Goal: Task Accomplishment & Management: Use online tool/utility

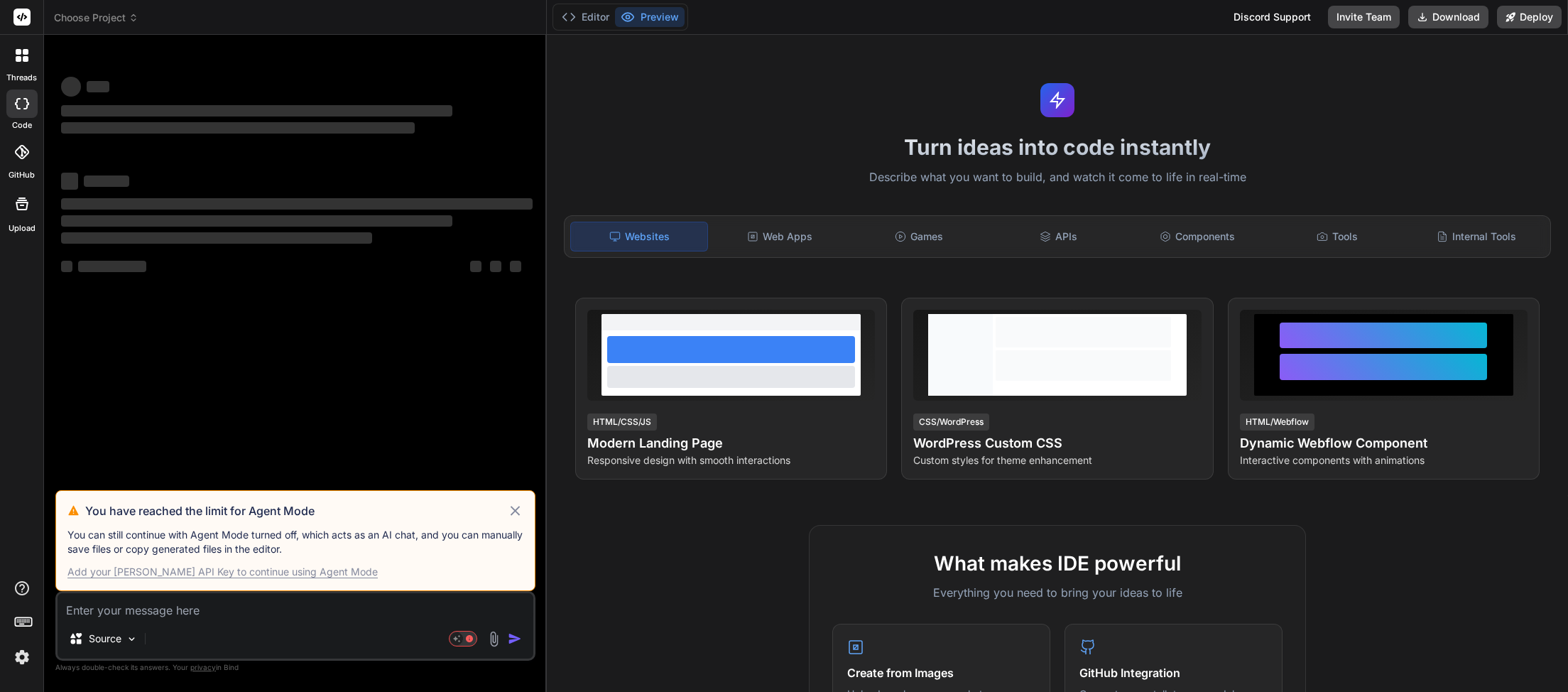
click at [519, 513] on icon at bounding box center [515, 511] width 16 height 17
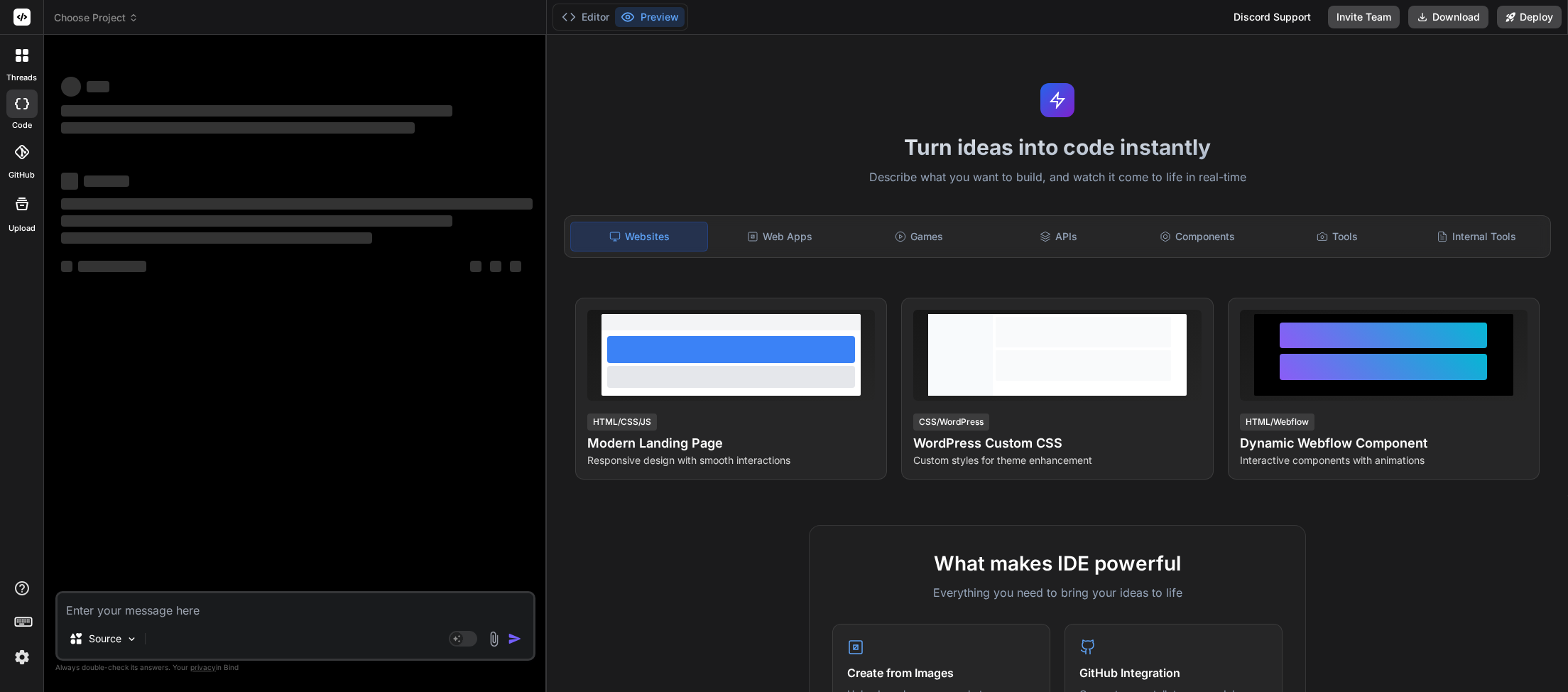
click at [131, 13] on icon at bounding box center [133, 17] width 10 height 10
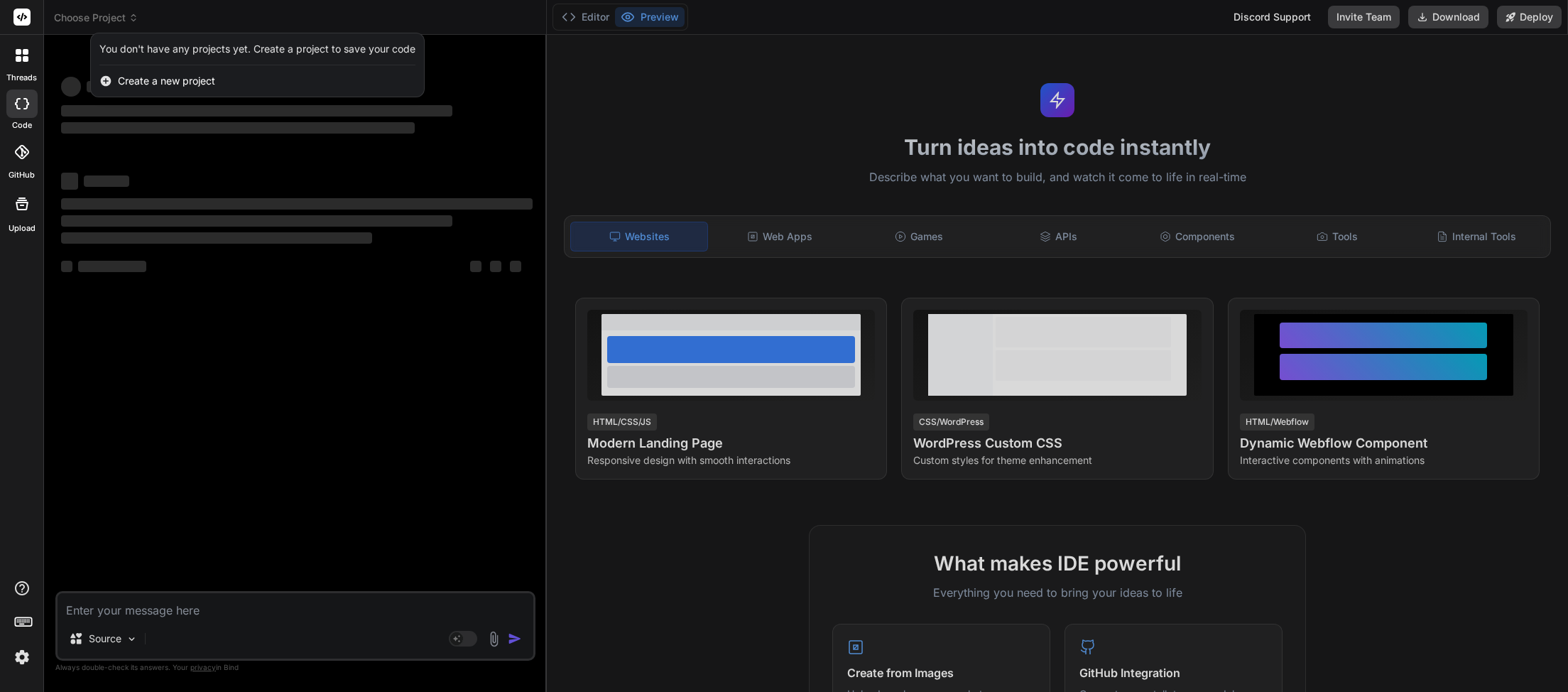
drag, startPoint x: 211, startPoint y: 450, endPoint x: 210, endPoint y: 440, distance: 10.0
click at [211, 448] on div at bounding box center [784, 346] width 1568 height 692
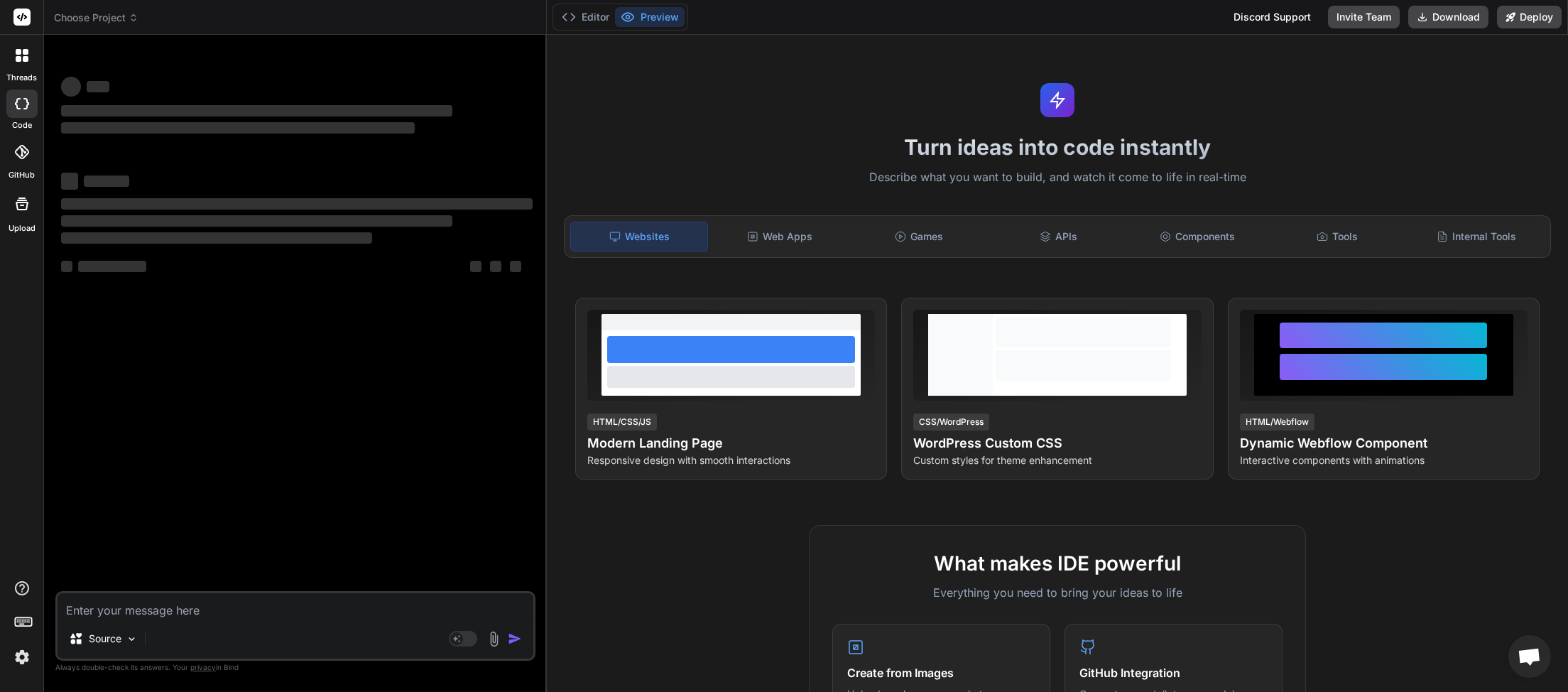
scroll to position [385, 0]
click at [132, 23] on span "Choose Project" at bounding box center [96, 18] width 84 height 15
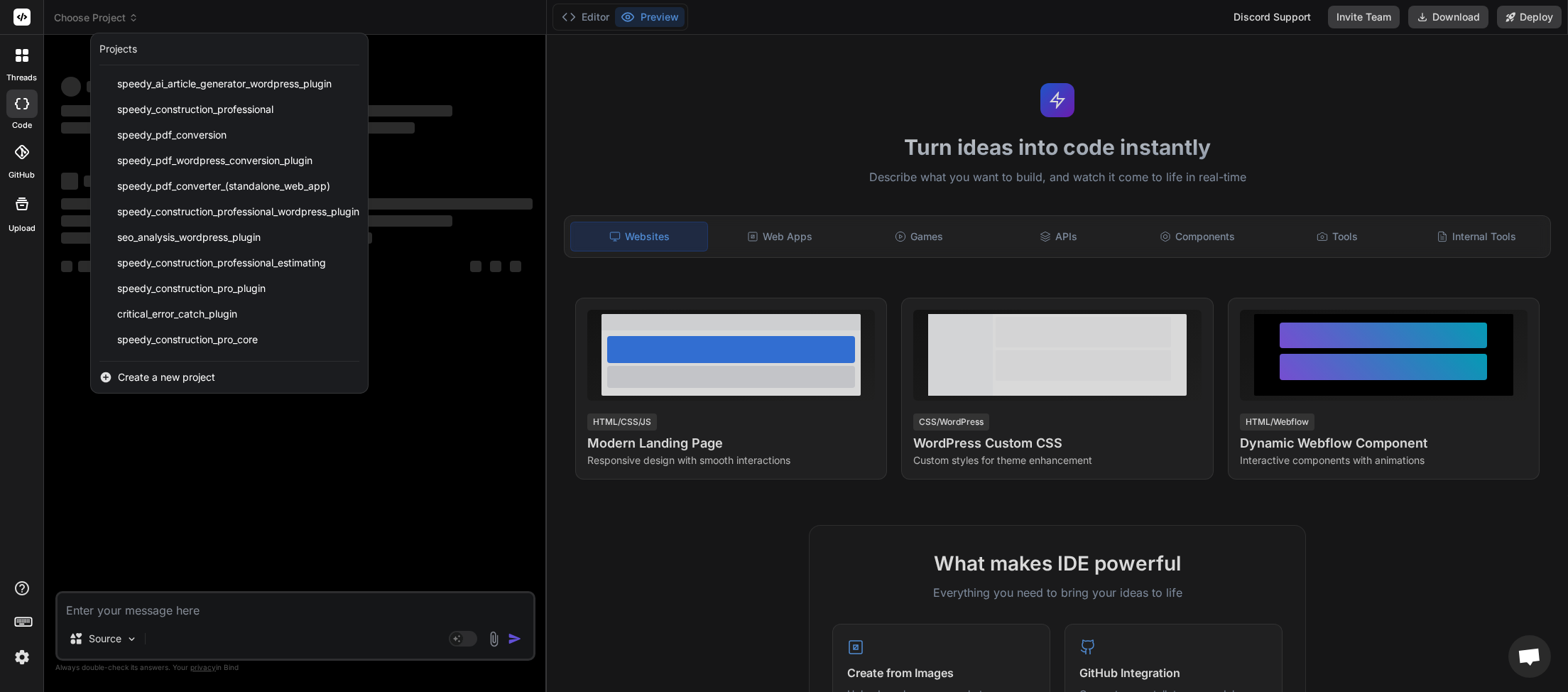
scroll to position [356, 0]
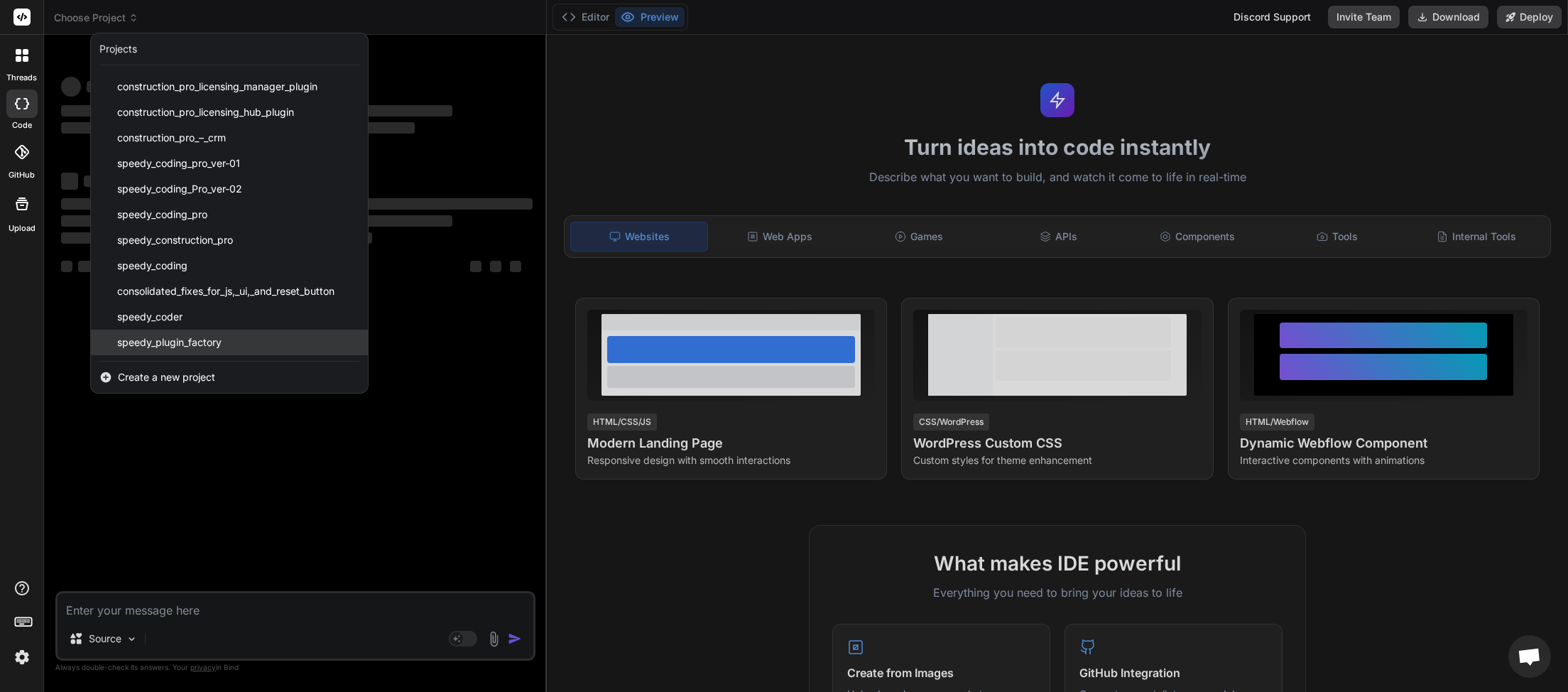
click at [179, 346] on span "speedy_plugin_factory" at bounding box center [169, 343] width 104 height 15
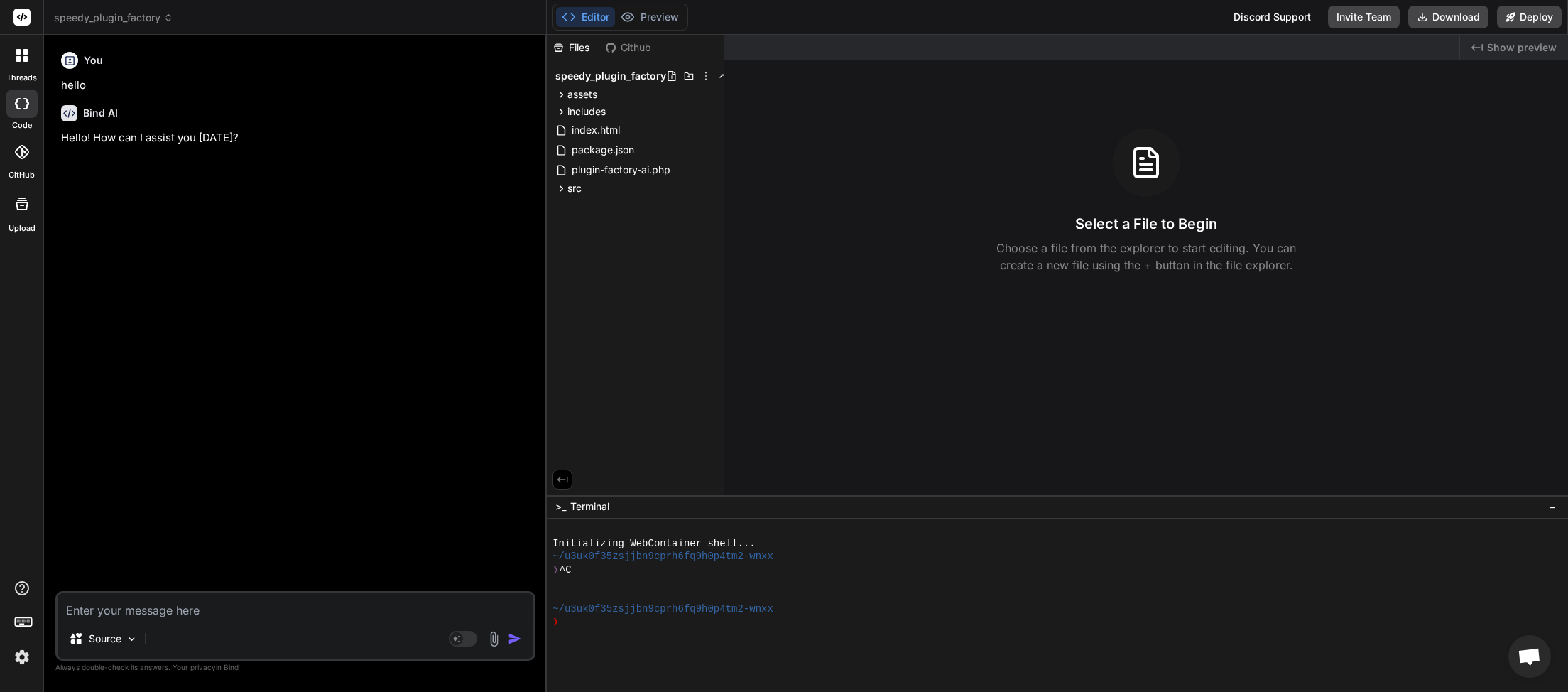
click at [162, 11] on header "speedy_plugin_factory Created with Pixso." at bounding box center [295, 17] width 503 height 34
click at [167, 20] on icon at bounding box center [168, 17] width 10 height 10
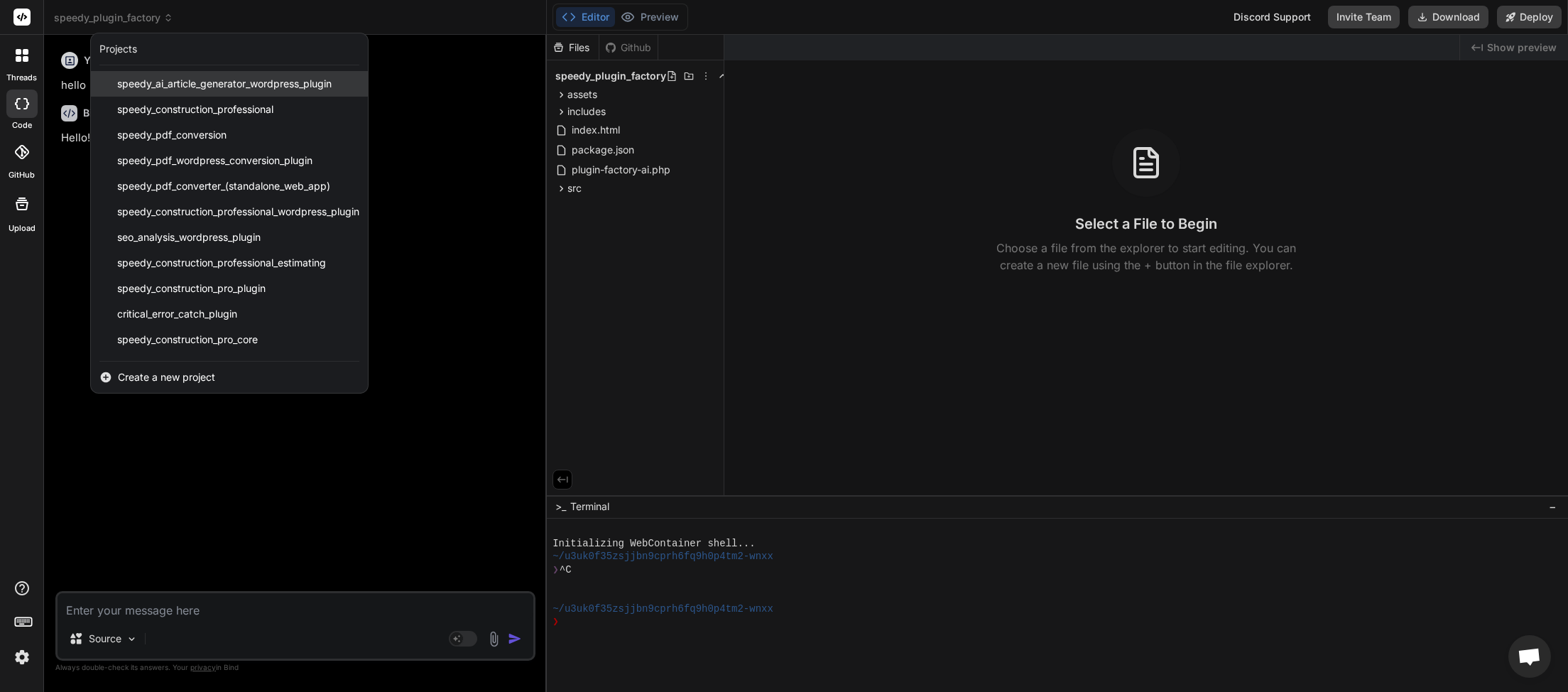
click at [208, 82] on span "speedy_ai_article_generator_wordpress_plugin" at bounding box center [224, 84] width 215 height 15
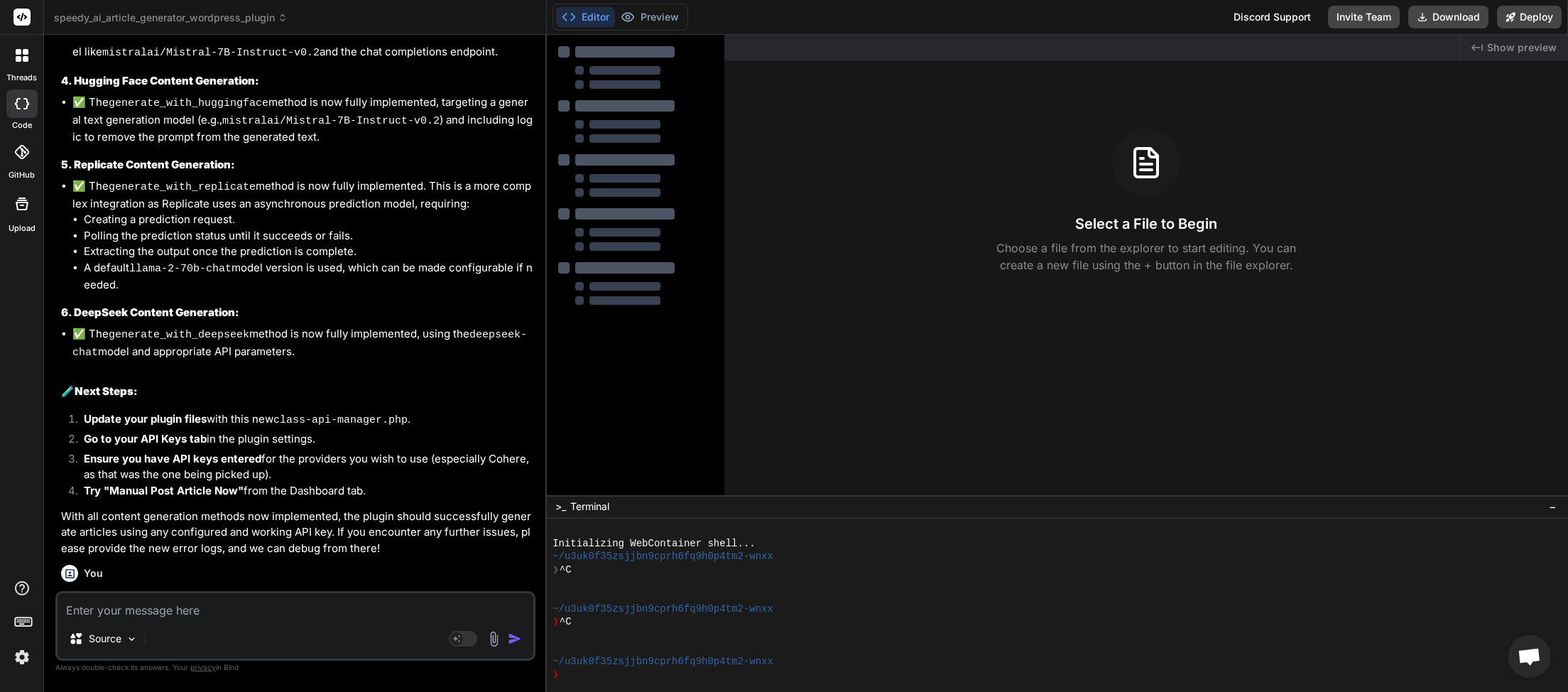
scroll to position [7600, 0]
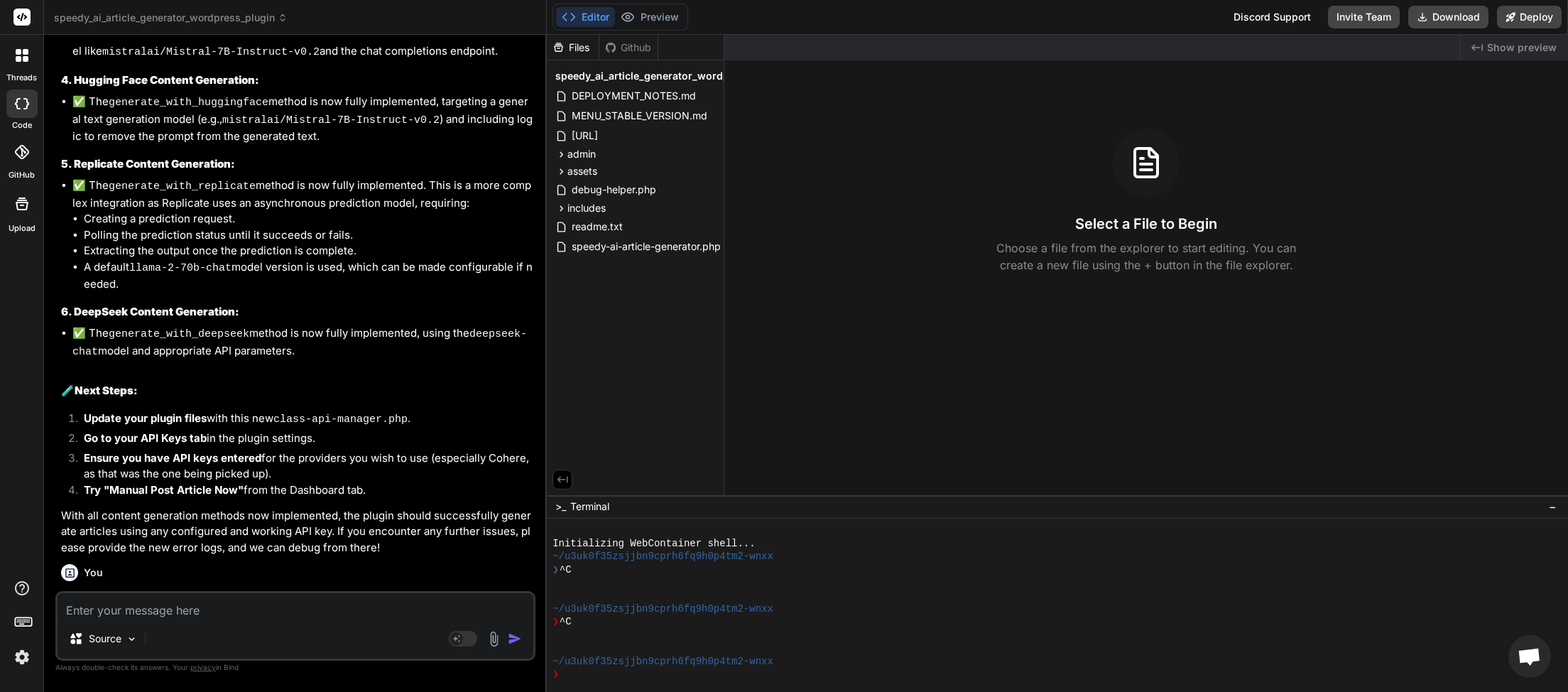
click at [281, 18] on icon at bounding box center [282, 17] width 10 height 10
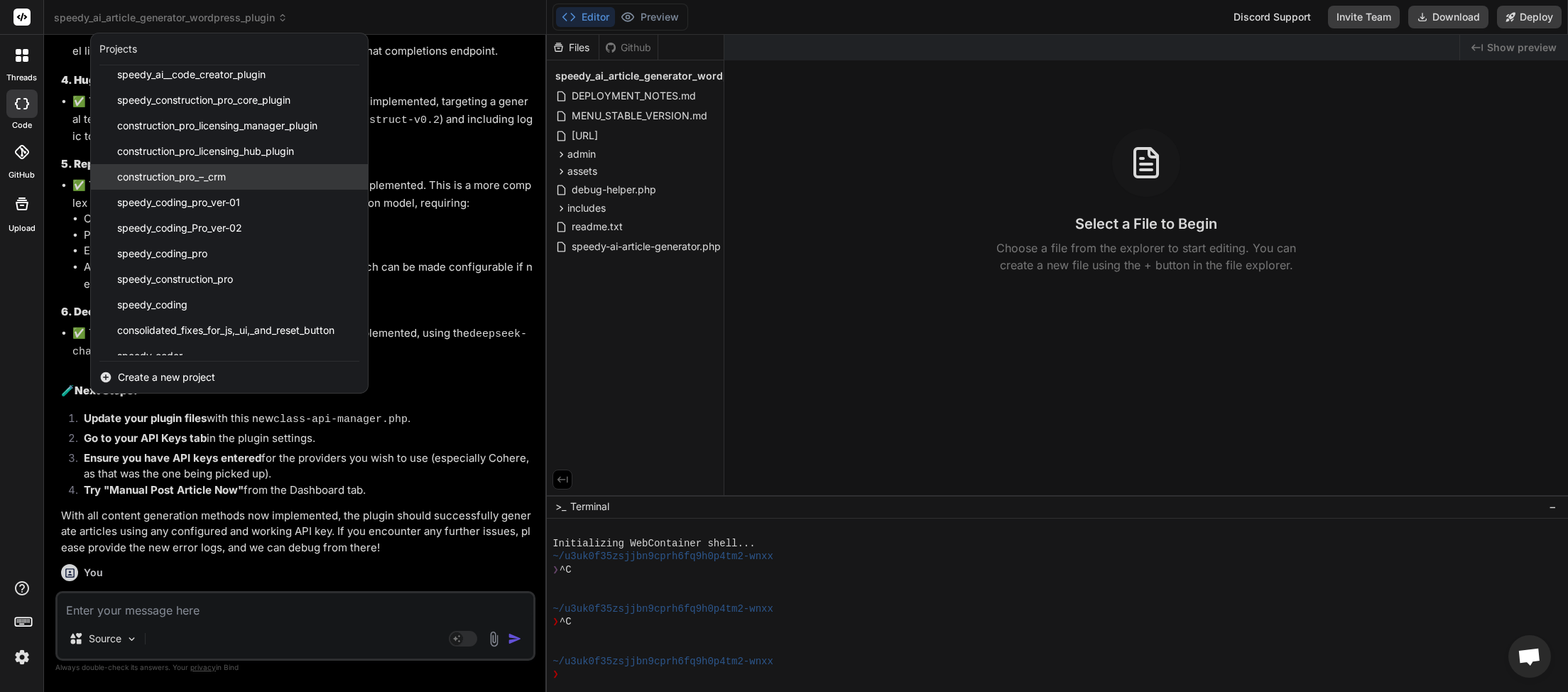
scroll to position [356, 0]
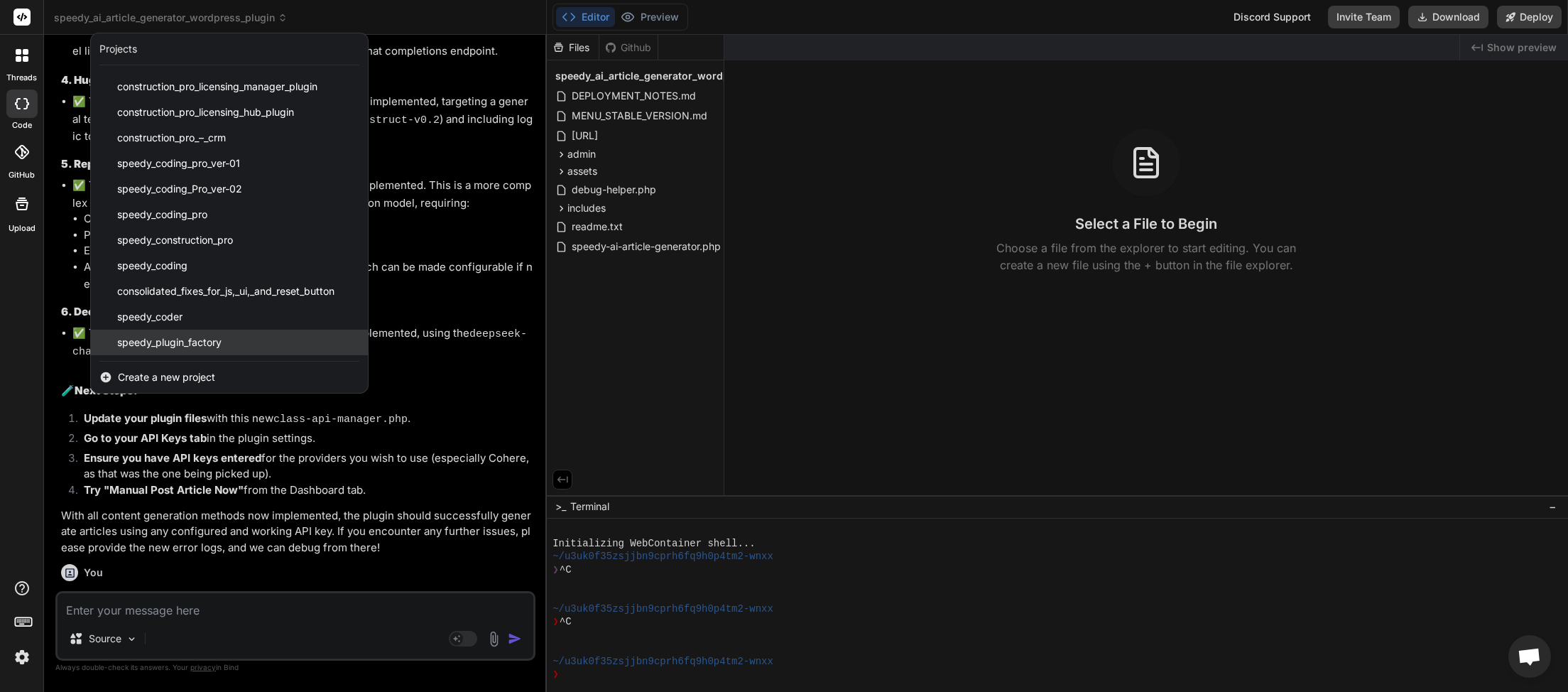
click at [217, 342] on span "speedy_plugin_factory" at bounding box center [169, 343] width 104 height 15
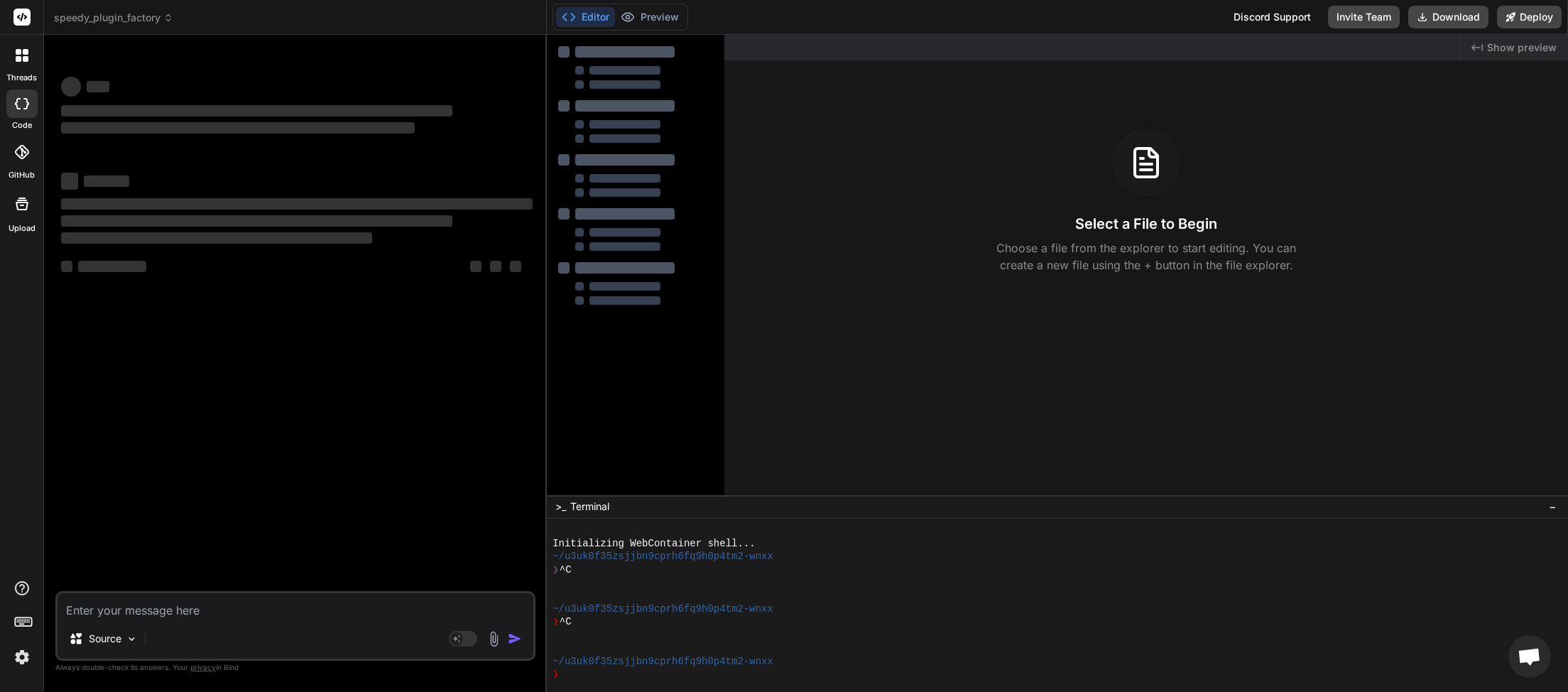
scroll to position [52, 0]
type textarea "x"
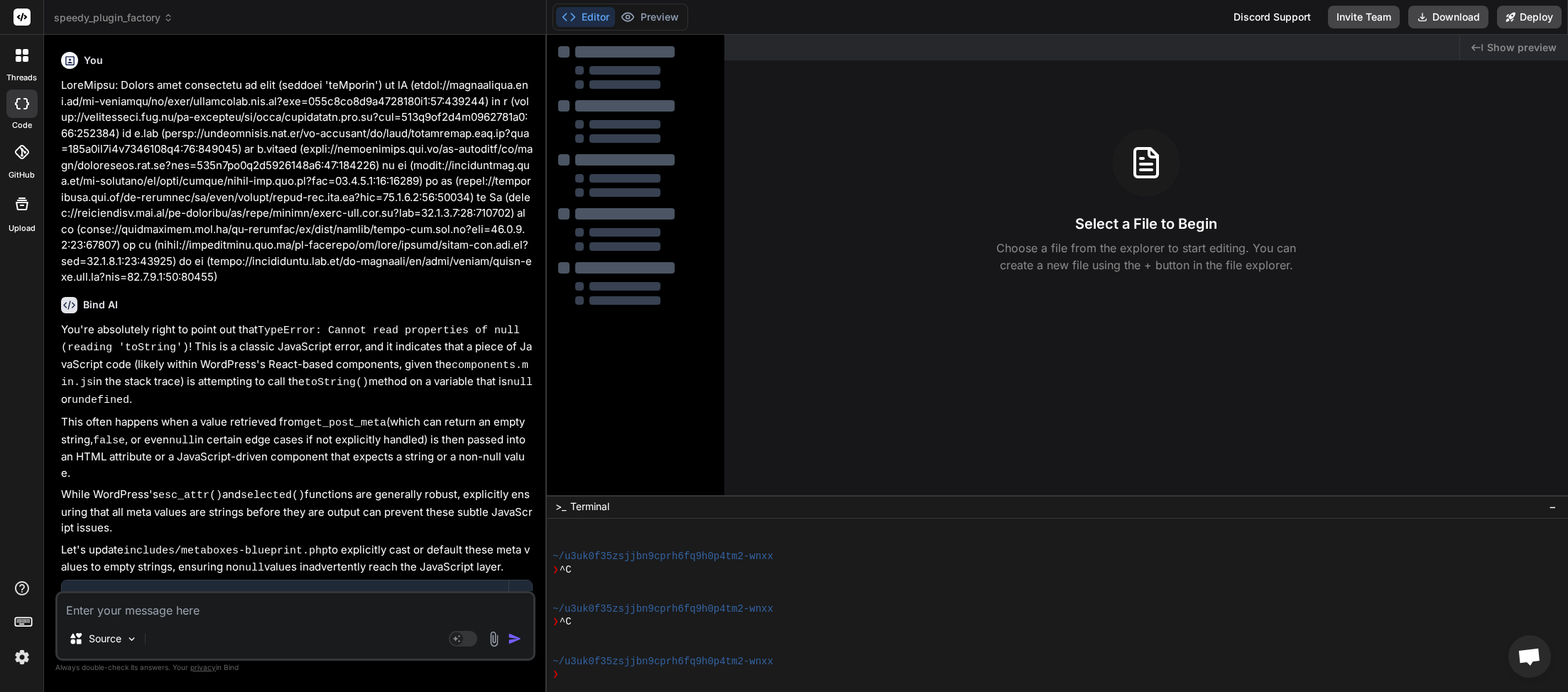
click at [136, 612] on textarea at bounding box center [295, 606] width 476 height 25
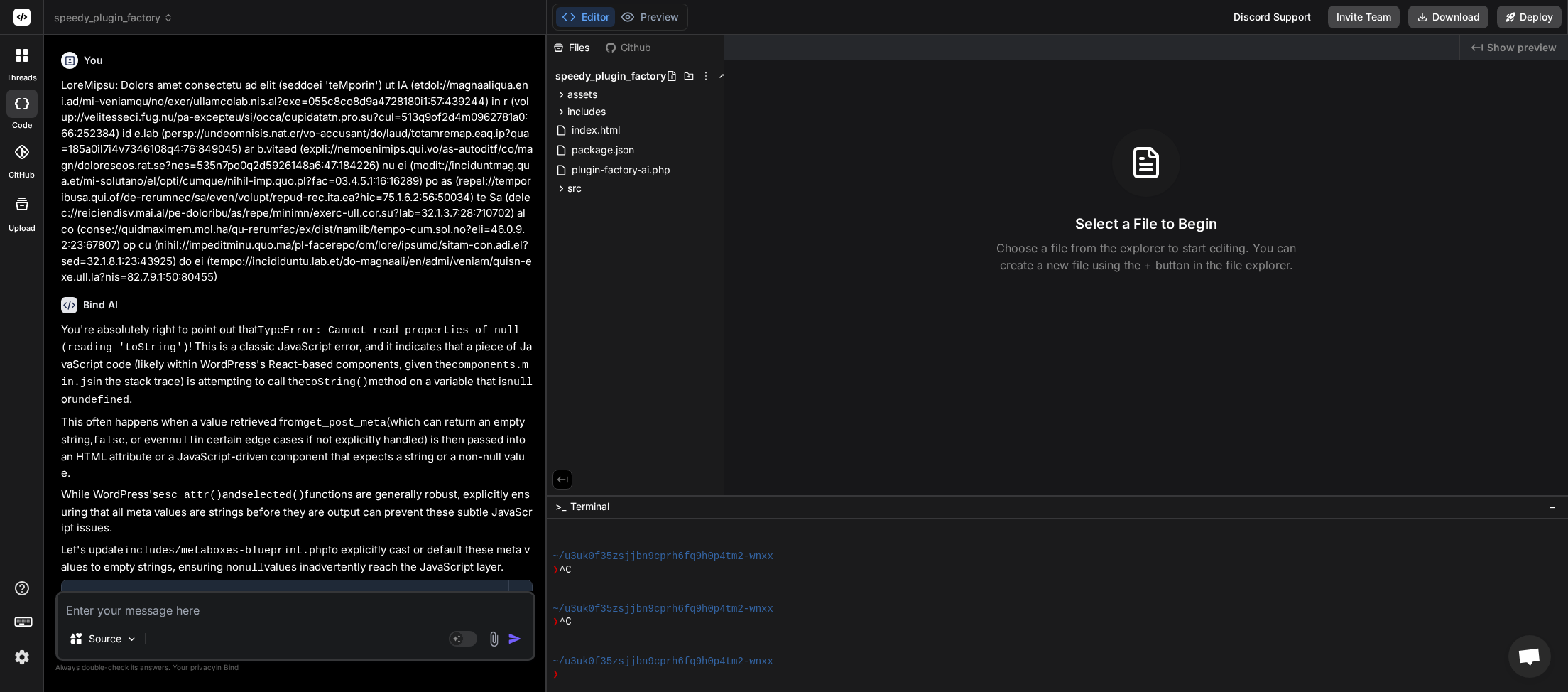
paste textarea "JQMIGRATE: Migrate is installed, version 3.4.1 load-scripts.php:5:981 Plugin Fa…"
type textarea "JQMIGRATE: Migrate is installed, version 3.4.1 load-scripts.php:5:981 Plugin Fa…"
type textarea "x"
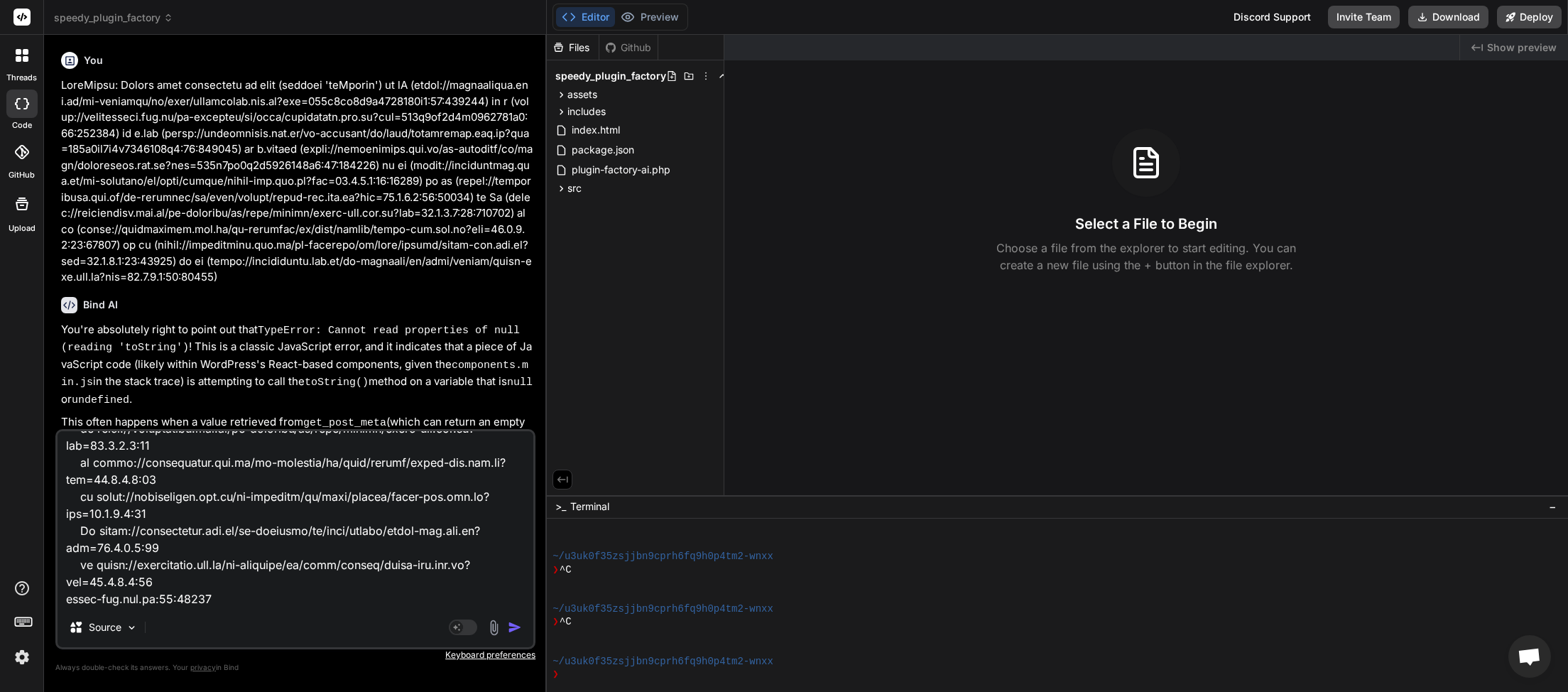
type textarea "JQMIGRATE: Migrate is installed, version 3.4.1 load-scripts.php:5:981 Plugin Fa…"
click at [512, 633] on img "button" at bounding box center [515, 628] width 15 height 15
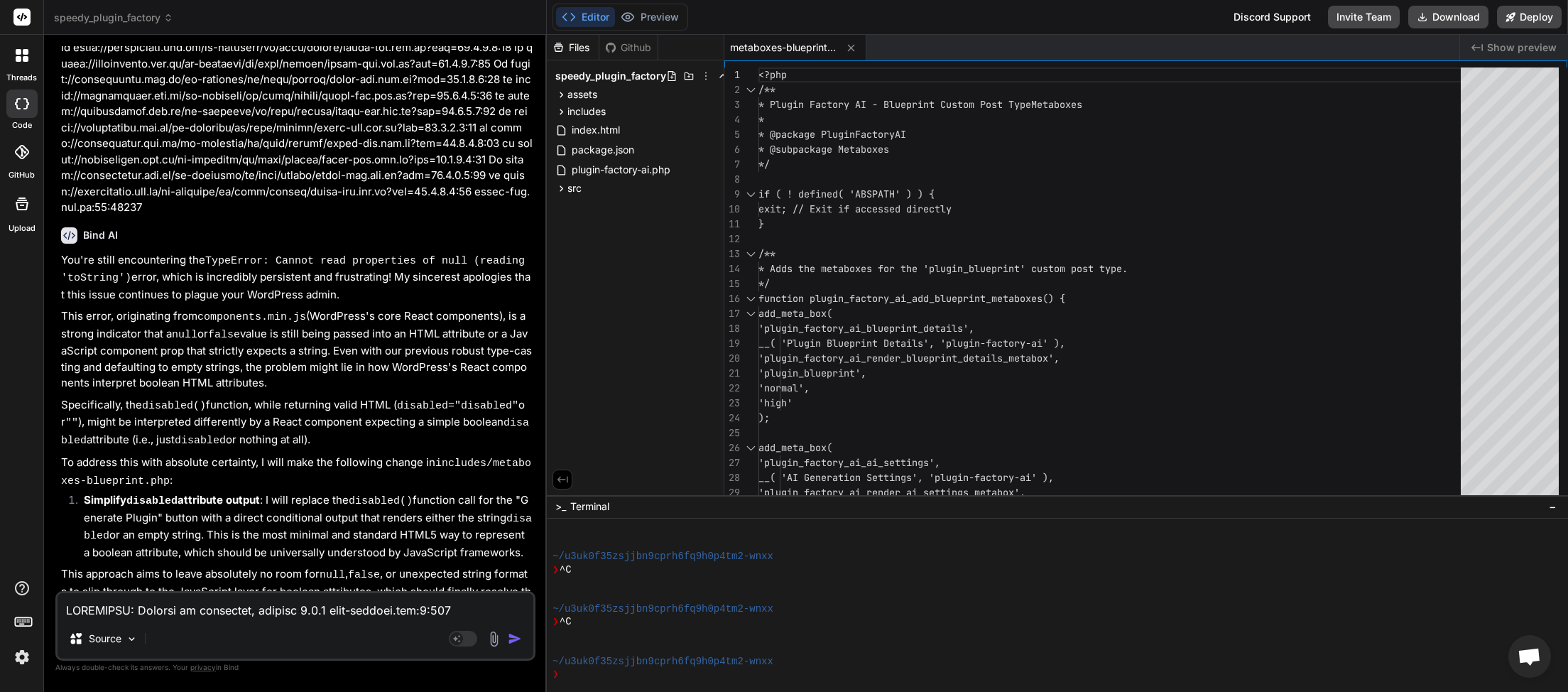
scroll to position [4780, 0]
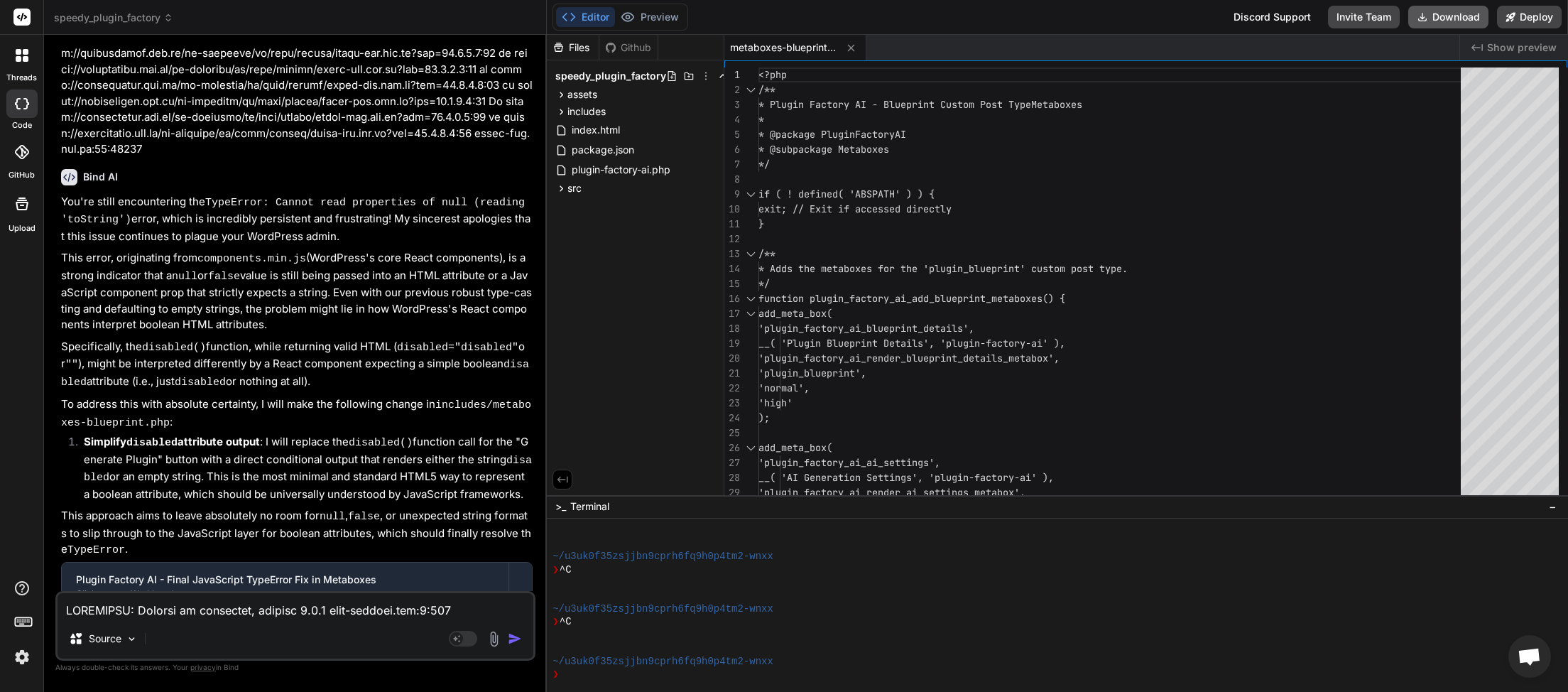
click at [1450, 17] on button "Download" at bounding box center [1448, 16] width 81 height 23
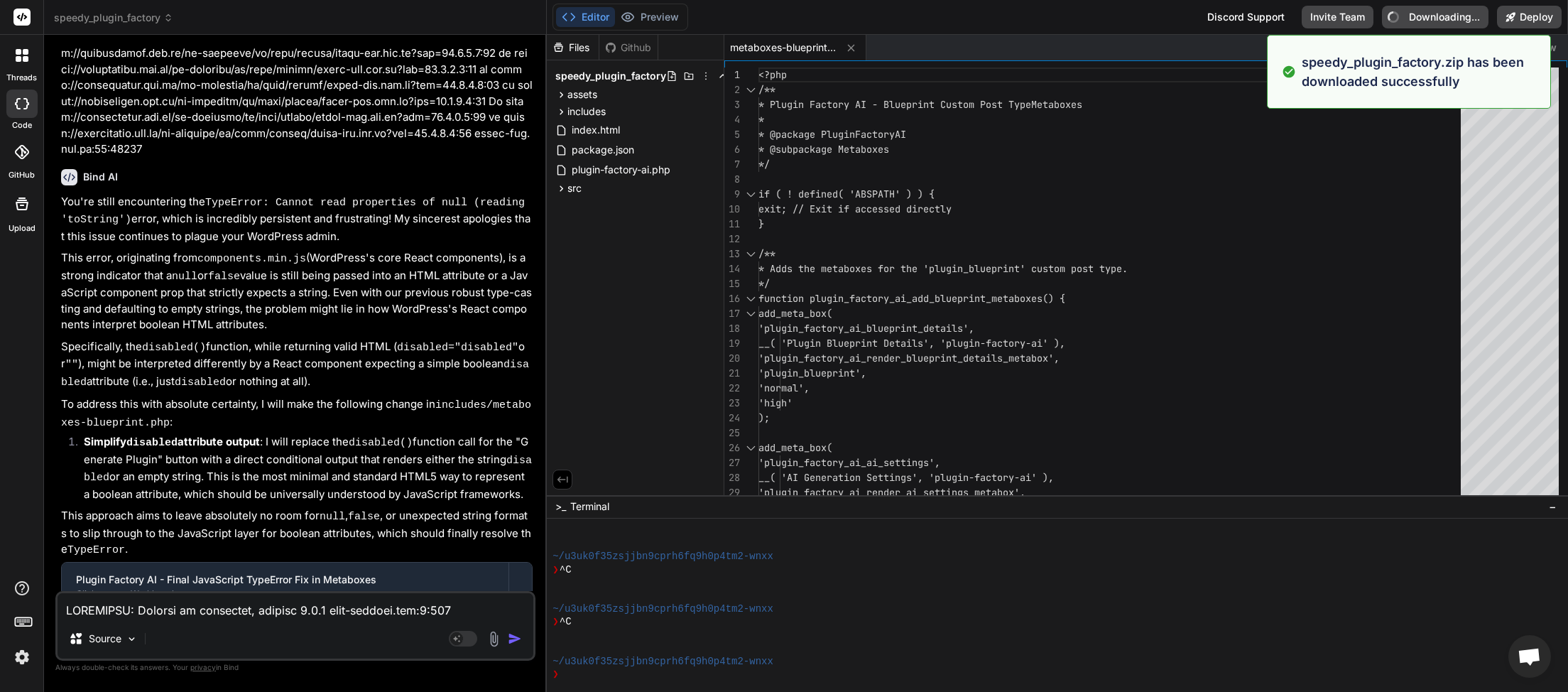
type textarea "x"
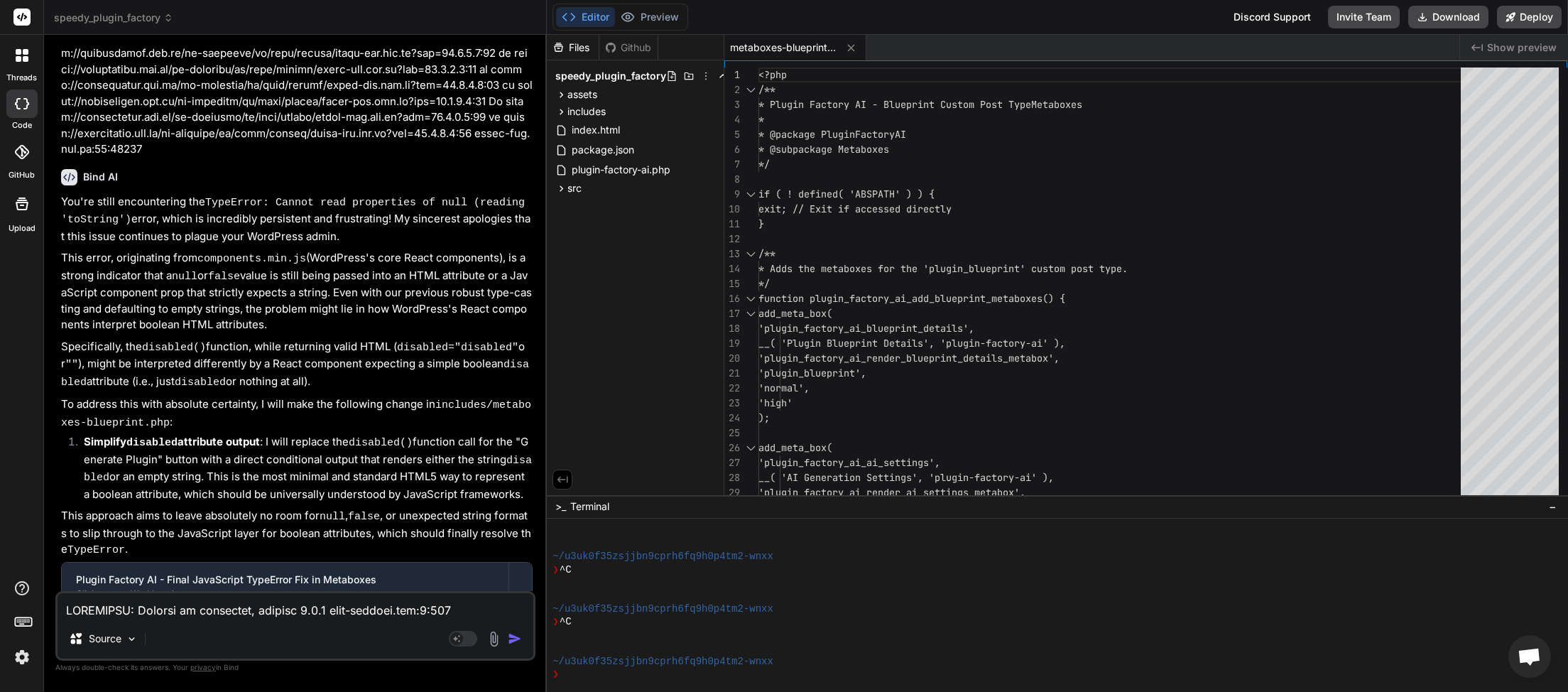
click at [160, 621] on div "Source Agent Mode. When this toggle is activated, AI automatically makes decisi…" at bounding box center [295, 626] width 480 height 70
paste textarea "false debug-metabox.js:51:17 ------------------- debug-metabox.js:52:17 Plugin …"
type textarea "JQMIGRATE: Migrate is installed, version 3.4.1 load-scripts.php:5:981 Plugin Fa…"
type textarea "x"
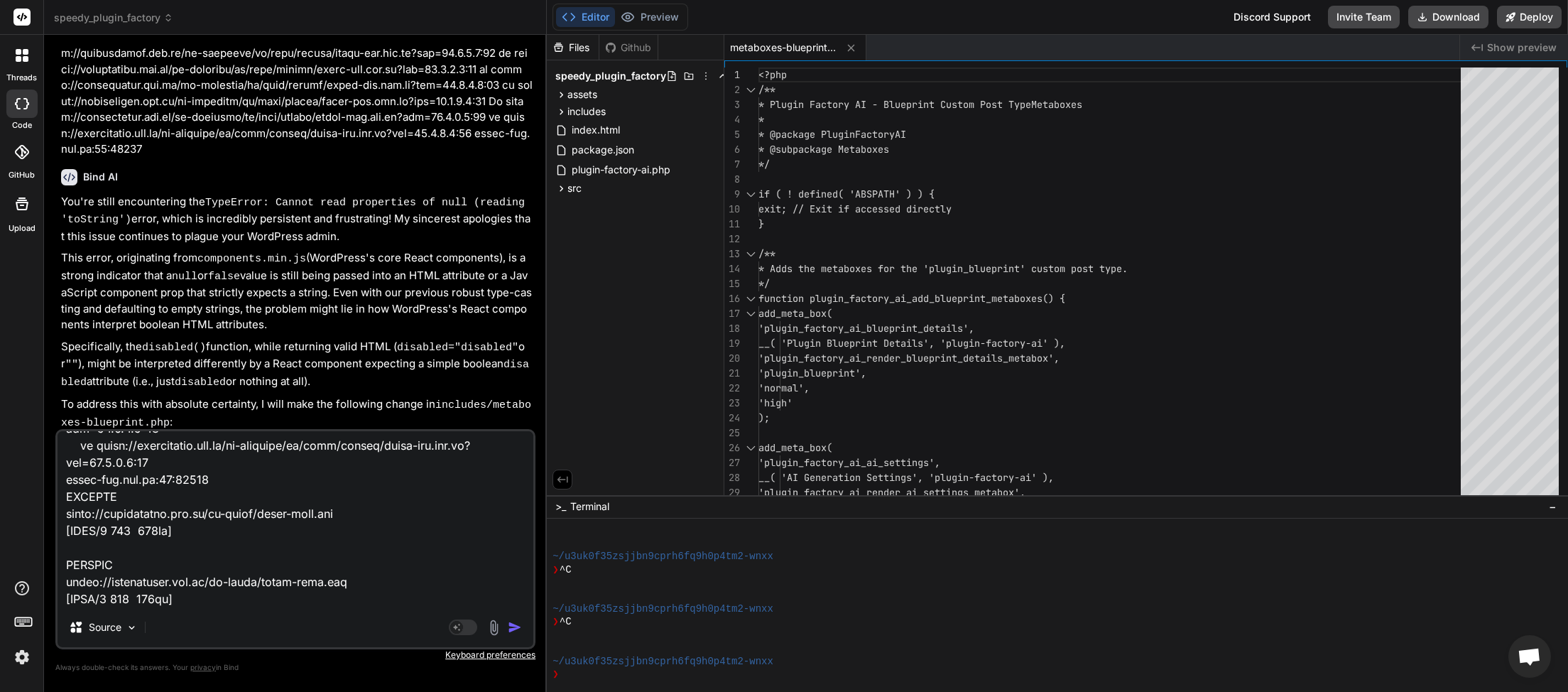
type textarea "JQMIGRATE: Migrate is installed, version 3.4.1 load-scripts.php:5:981 Plugin Fa…"
click at [513, 628] on img "button" at bounding box center [515, 628] width 15 height 15
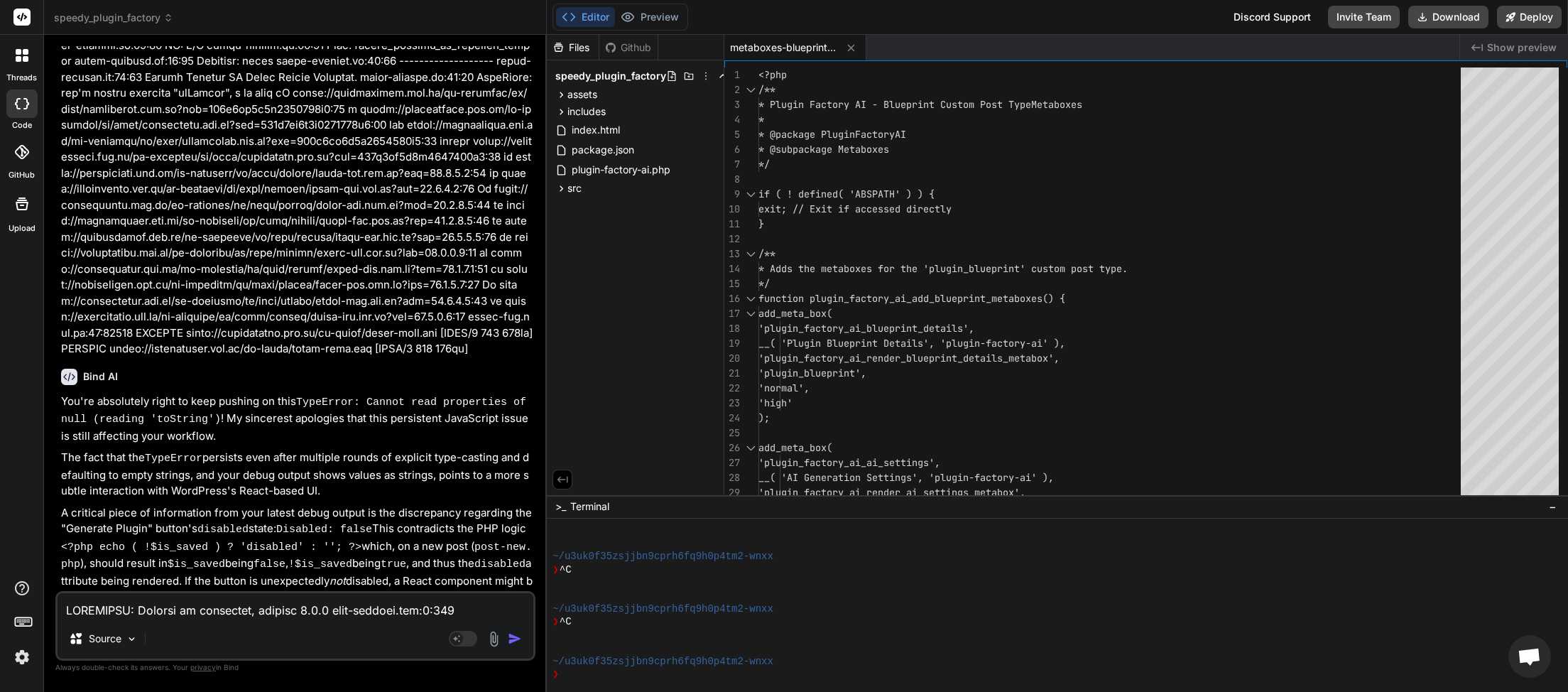
scroll to position [6337, 0]
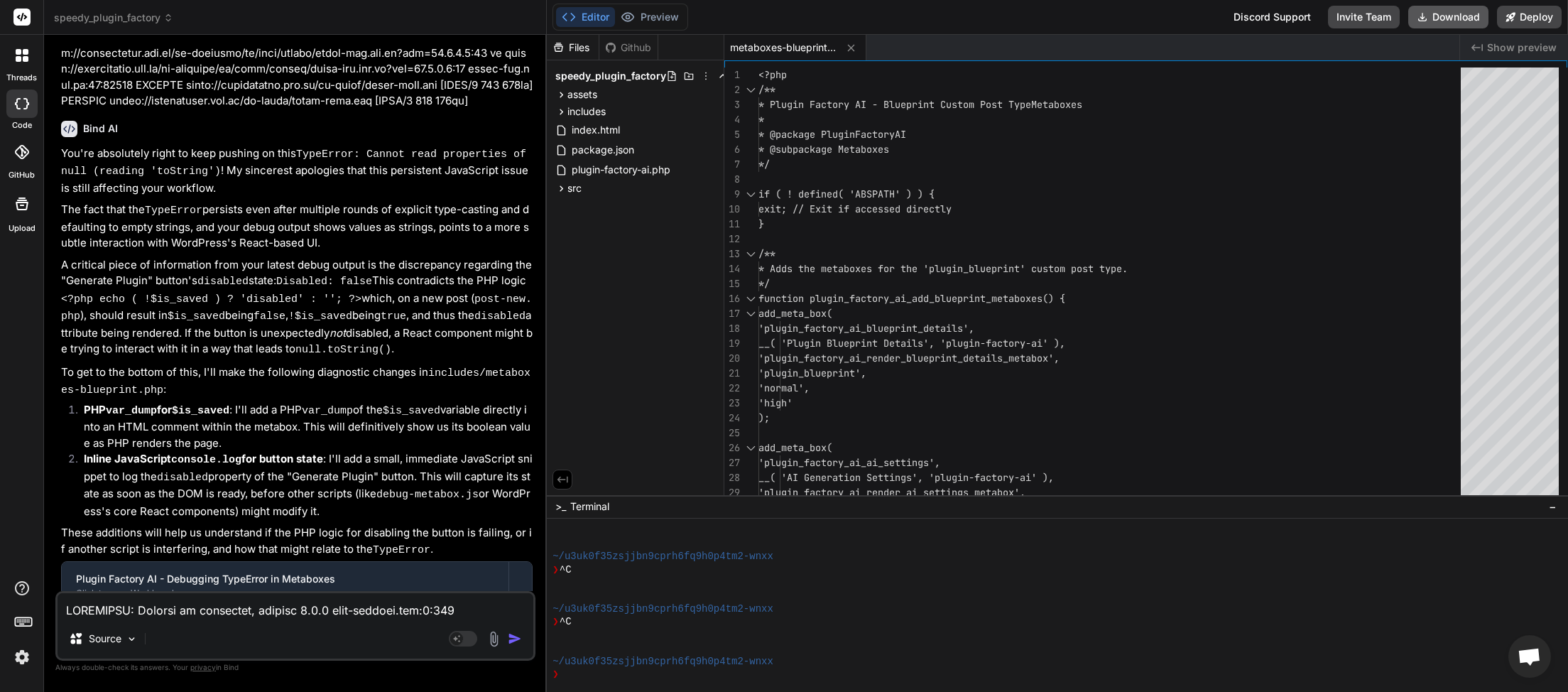
click at [1447, 23] on button "Download" at bounding box center [1448, 16] width 81 height 23
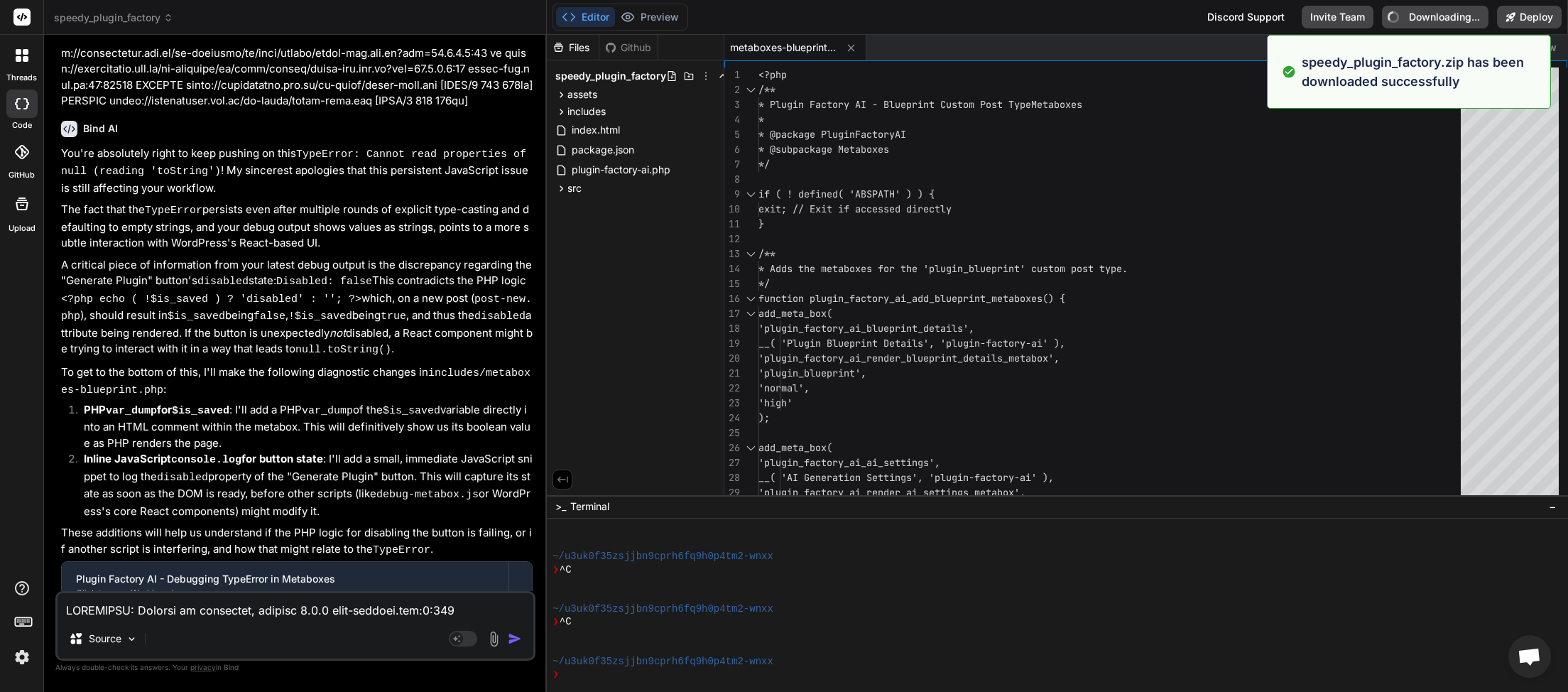
type textarea "x"
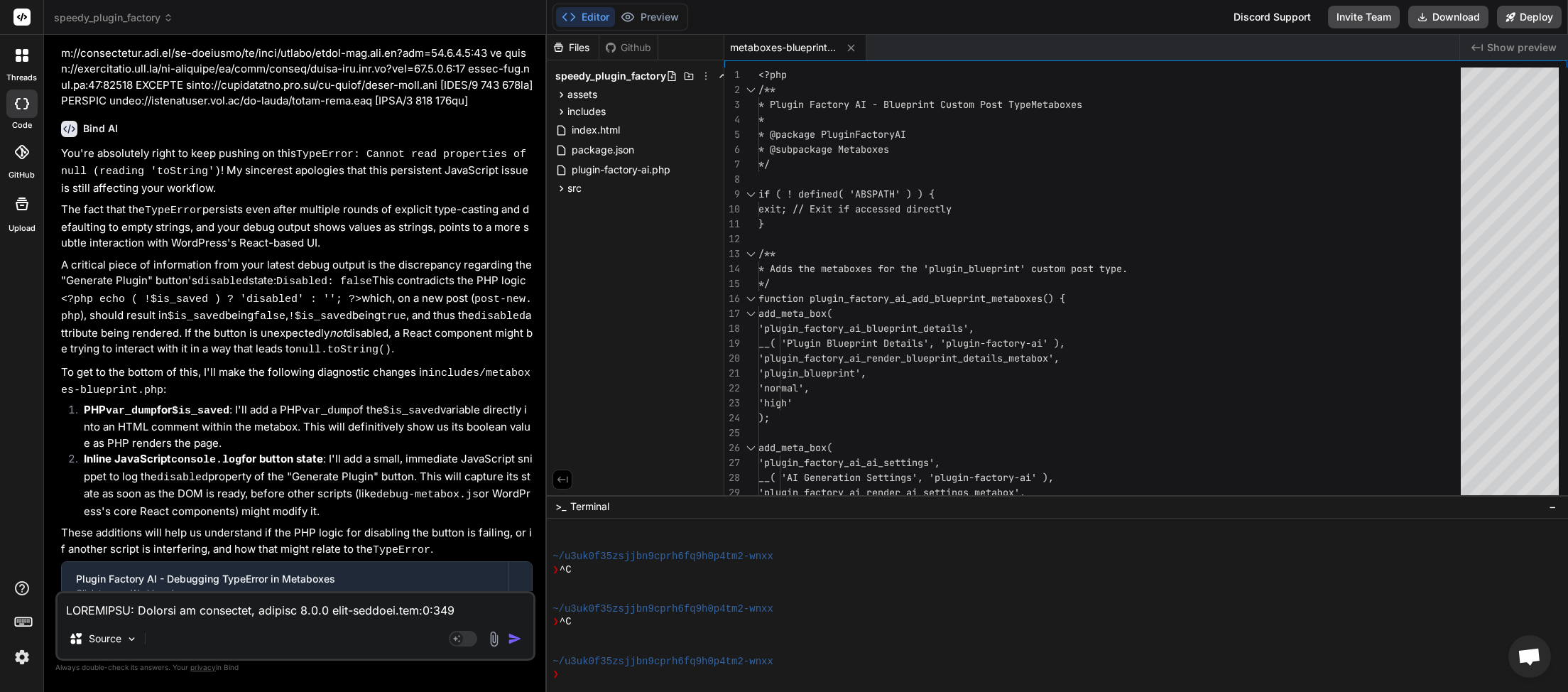
click at [169, 614] on textarea at bounding box center [295, 606] width 476 height 25
paste textarea "--- Inline JS Debug --- post-new.php:401:25 Generate Button Disabled (inline): …"
type textarea "JQMIGRATE: Migrate is installed, version 3.4.1 load-scripts.php:5:981 --- Inlin…"
type textarea "x"
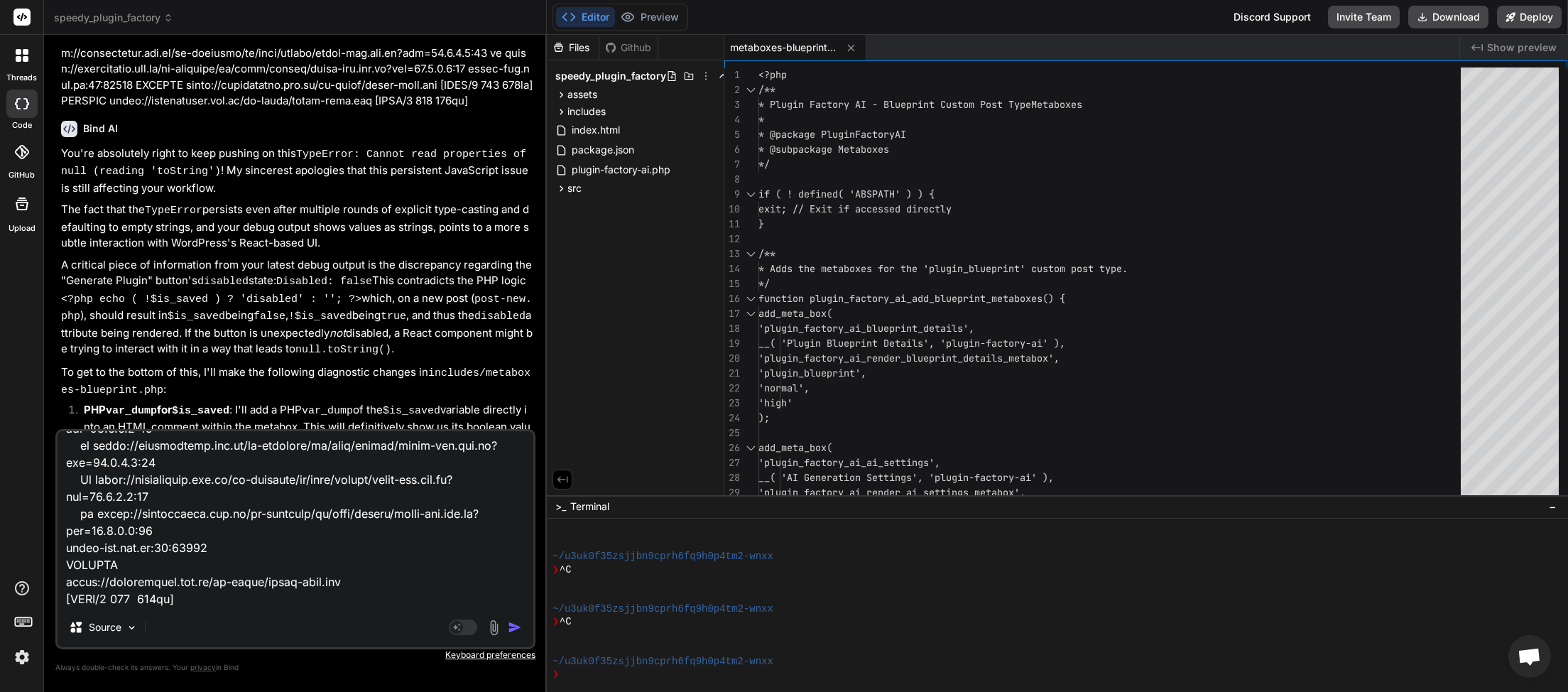
type textarea "JQMIGRATE: Migrate is installed, version 3.4.1 load-scripts.php:5:981 --- Inlin…"
click at [517, 626] on img "button" at bounding box center [515, 628] width 15 height 15
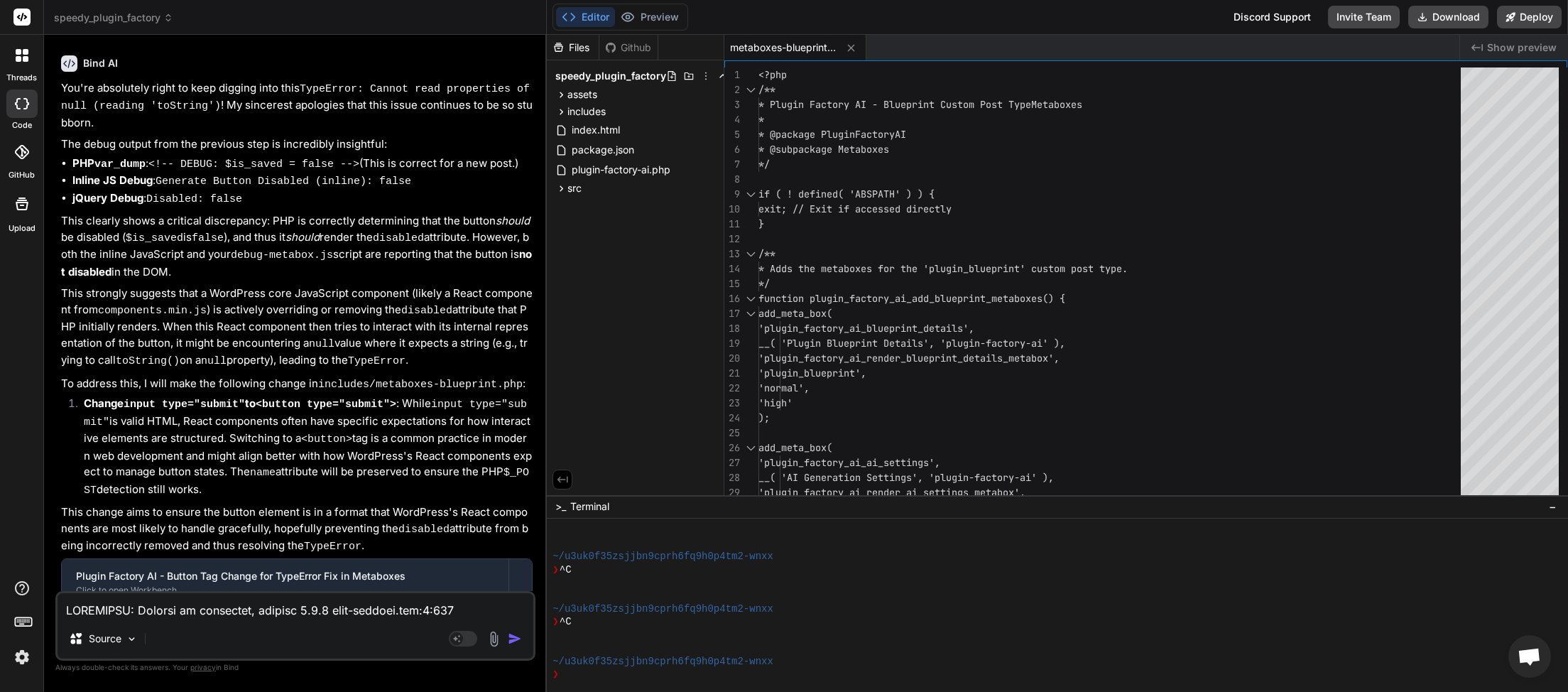
scroll to position [7984, 0]
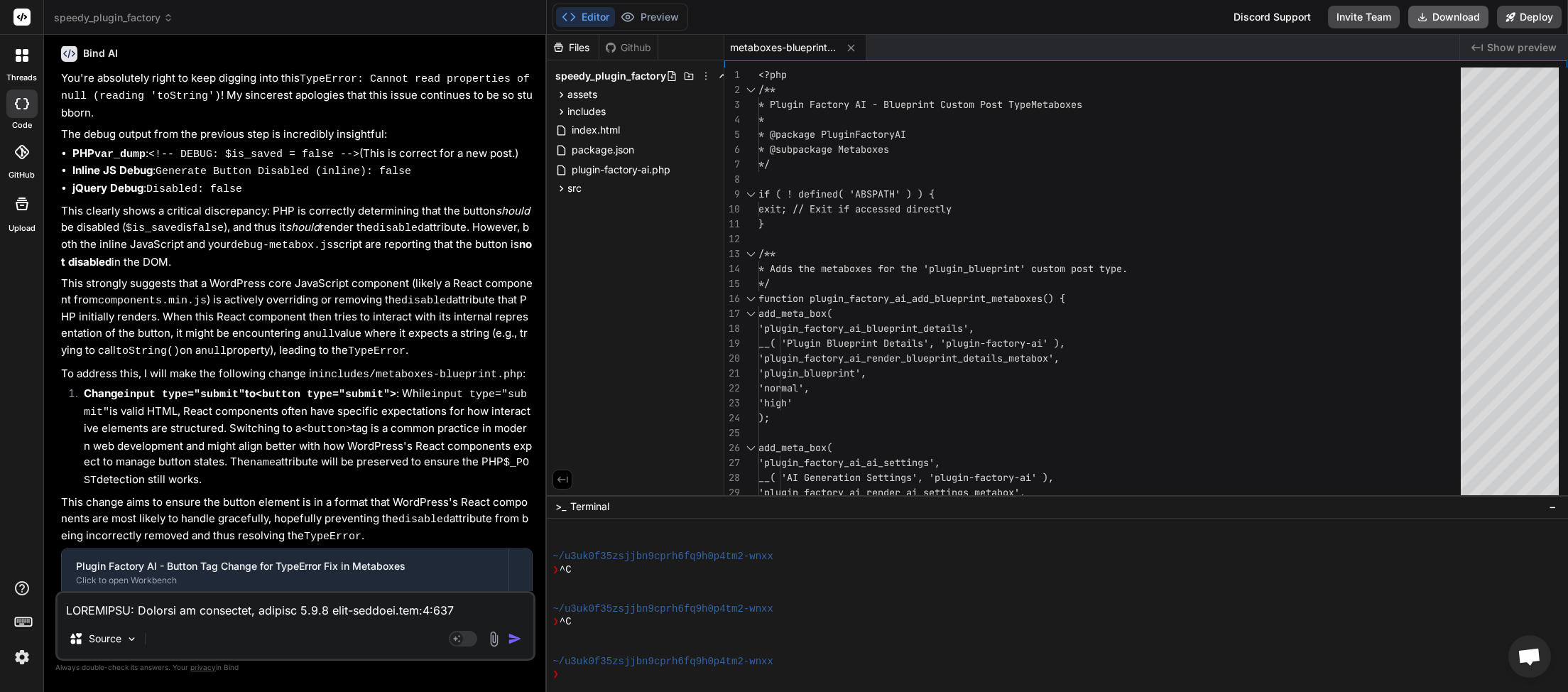
click at [1447, 12] on button "Download" at bounding box center [1448, 16] width 81 height 23
type textarea "x"
click at [208, 606] on textarea at bounding box center [295, 606] width 476 height 25
type textarea "i"
type textarea "x"
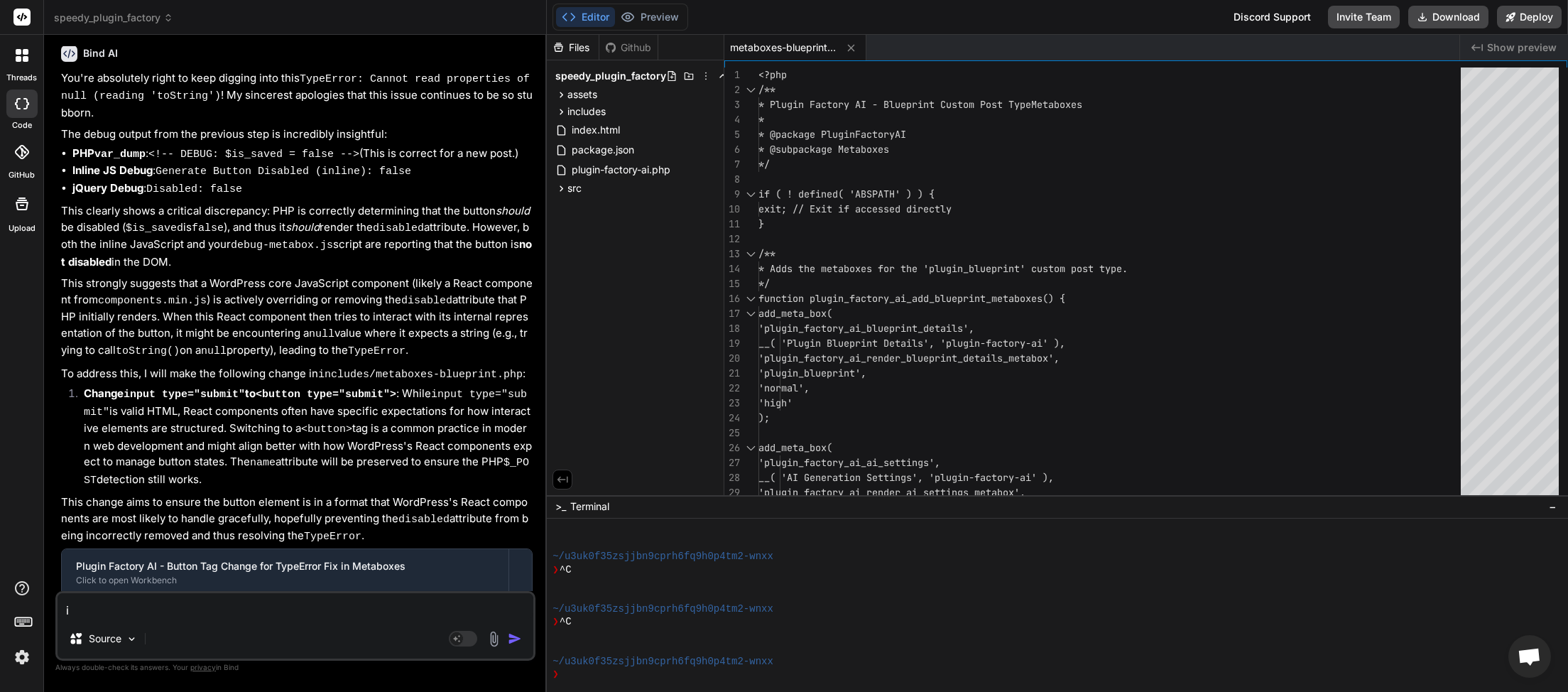
type textarea "is"
type textarea "x"
type textarea "is"
type textarea "x"
type textarea "is t"
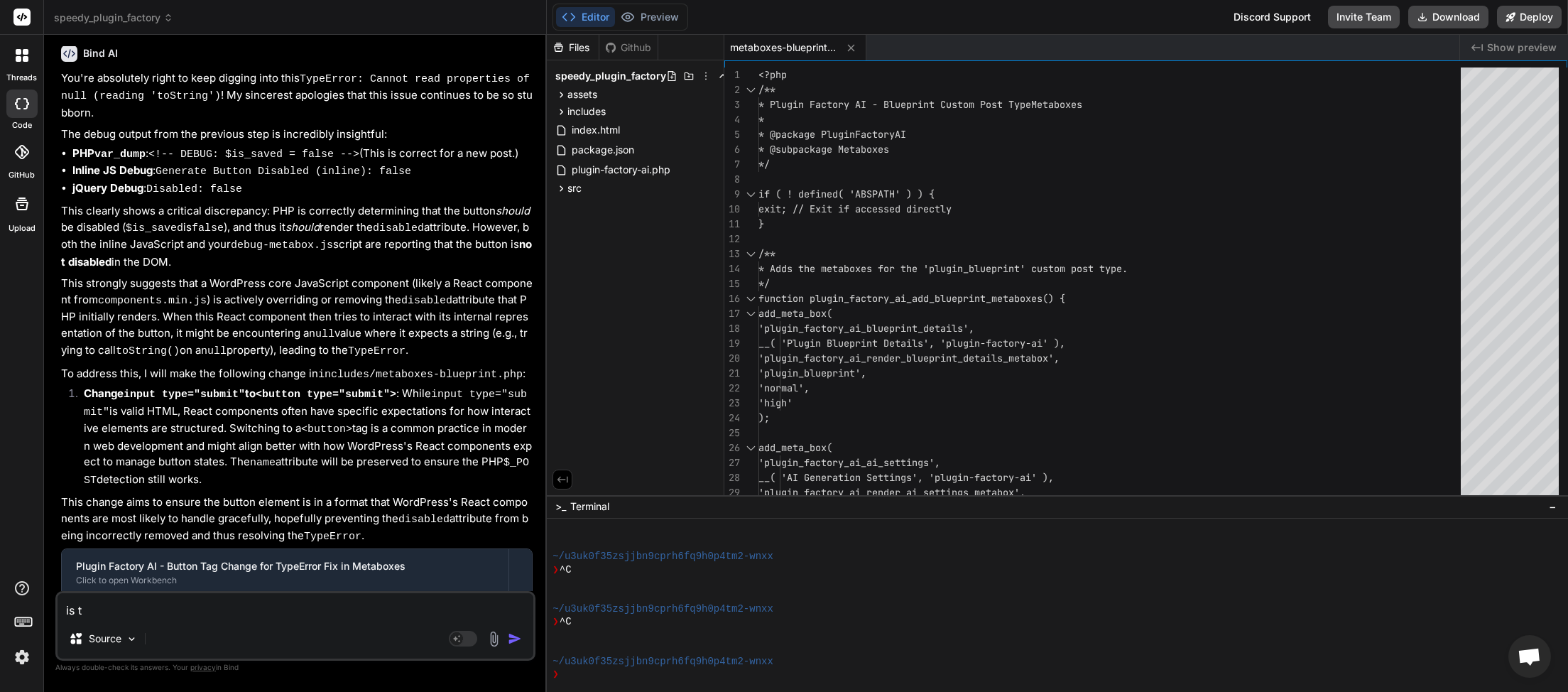
type textarea "x"
type textarea "is th"
type textarea "x"
type textarea "is the"
type textarea "x"
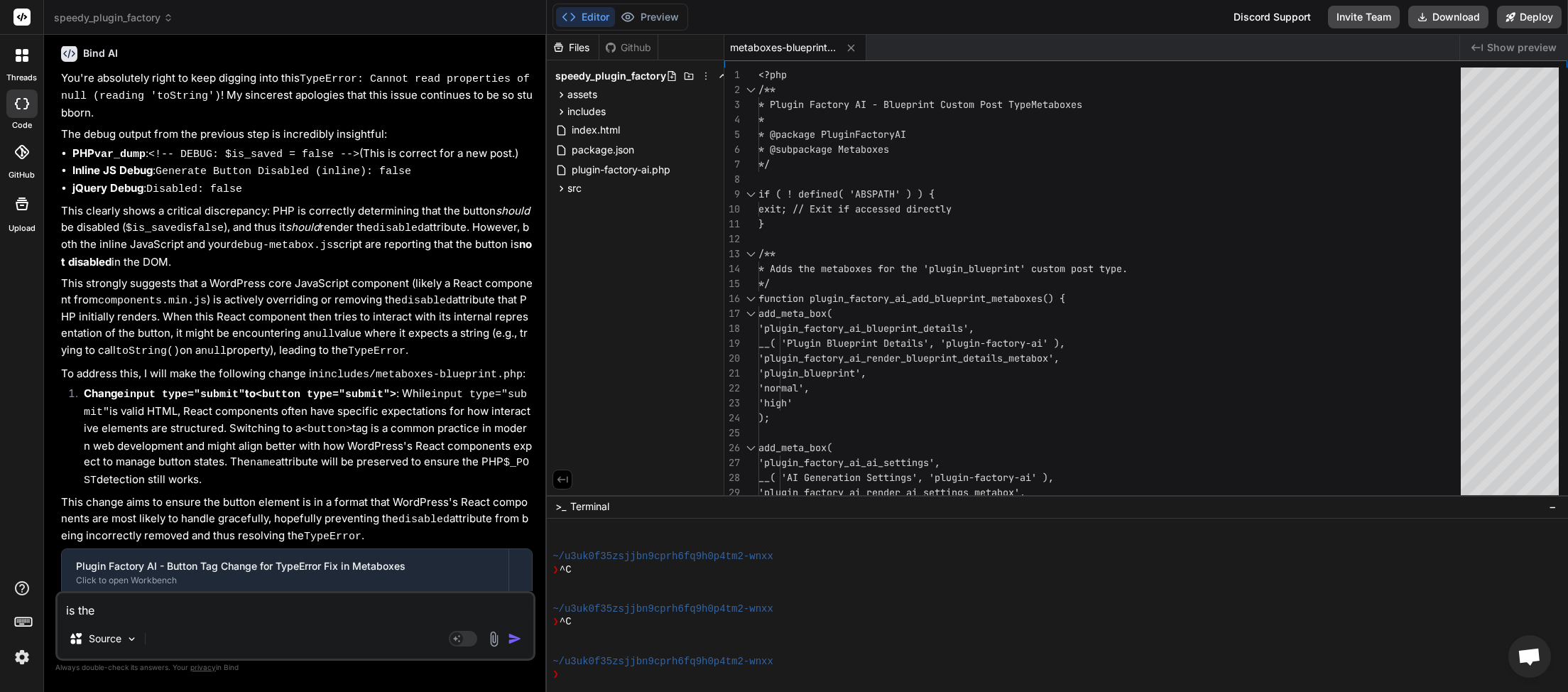
type textarea "is ther"
type textarea "x"
type textarea "is ther"
type textarea "x"
type textarea "is ther"
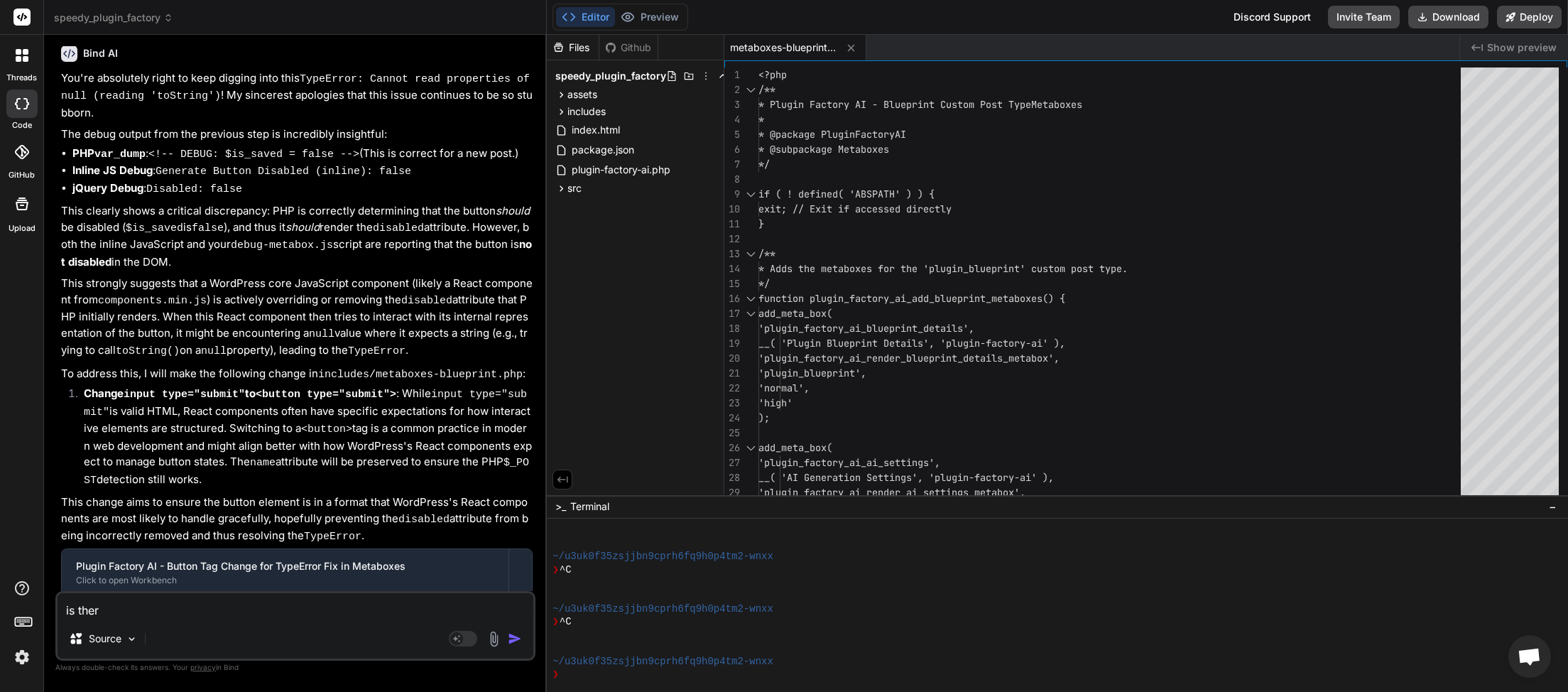
type textarea "x"
type textarea "is there"
type textarea "x"
type textarea "is there"
type textarea "x"
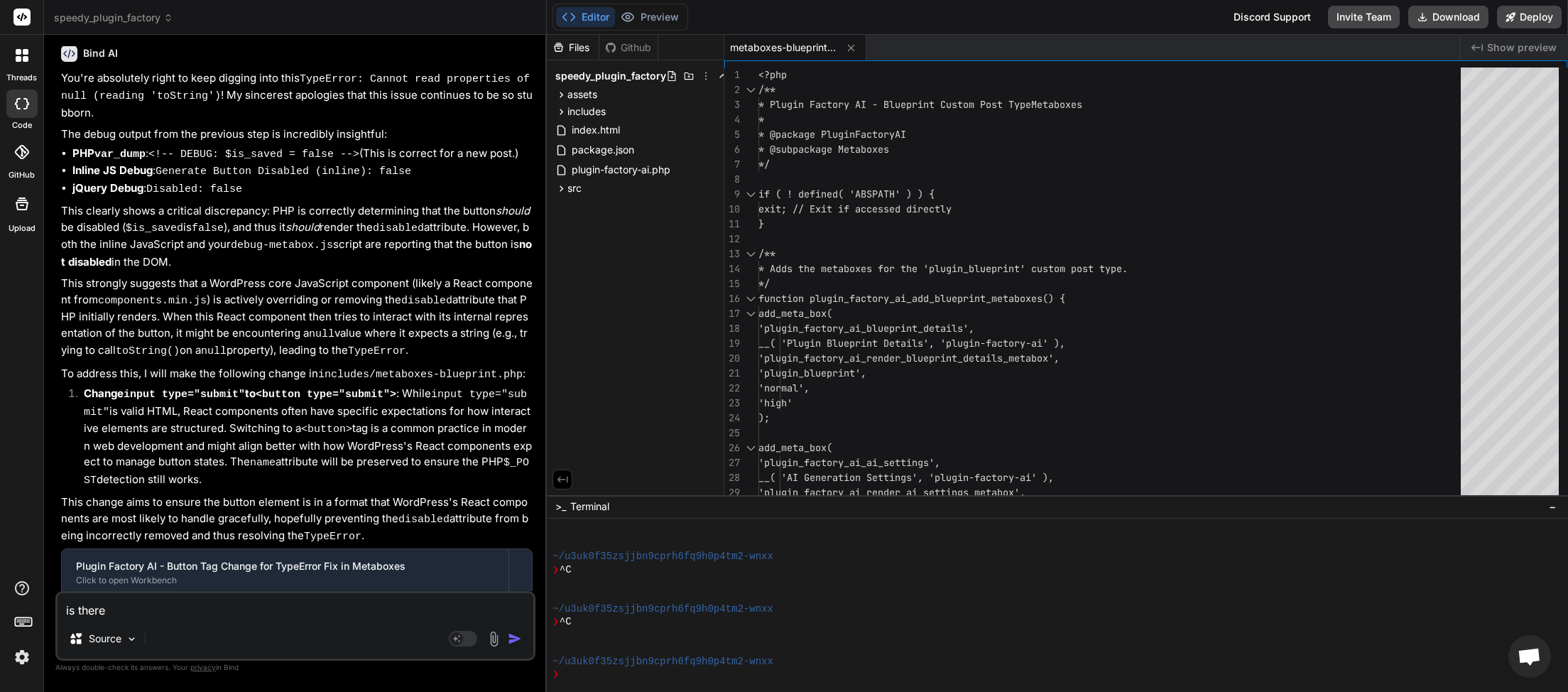
type textarea "is there a"
type textarea "x"
type textarea "is there a"
type textarea "x"
type textarea "is there a w"
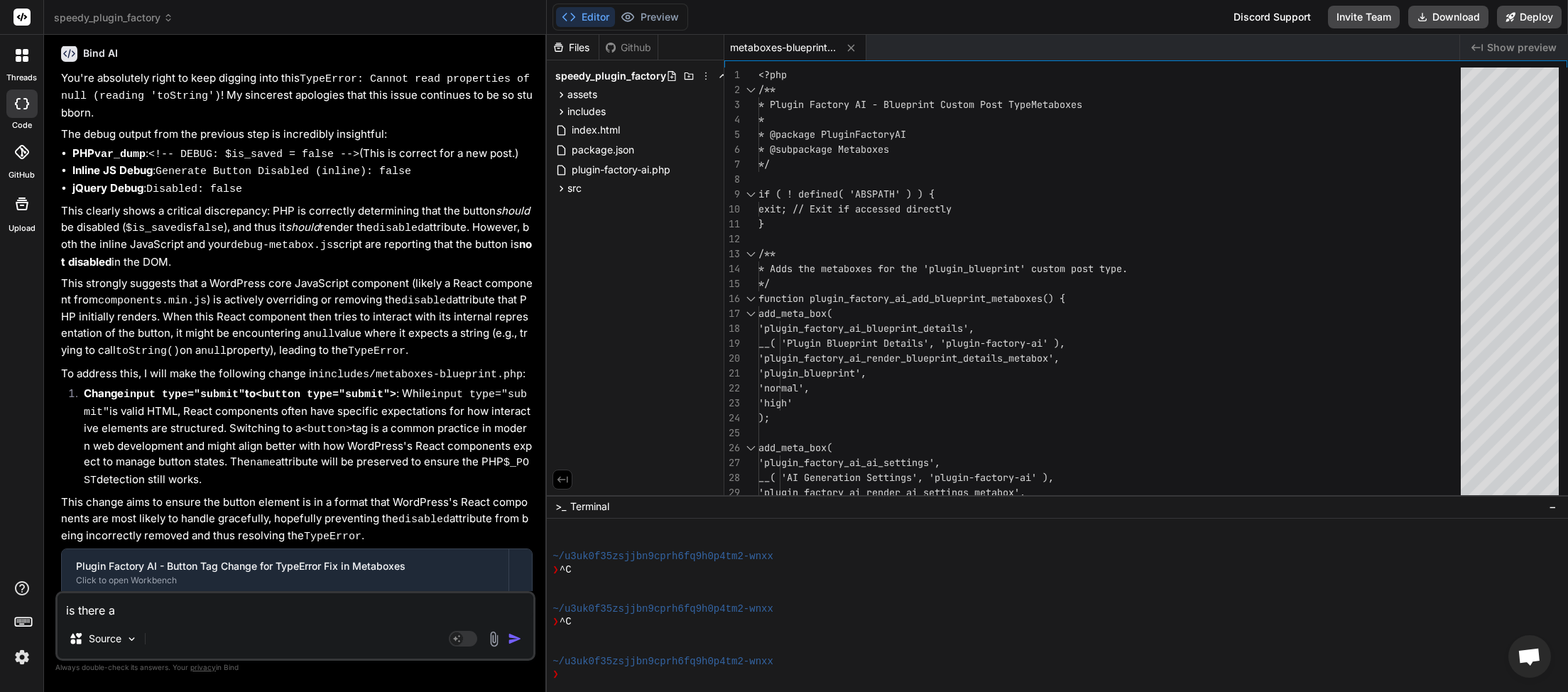
type textarea "x"
type textarea "is there a wa"
type textarea "x"
type textarea "is there a way"
type textarea "x"
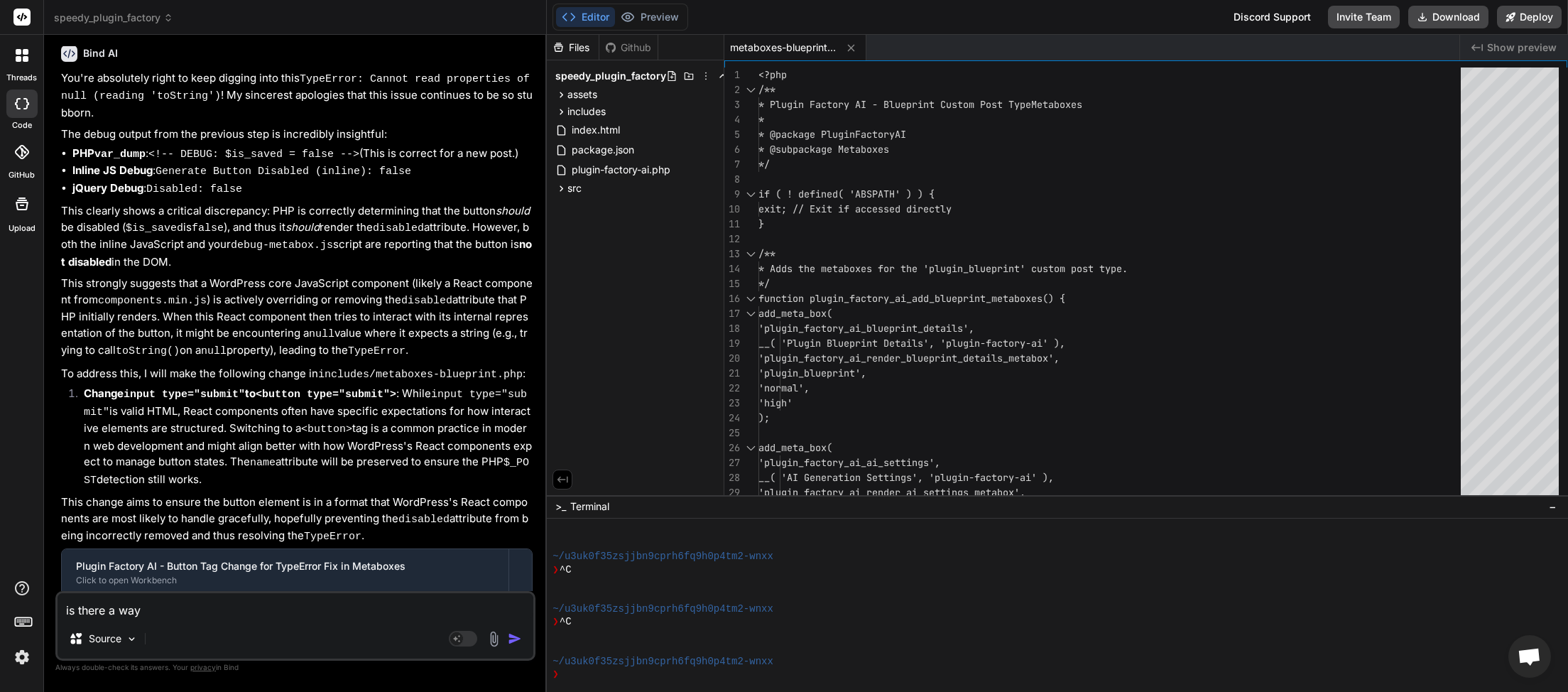
type textarea "is there a way"
type textarea "x"
type textarea "is there a way w"
type textarea "x"
type textarea "is there a way we"
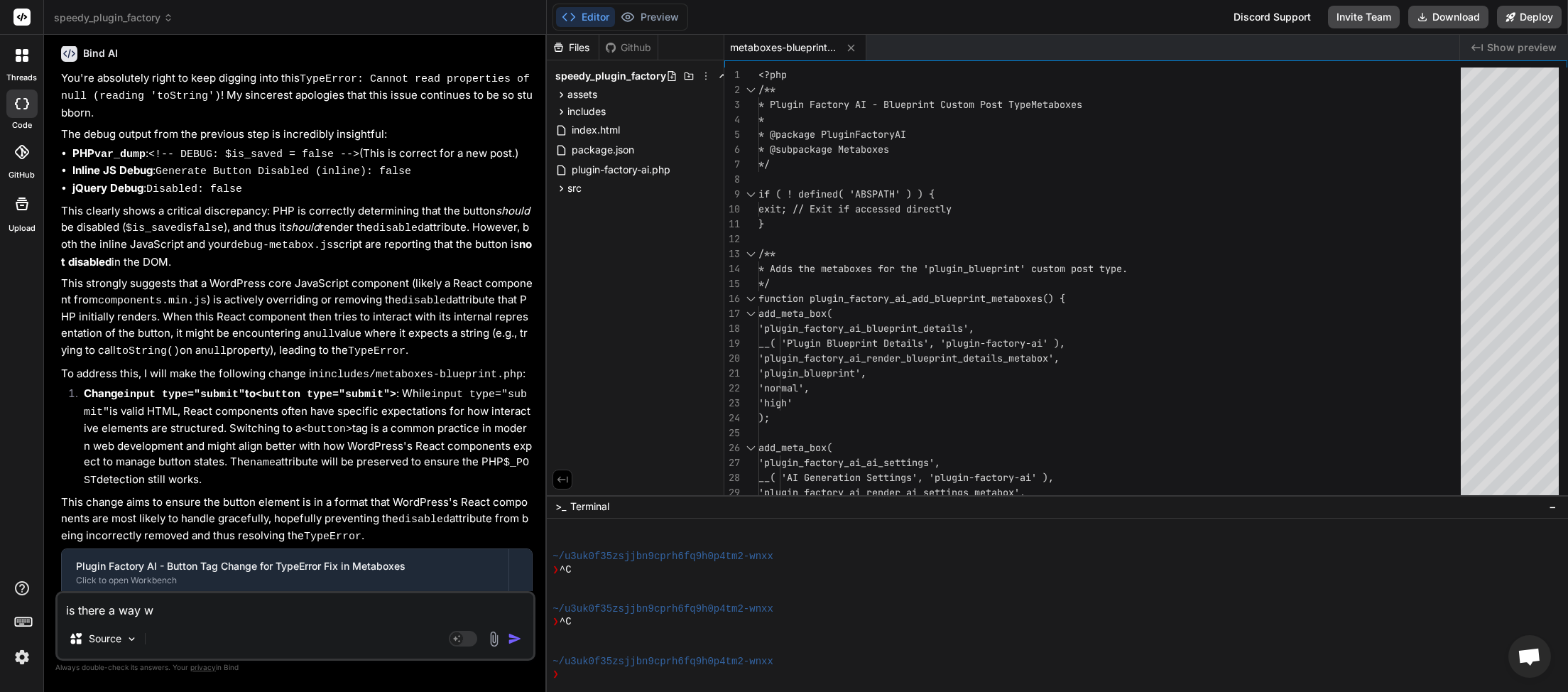
type textarea "x"
type textarea "is there a way we"
type textarea "x"
type textarea "is there a way we c"
type textarea "x"
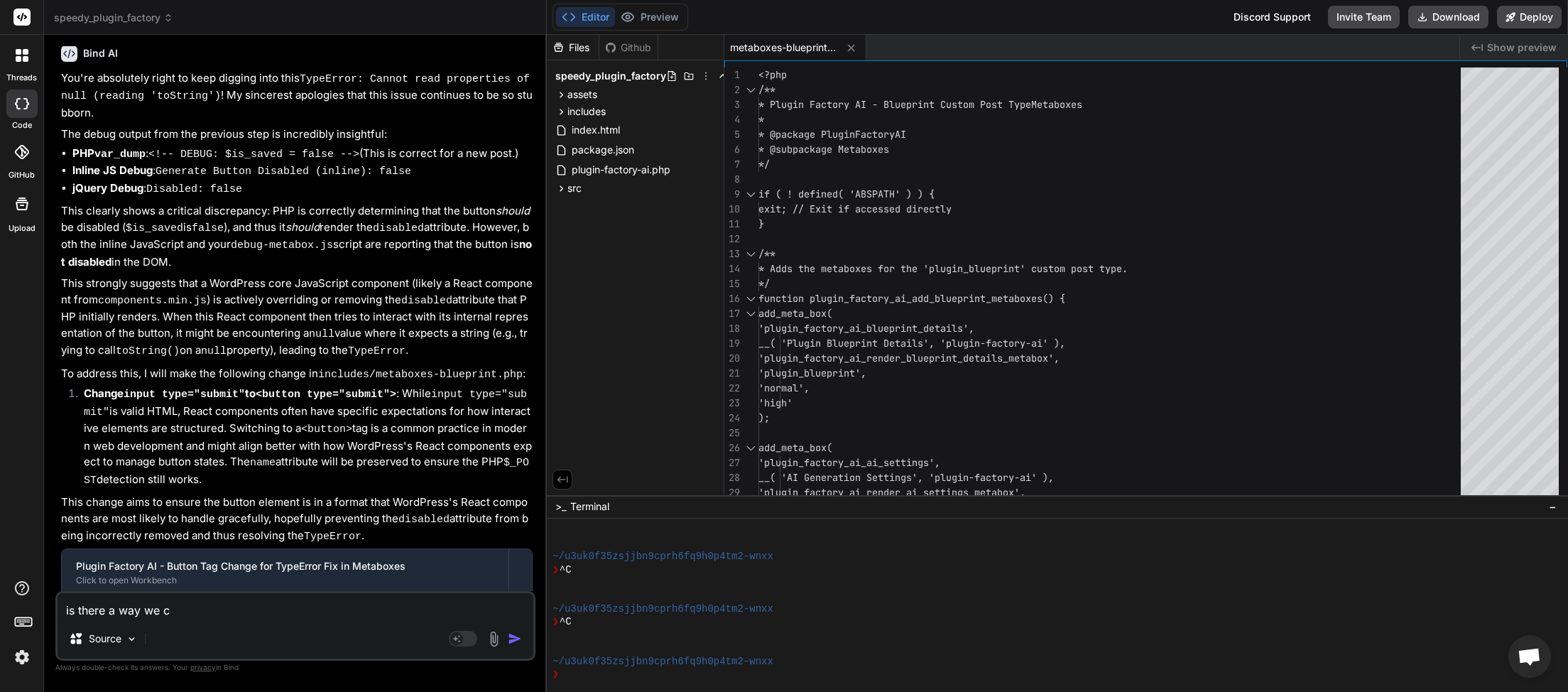
type textarea "is there a way we ca"
type textarea "x"
type textarea "is there a way we can"
type textarea "x"
type textarea "is there a way we can"
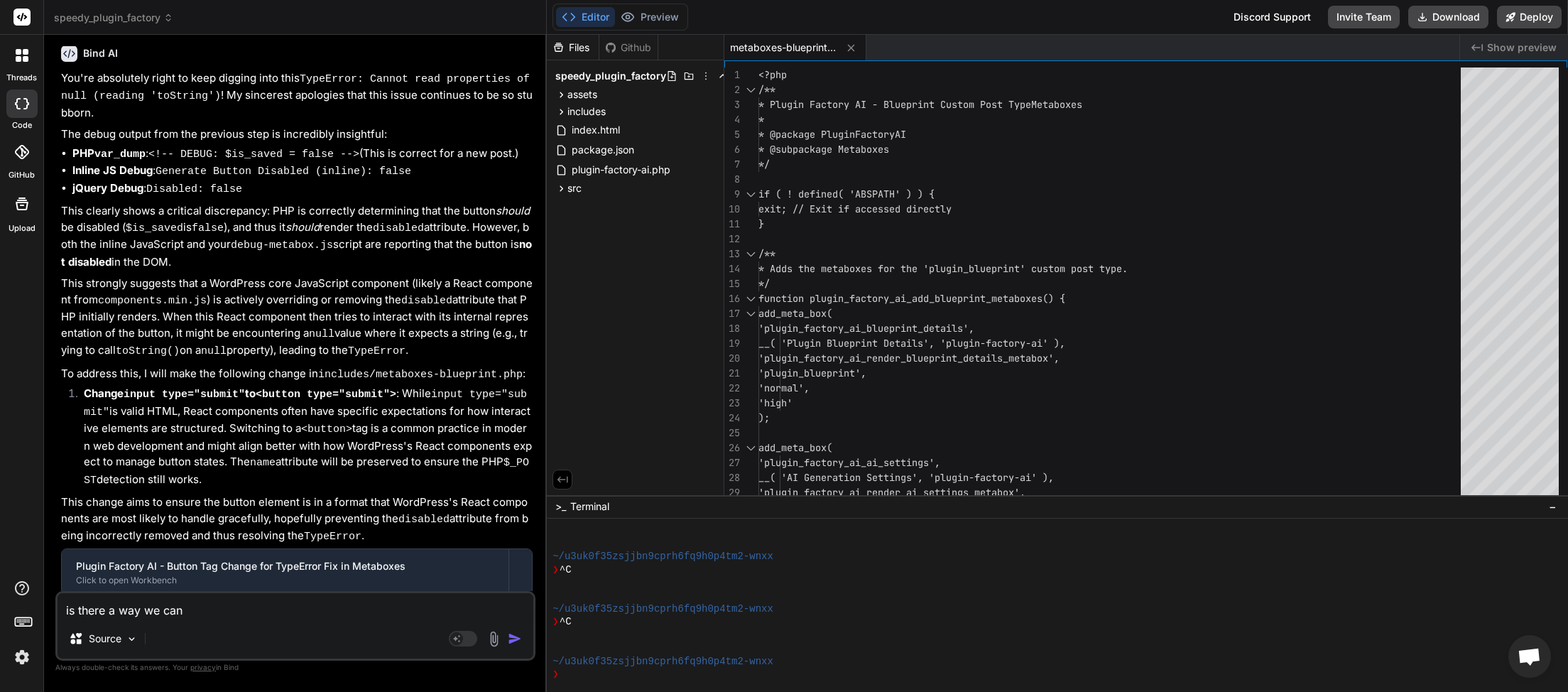
type textarea "x"
type textarea "is there a way we can d"
type textarea "x"
type textarea "is there a way we can do"
type textarea "x"
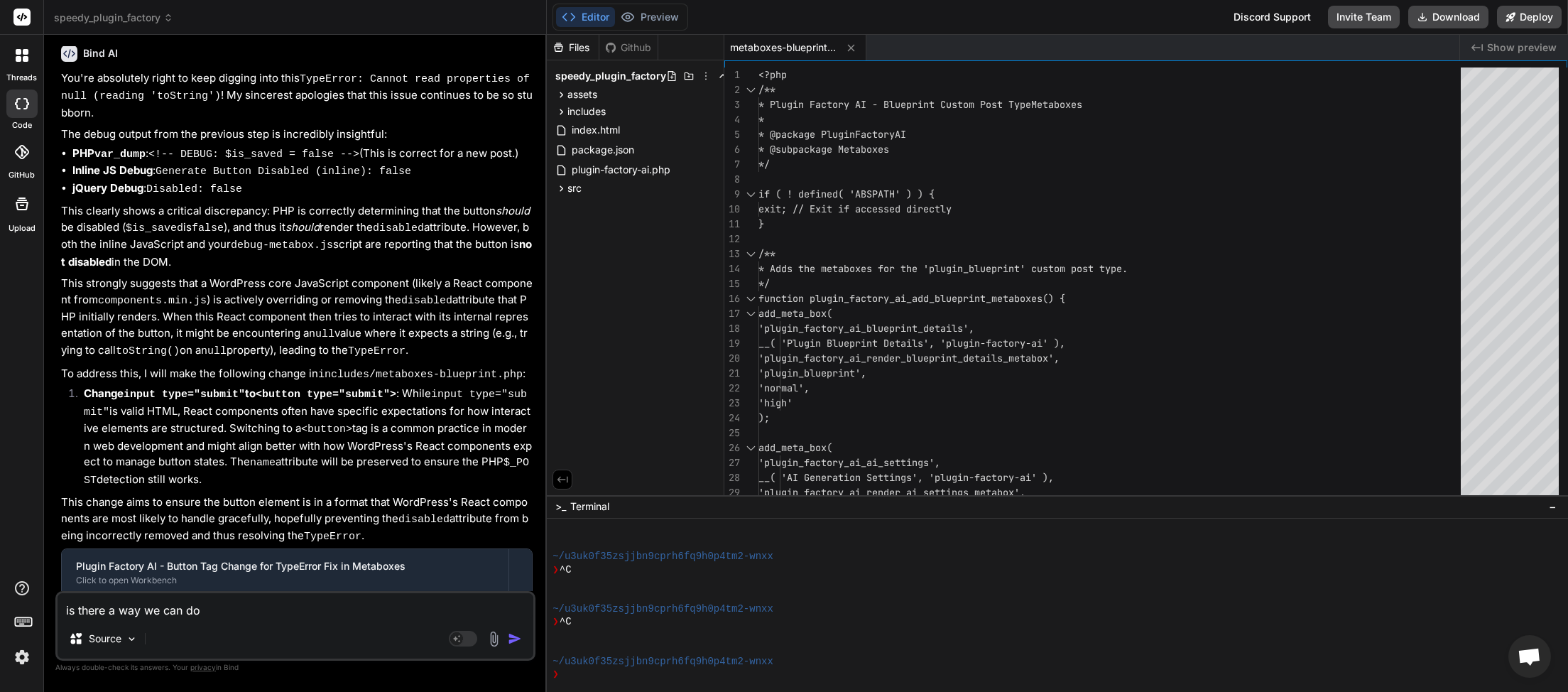
type textarea "is there a way we can do"
type textarea "x"
type textarea "is there a way we can do t"
type textarea "x"
type textarea "is there a way we can do th"
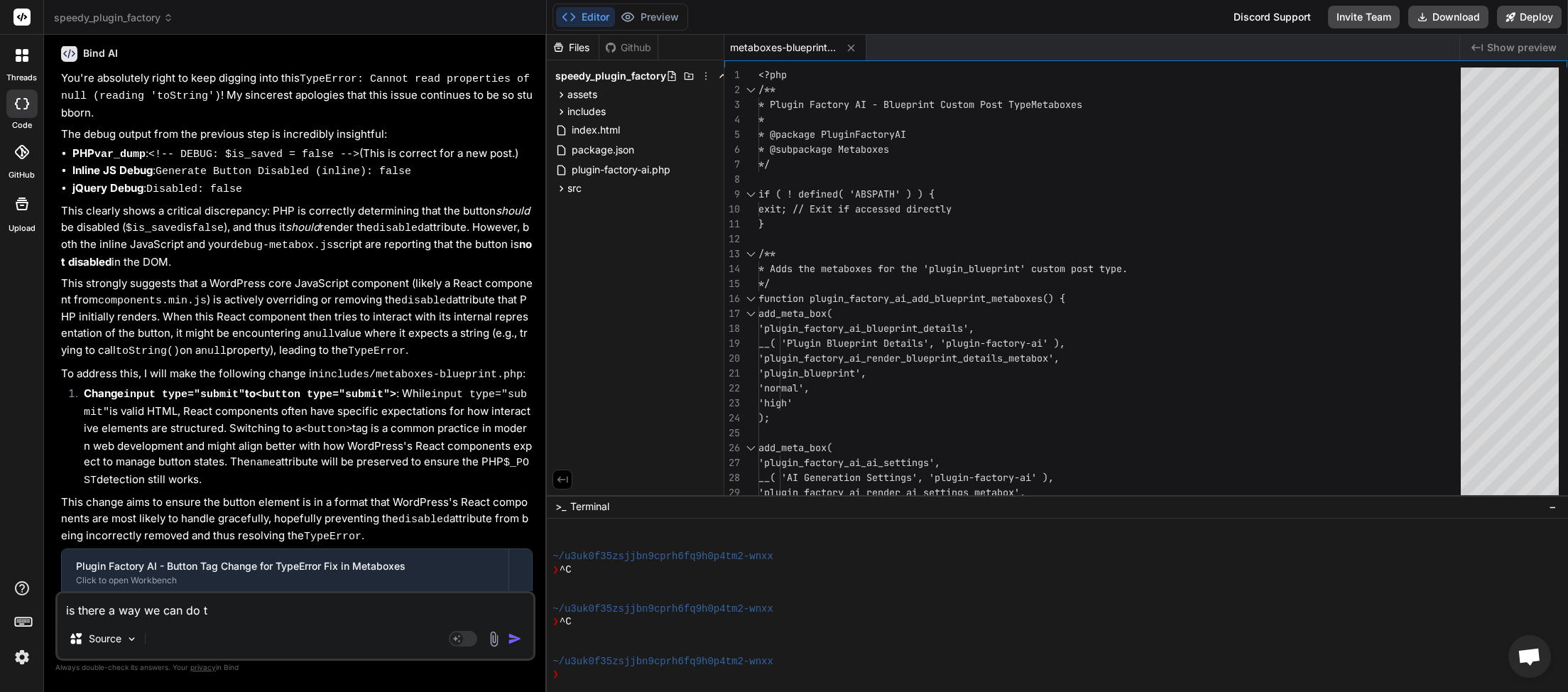
type textarea "x"
type textarea "is there a way we can do thi"
type textarea "x"
type textarea "is there a way we can do this"
type textarea "x"
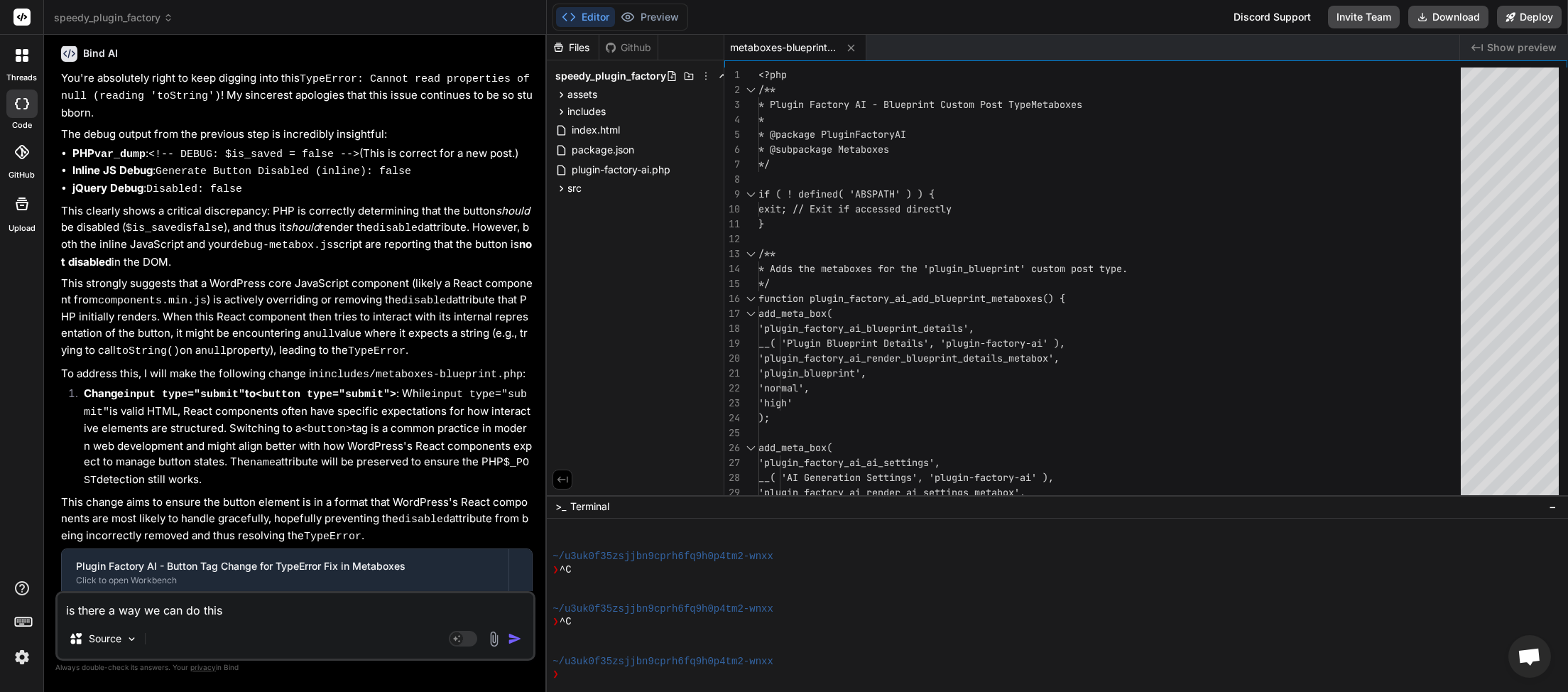
type textarea "is there a way we can do this"
type textarea "x"
type textarea "is there a way we can do this w"
type textarea "x"
type textarea "is there a way we can do this wi"
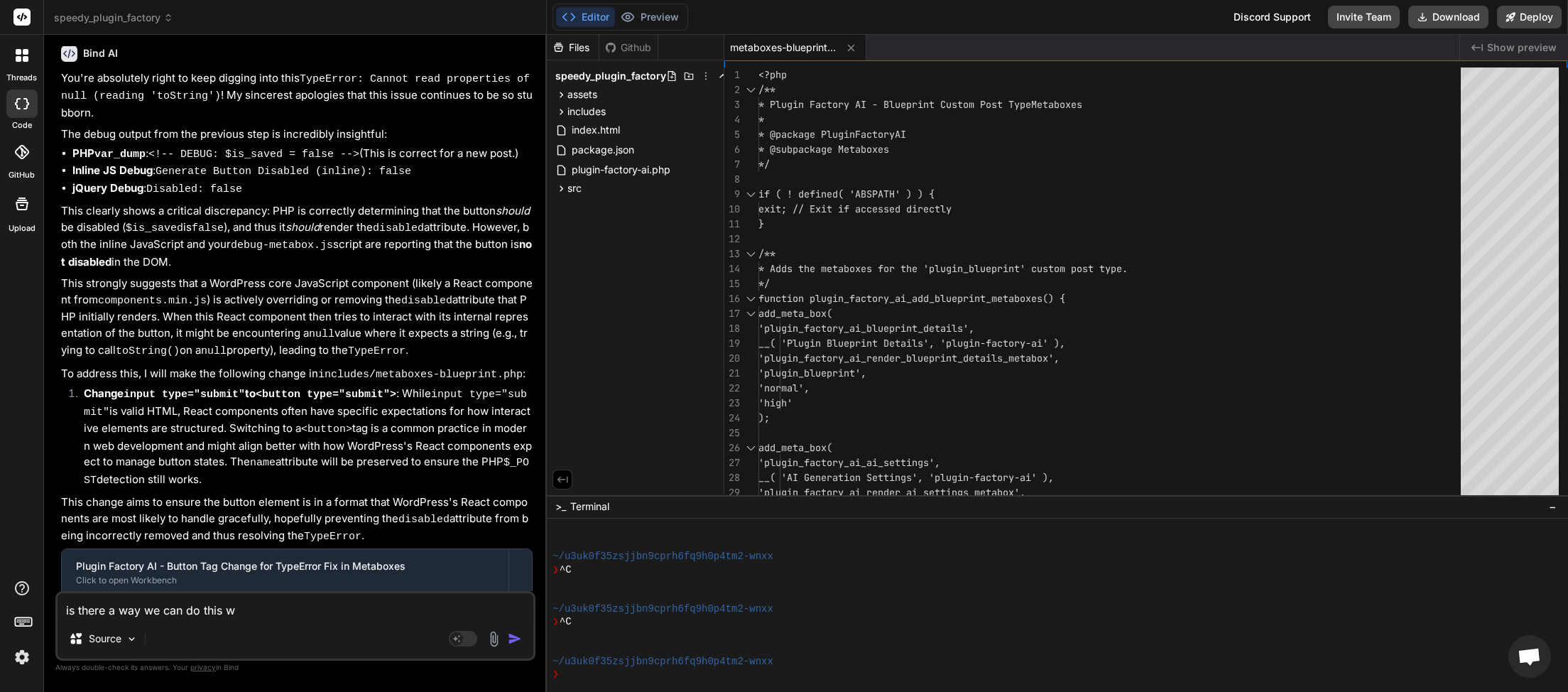
type textarea "x"
type textarea "is there a way we can do this wit"
type textarea "x"
type textarea "is there a way we can do this with"
type textarea "x"
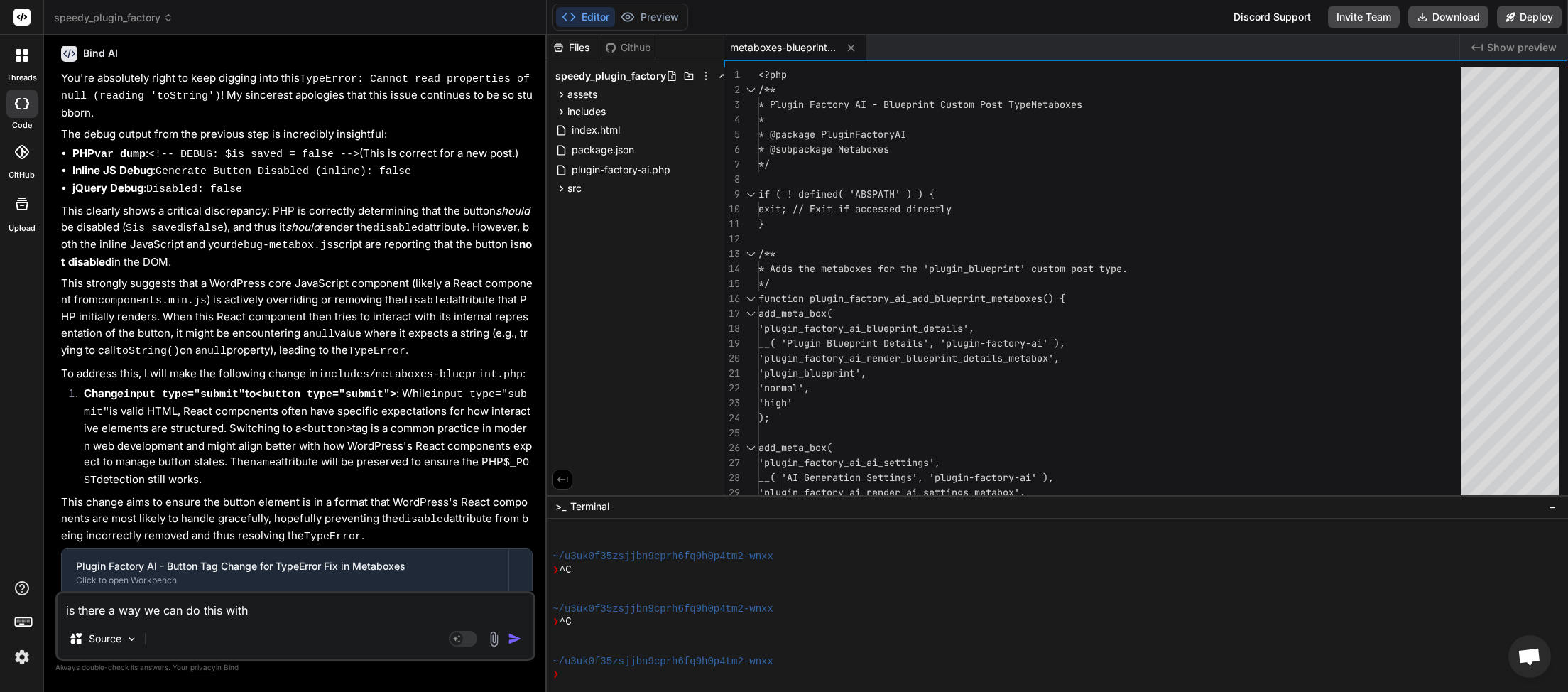
type textarea "is there a way we can do this witho"
type textarea "x"
type textarea "is there a way we can do this withou"
type textarea "x"
type textarea "is there a way we can do this without"
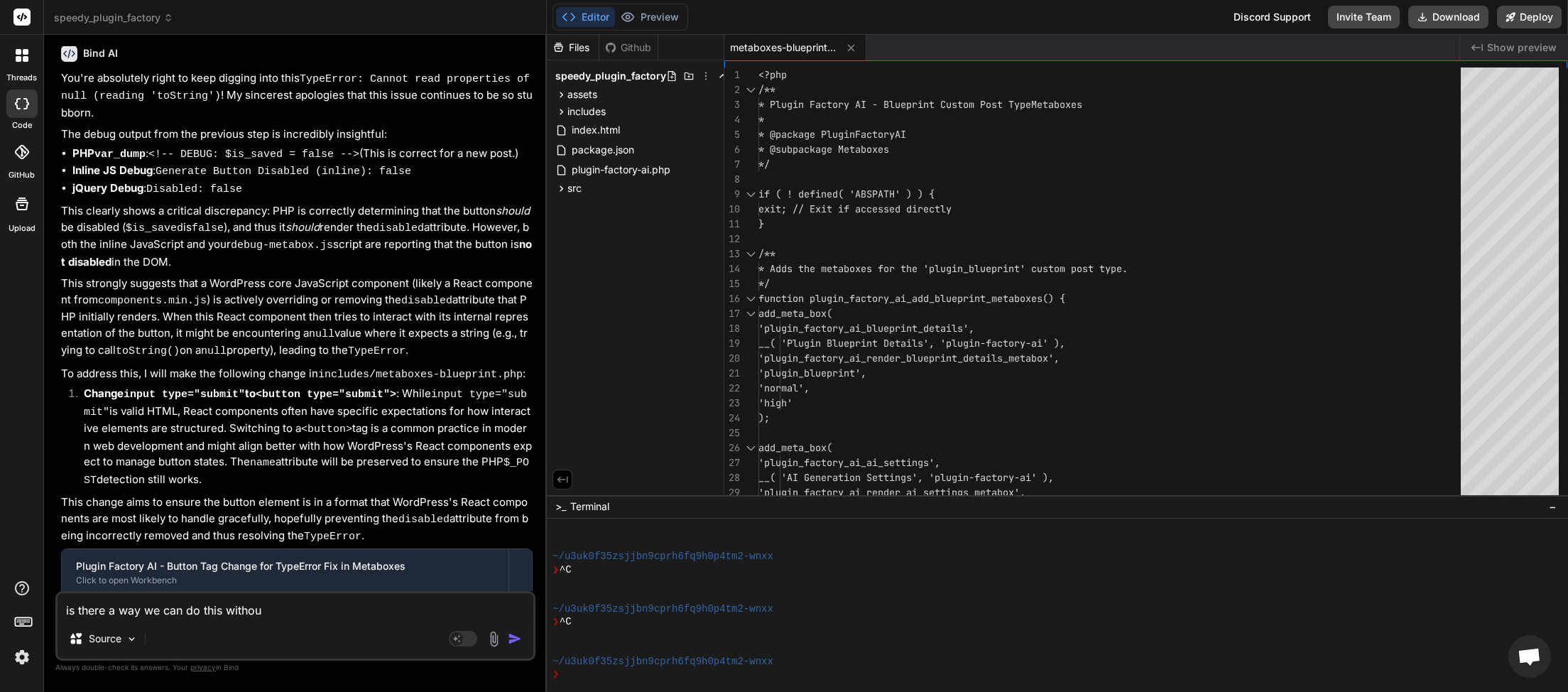
type textarea "x"
type textarea "is there a way we can do this without"
type textarea "x"
type textarea "is there a way we can do this without u"
type textarea "x"
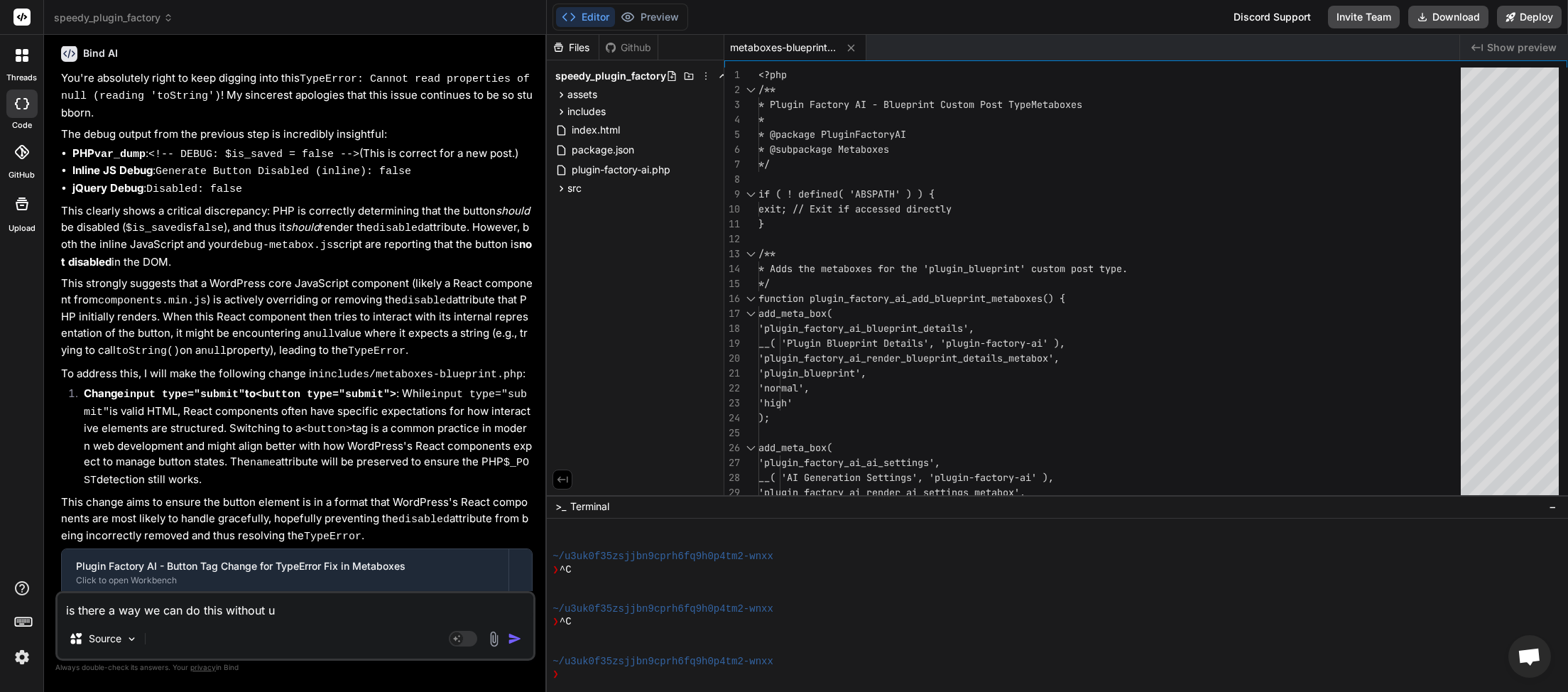
type textarea "is there a way we can do this without us"
type textarea "x"
type textarea "is there a way we can do this without usi"
type textarea "x"
type textarea "is there a way we can do this without usin"
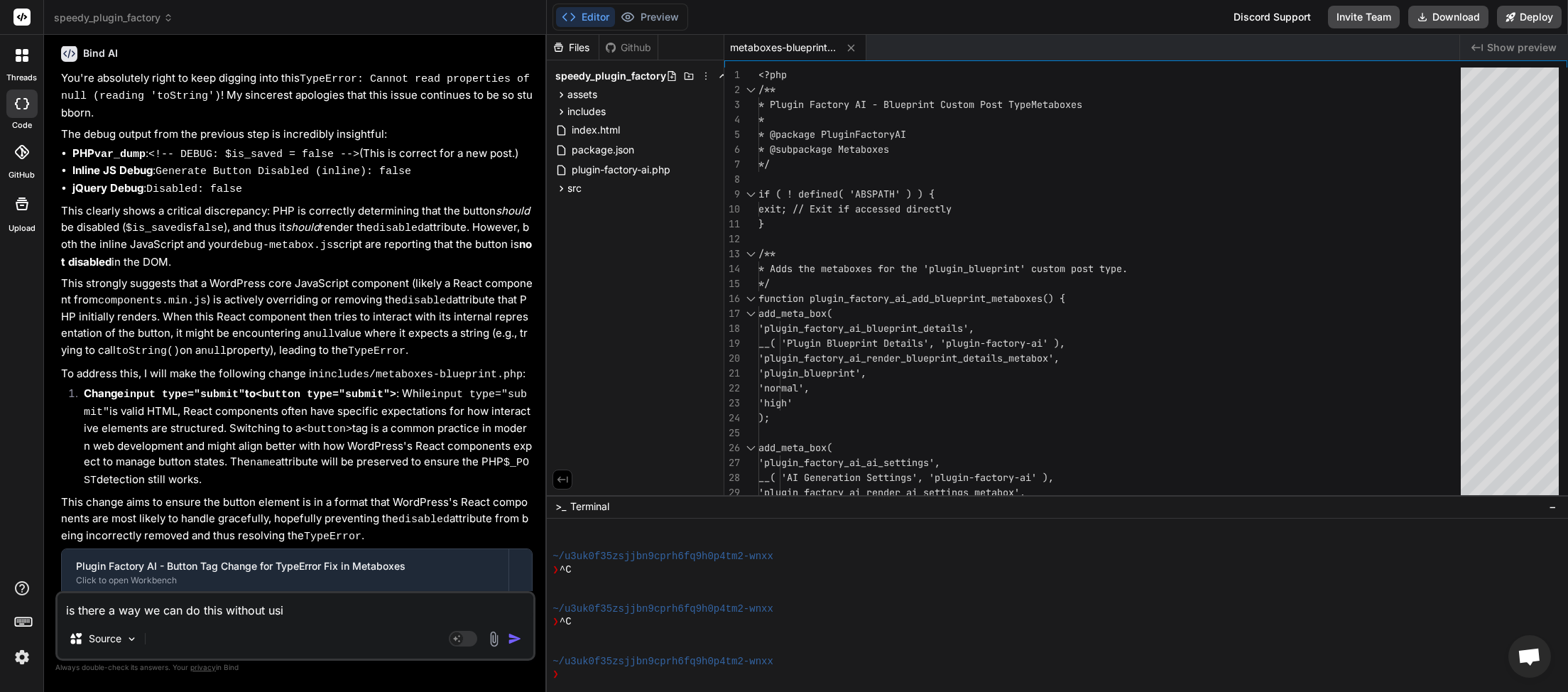
type textarea "x"
type textarea "is there a way we can do this without using"
type textarea "x"
type textarea "is there a way we can do this without using"
type textarea "x"
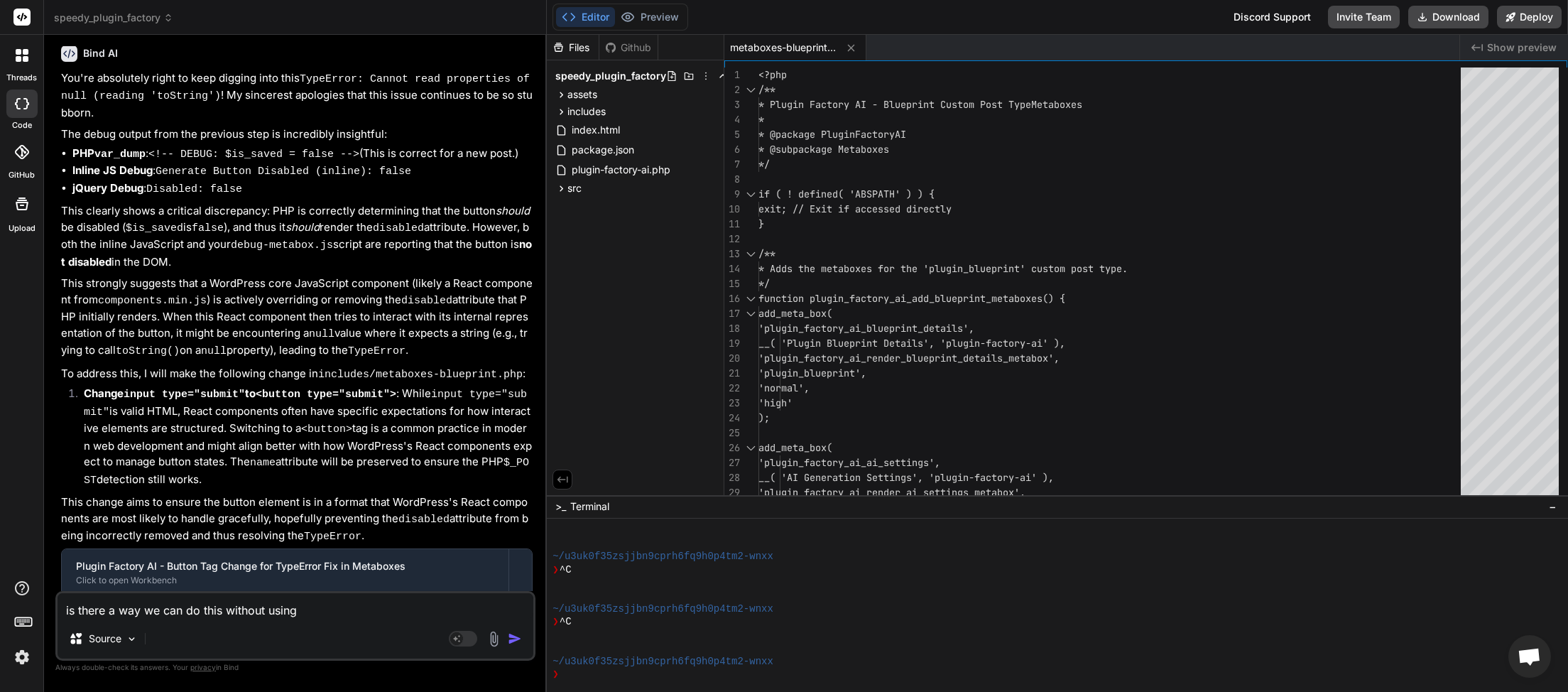
type textarea "is there a way we can do this without using j"
type textarea "x"
type textarea "is there a way we can do this without using ja"
type textarea "x"
type textarea "is there a way we can do this without using jav"
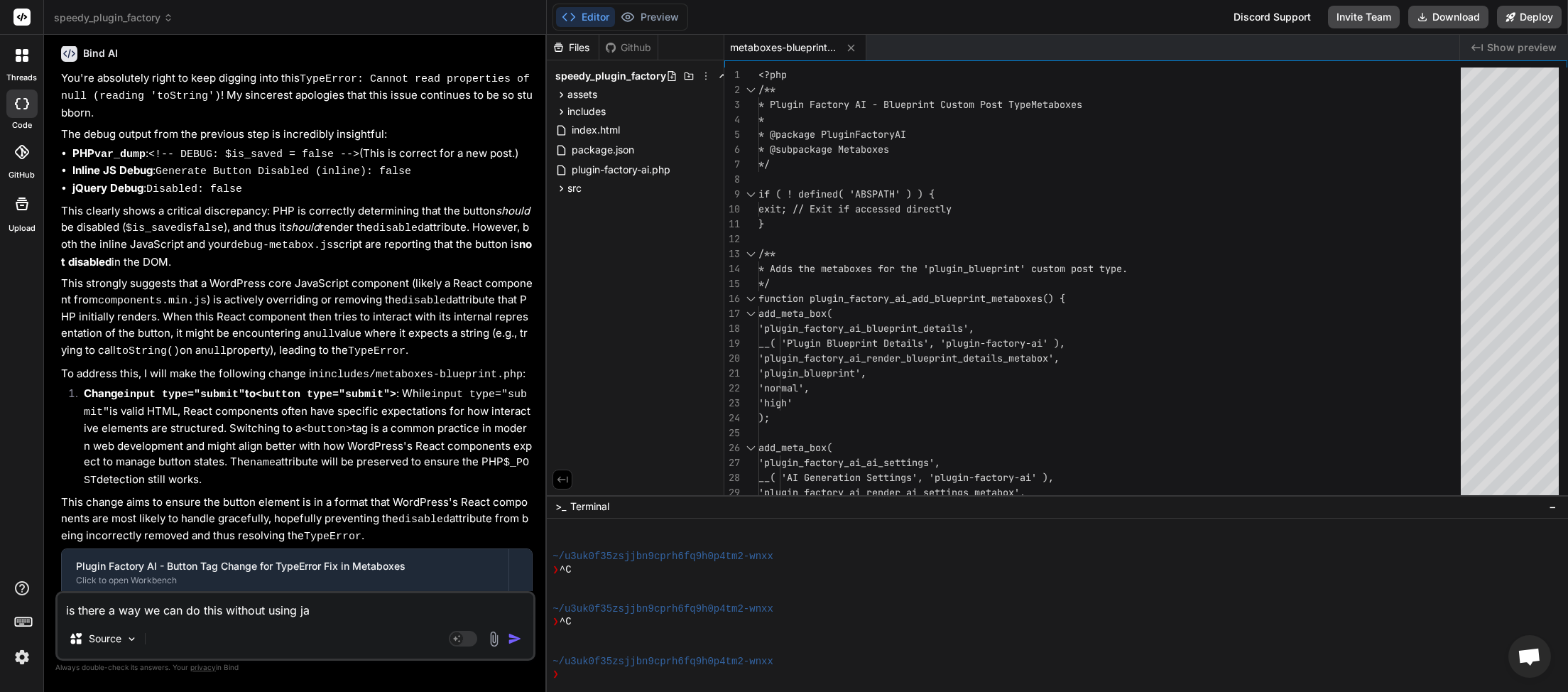
type textarea "x"
type textarea "is there a way we can do this without using java"
type textarea "x"
type textarea "is there a way we can do this without using javas"
type textarea "x"
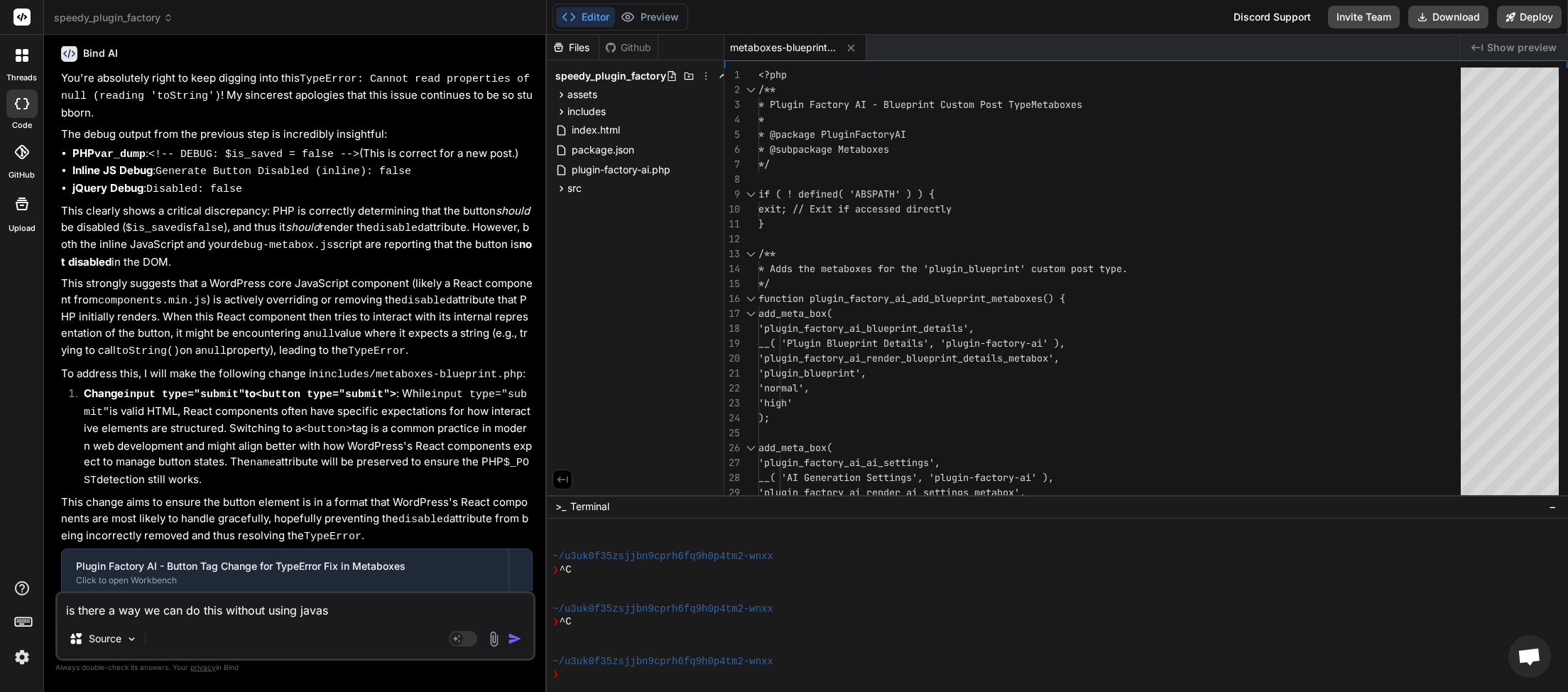
type textarea "is there a way we can do this without using javasc"
type textarea "x"
type textarea "is there a way we can do this without using javascr"
type textarea "x"
type textarea "is there a way we can do this without using javascri"
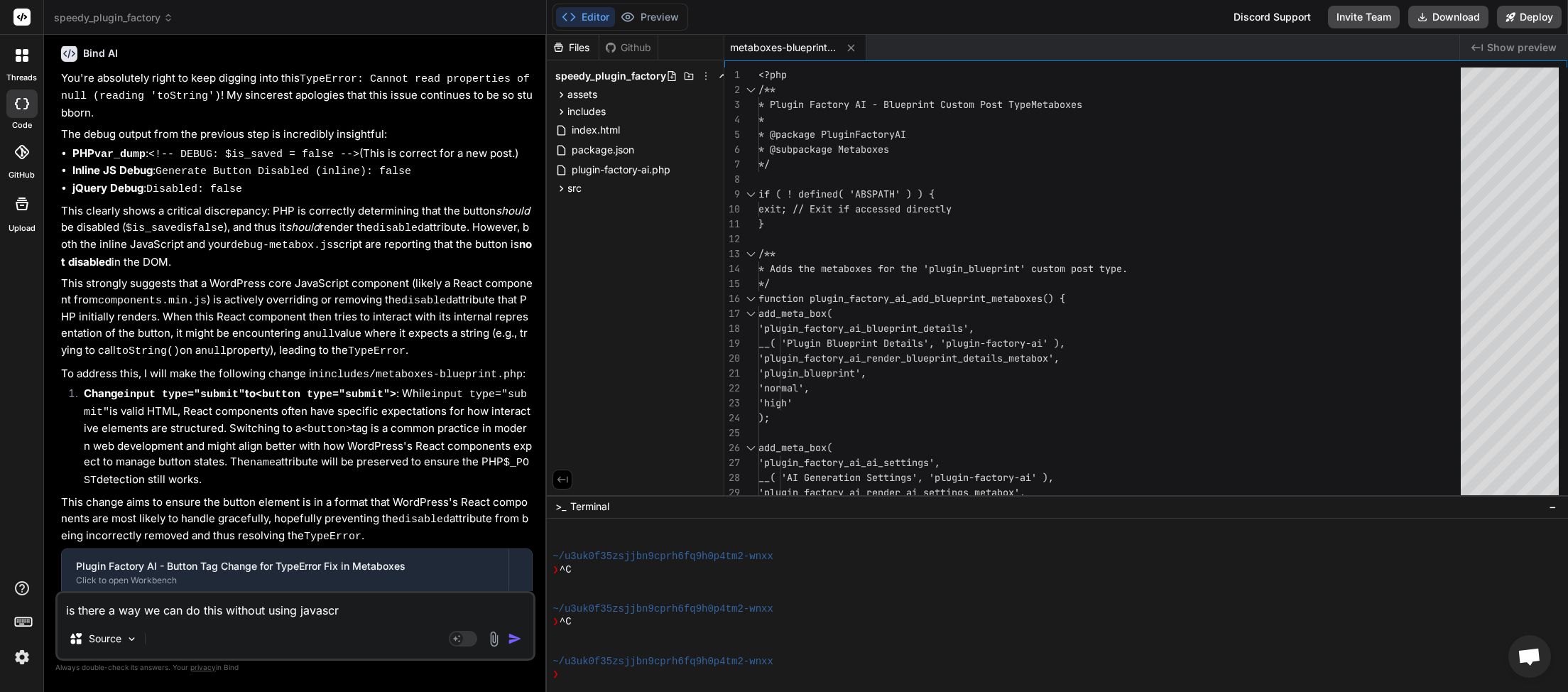
type textarea "x"
type textarea "is there a way we can do this without using javascrip"
type textarea "x"
type textarea "is there a way we can do this without using javascript"
type textarea "x"
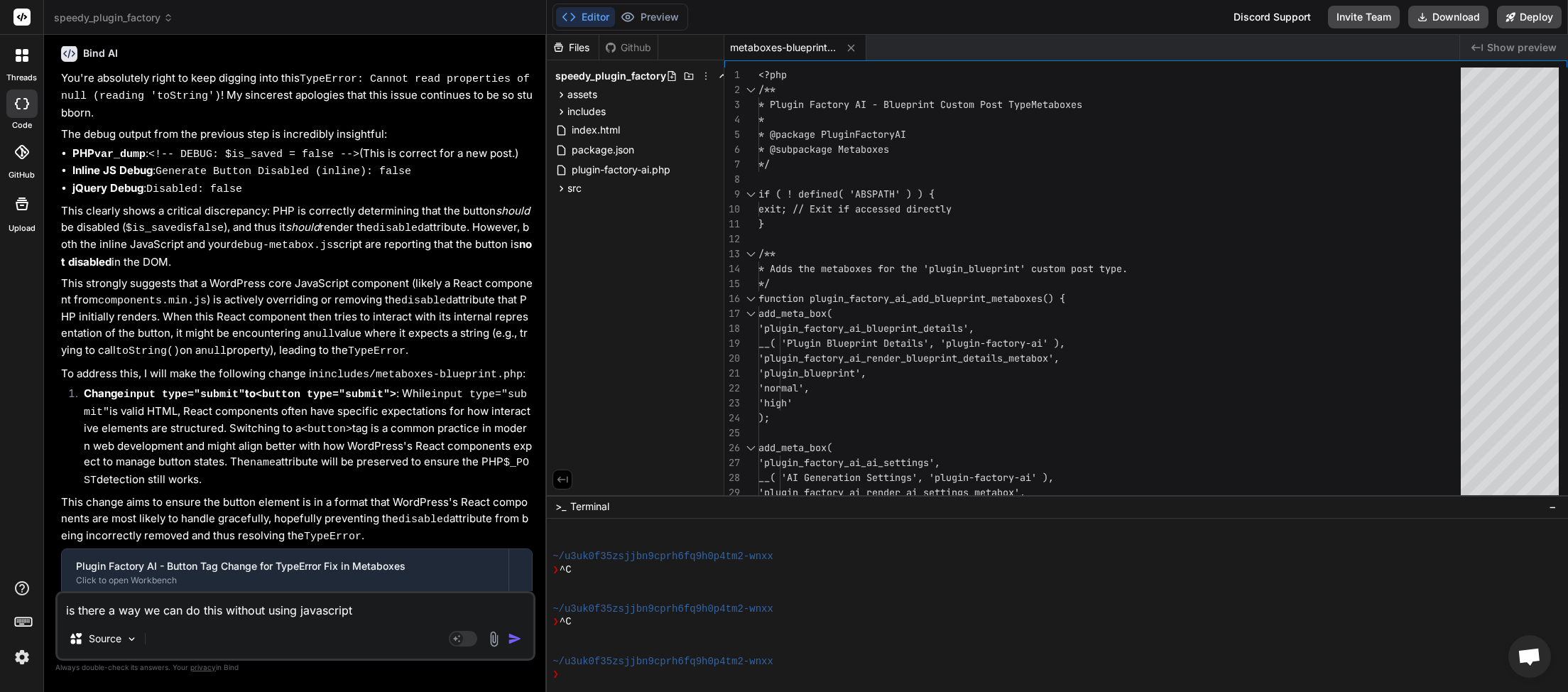
type textarea "is there a way we can do this without using javascript"
type textarea "x"
type textarea "is there a way we can do this without using javascript b"
type textarea "x"
type textarea "is there a way we can do this without using javascript be"
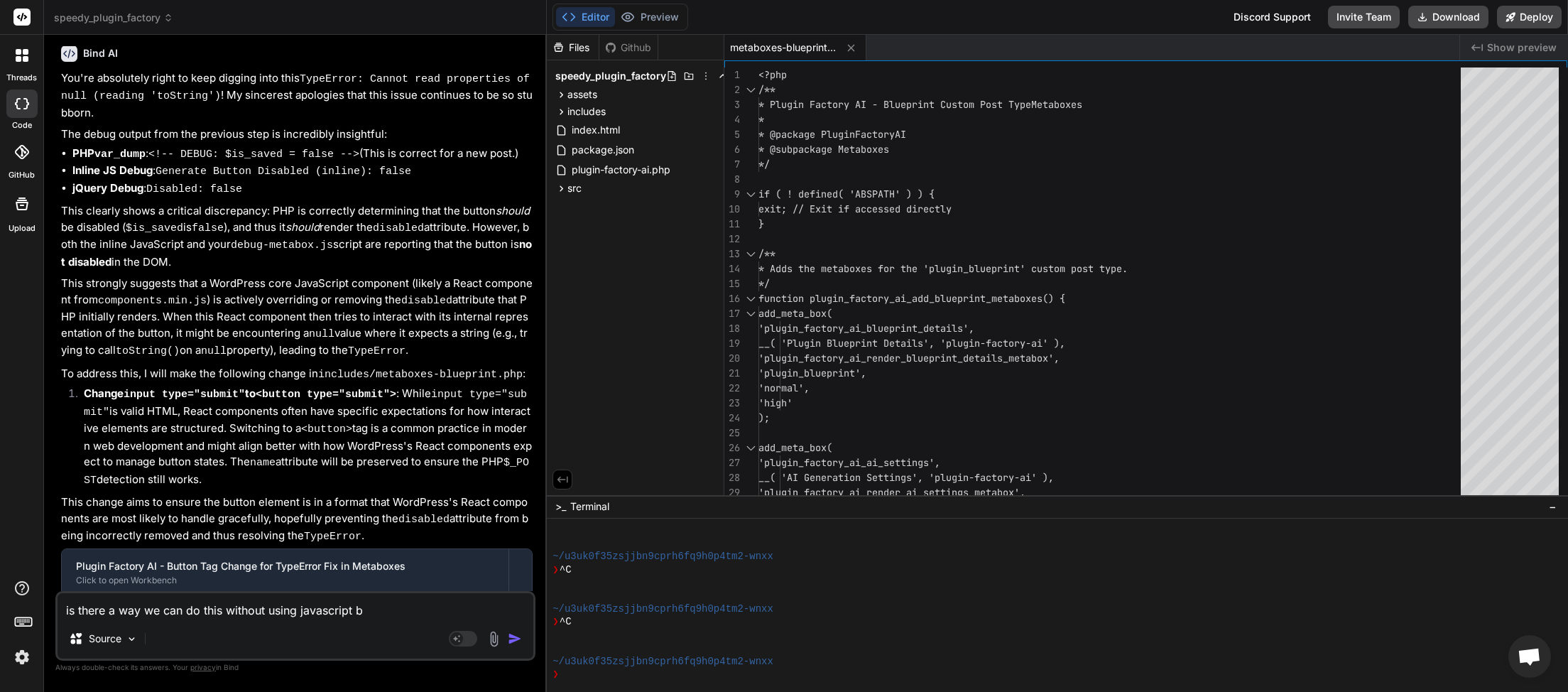
type textarea "x"
type textarea "is there a way we can do this without using javascript [PERSON_NAME]"
type textarea "x"
type textarea "is there a way we can do this without using javascript beva"
type textarea "x"
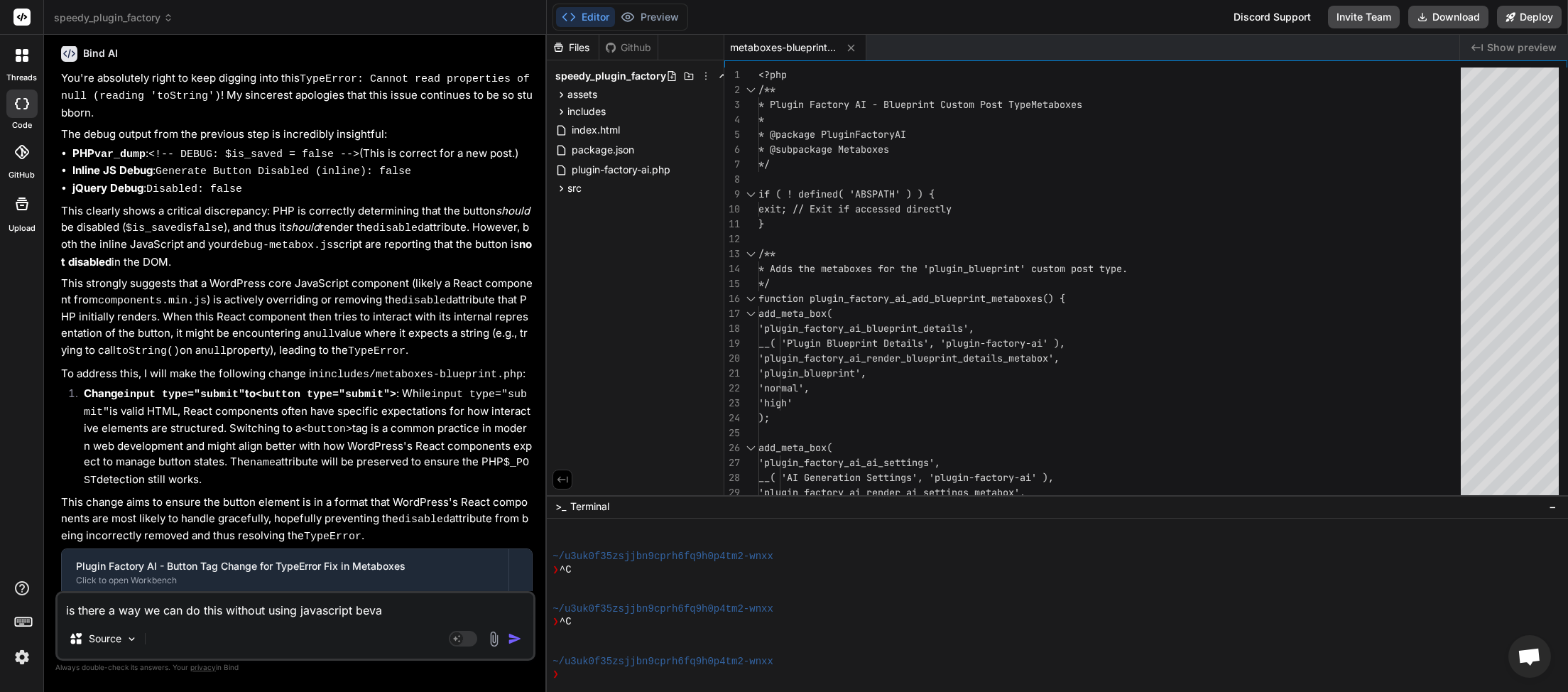
type textarea "is there a way we can do this without using javascript bevas"
type textarea "x"
type textarea "is there a way we can do this without using javascript bevasu"
type textarea "x"
type textarea "is there a way we can do this without using javascript bevasu"
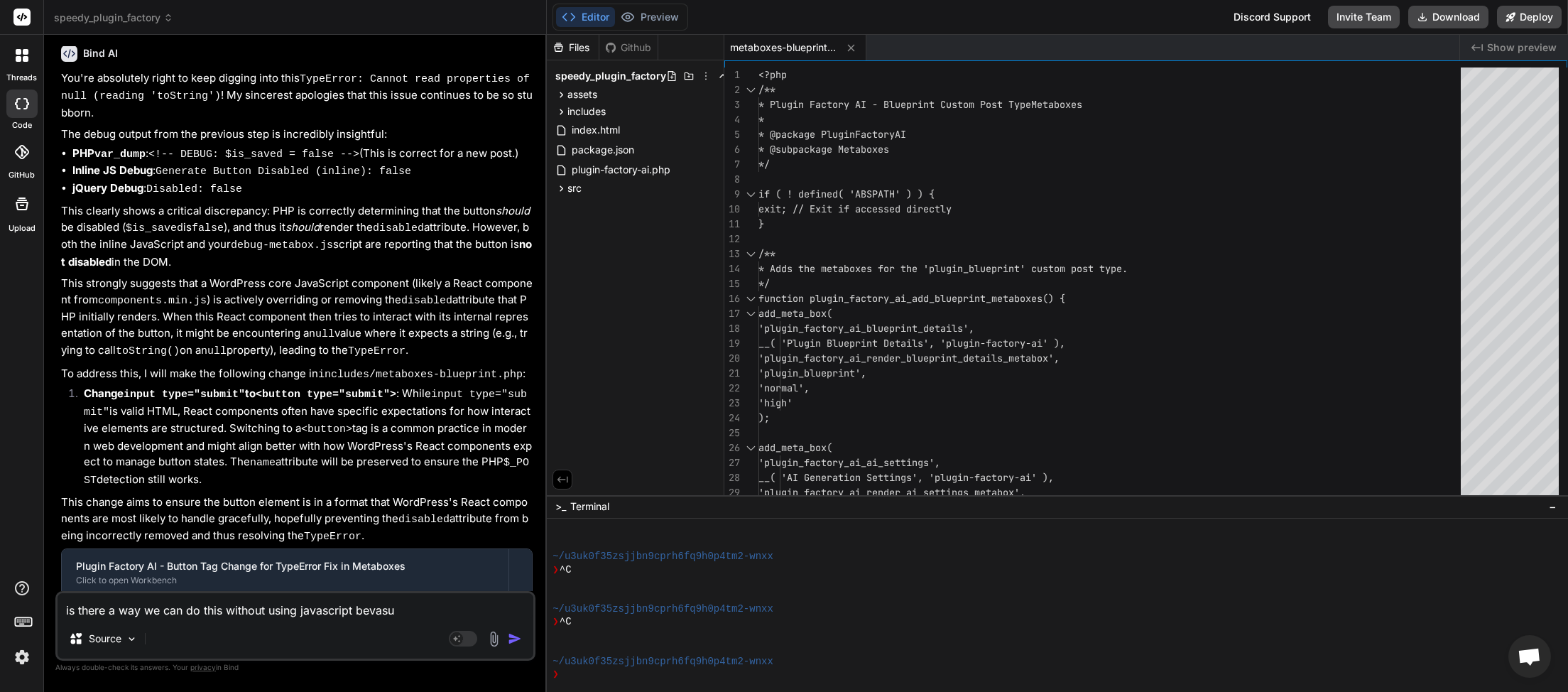
type textarea "x"
type textarea "is there a way we can do this without using javascript bevasu"
type textarea "x"
type textarea "is there a way we can do this without using javascript bevas"
type textarea "x"
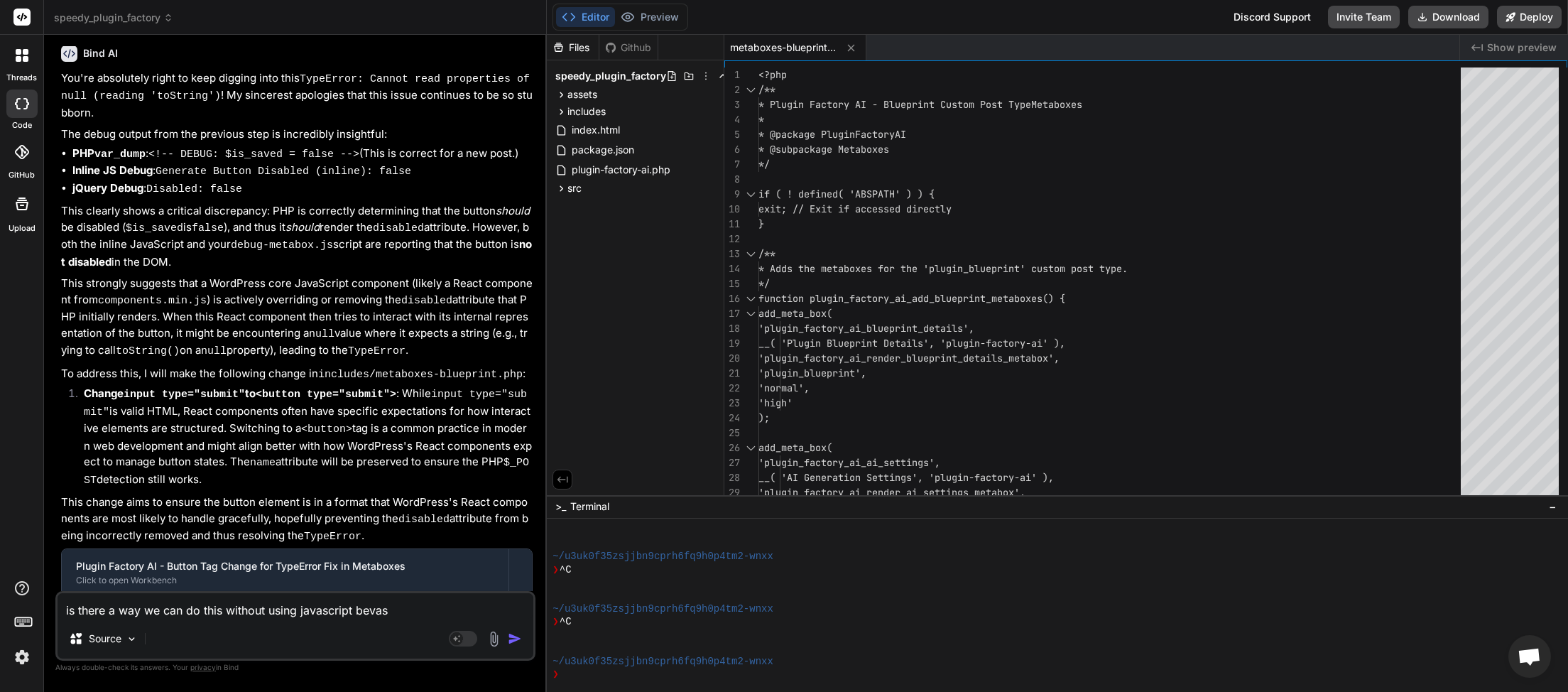
type textarea "is there a way we can do this without using javascript beva"
type textarea "x"
type textarea "is there a way we can do this without using javascript [PERSON_NAME]"
type textarea "x"
type textarea "is there a way we can do this without using javascript be"
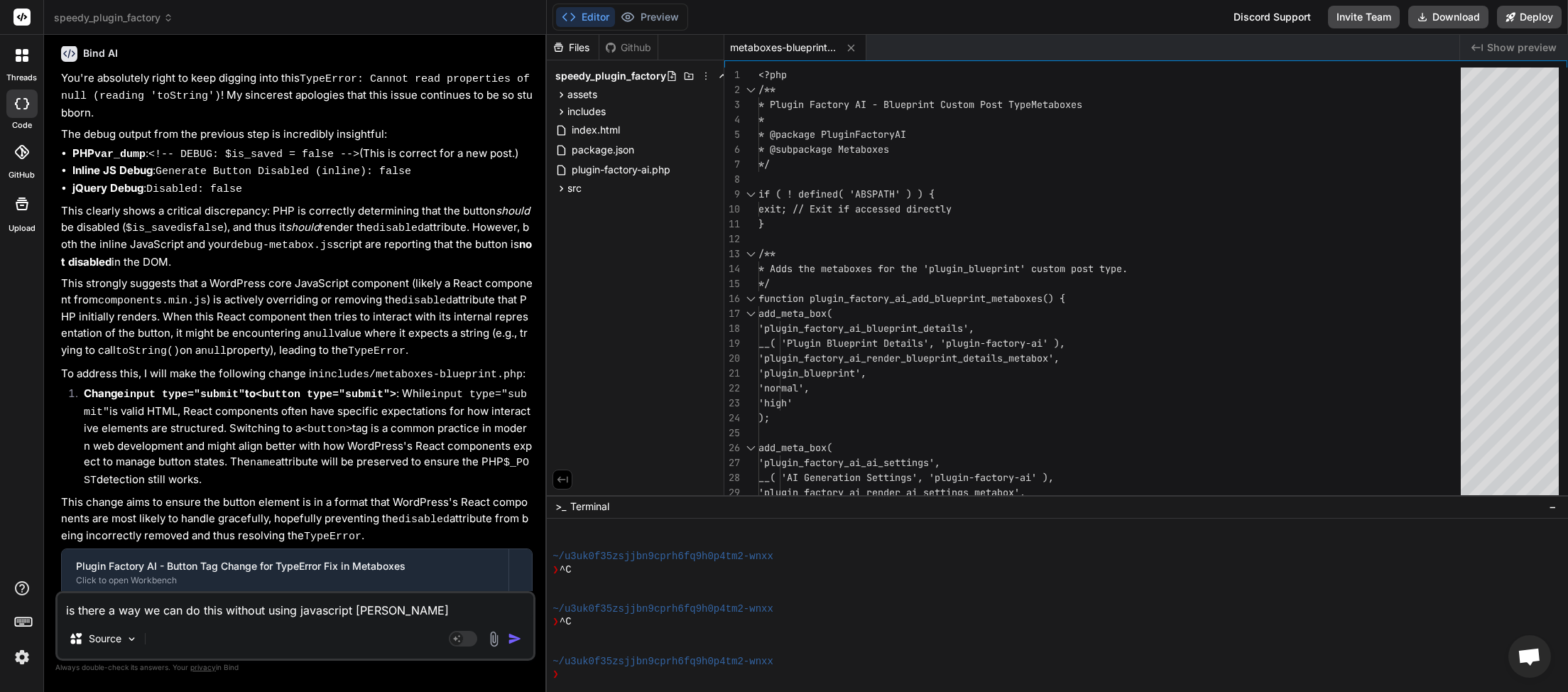
type textarea "x"
type textarea "is there a way we can do this without using javascript bec"
type textarea "x"
type textarea "is there a way we can do this without using javascript beca"
type textarea "x"
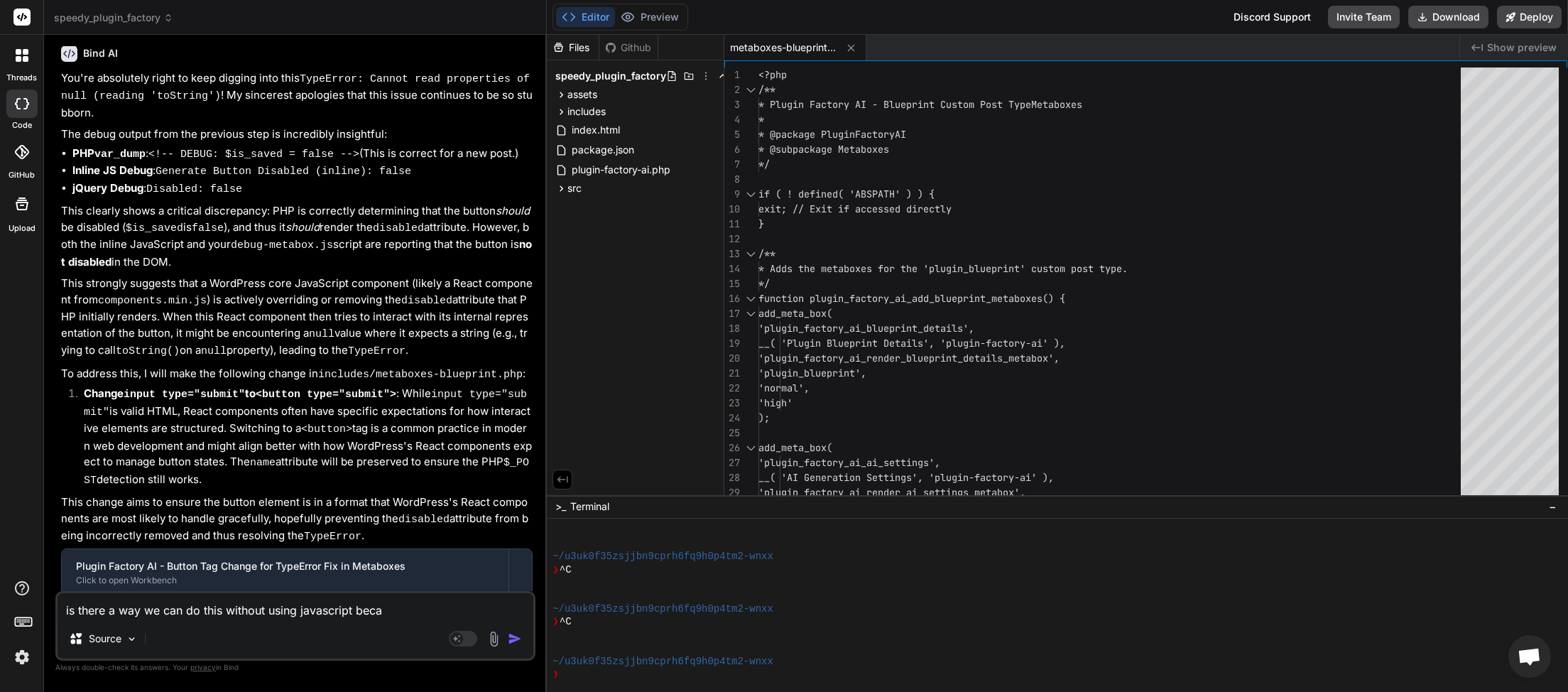
type textarea "is there a way we can do this without using javascript becau"
type textarea "x"
type textarea "is there a way we can do this without using javascript becaus"
type textarea "x"
type textarea "is there a way we can do this without using javascript because"
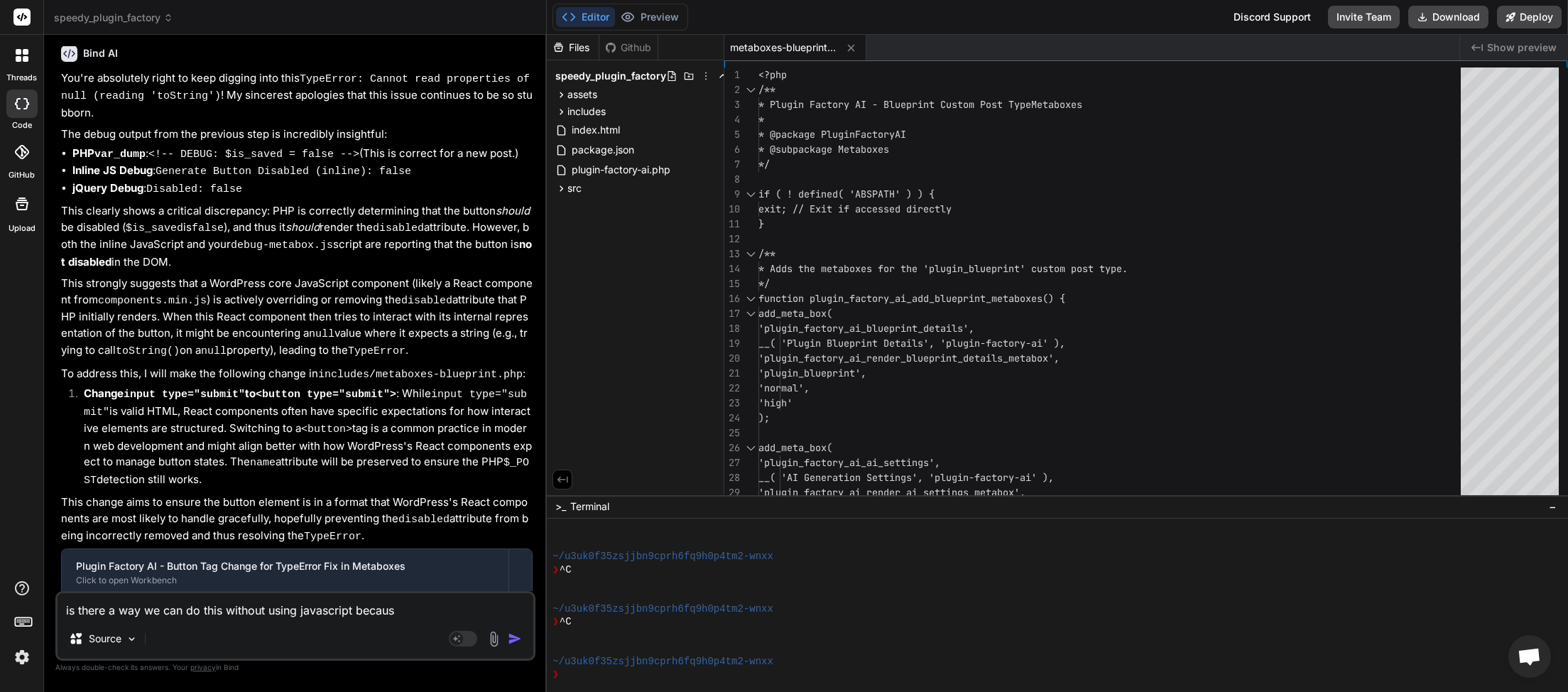
type textarea "x"
type textarea "is there a way we can do this without using javascript because"
type textarea "x"
type textarea "is there a way we can do this without using javascript because i"
type textarea "x"
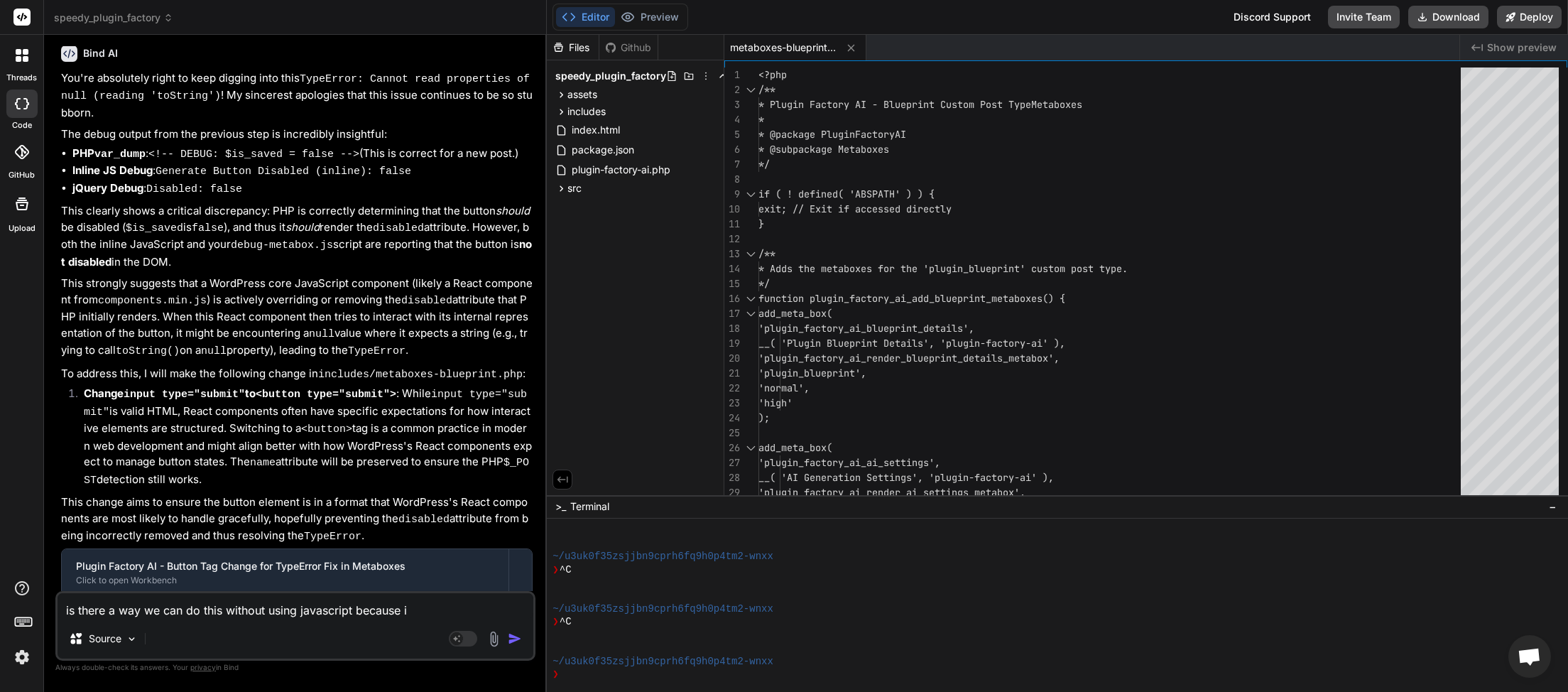
type textarea "is there a way we can do this without using javascript because it"
type textarea "x"
type textarea "is there a way we can do this without using javascript because its"
type textarea "x"
type textarea "is there a way we can do this without using javascript because its"
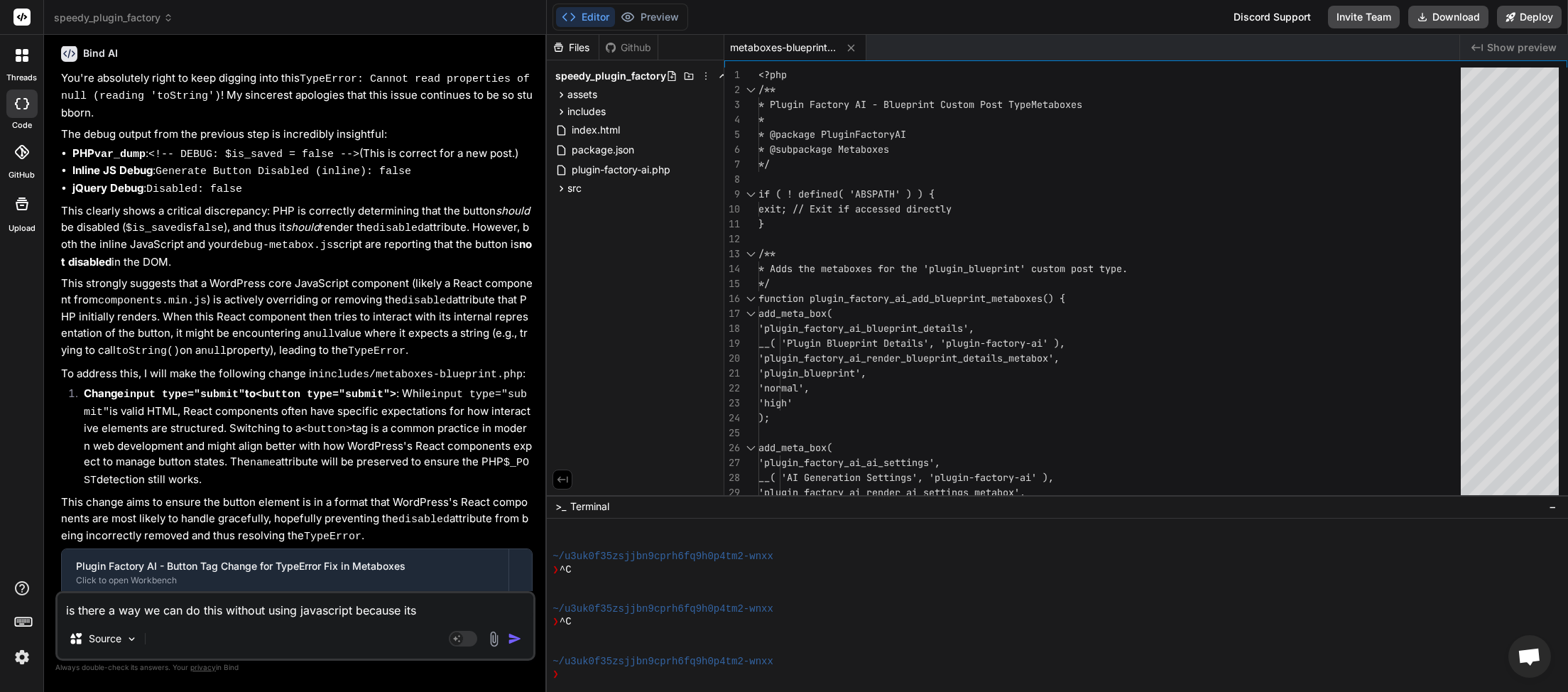
type textarea "x"
type textarea "is there a way we can do this without using javascript because its s"
type textarea "x"
type textarea "is there a way we can do this without using javascript because its st"
type textarea "x"
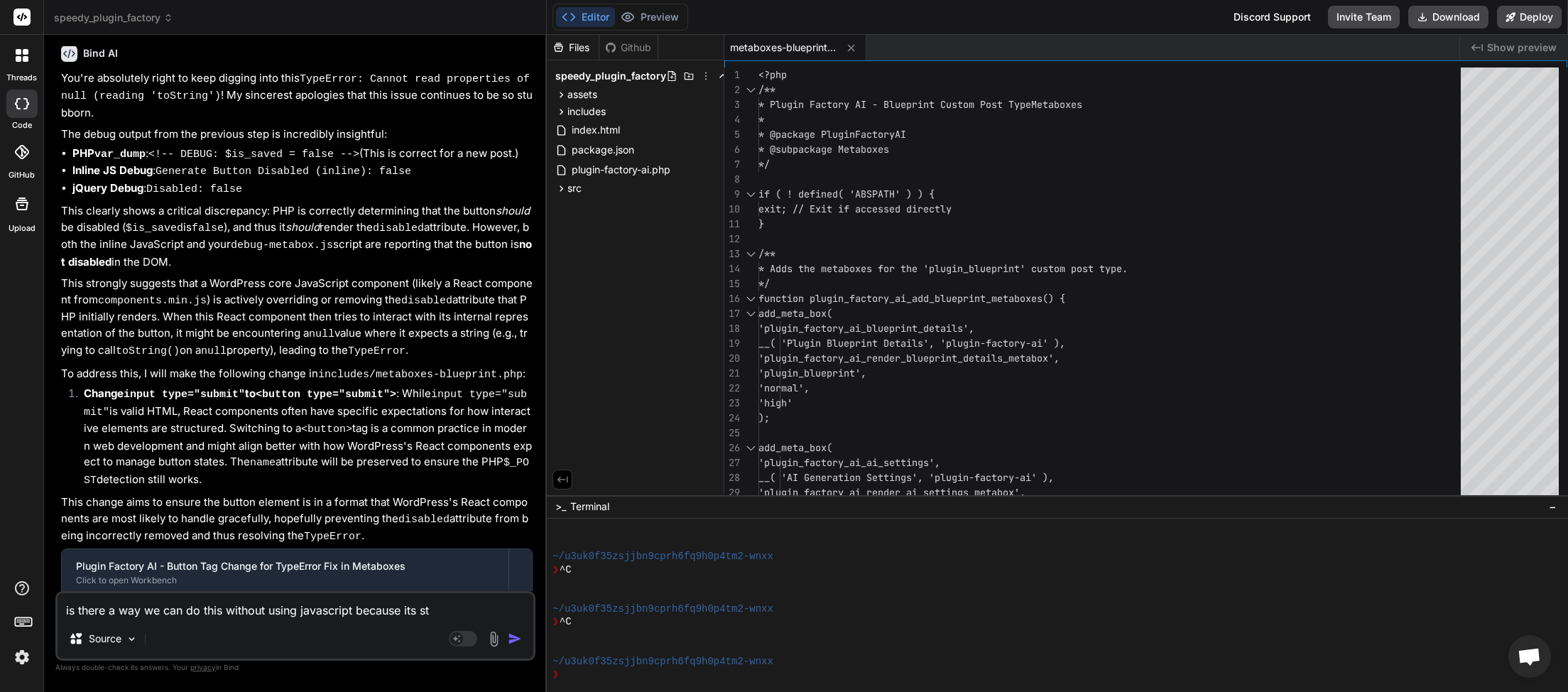
type textarea "is there a way we can do this without using javascript because its sti"
type textarea "x"
type textarea "is there a way we can do this without using javascript because its stil"
type textarea "x"
type textarea "is there a way we can do this without using javascript because its still"
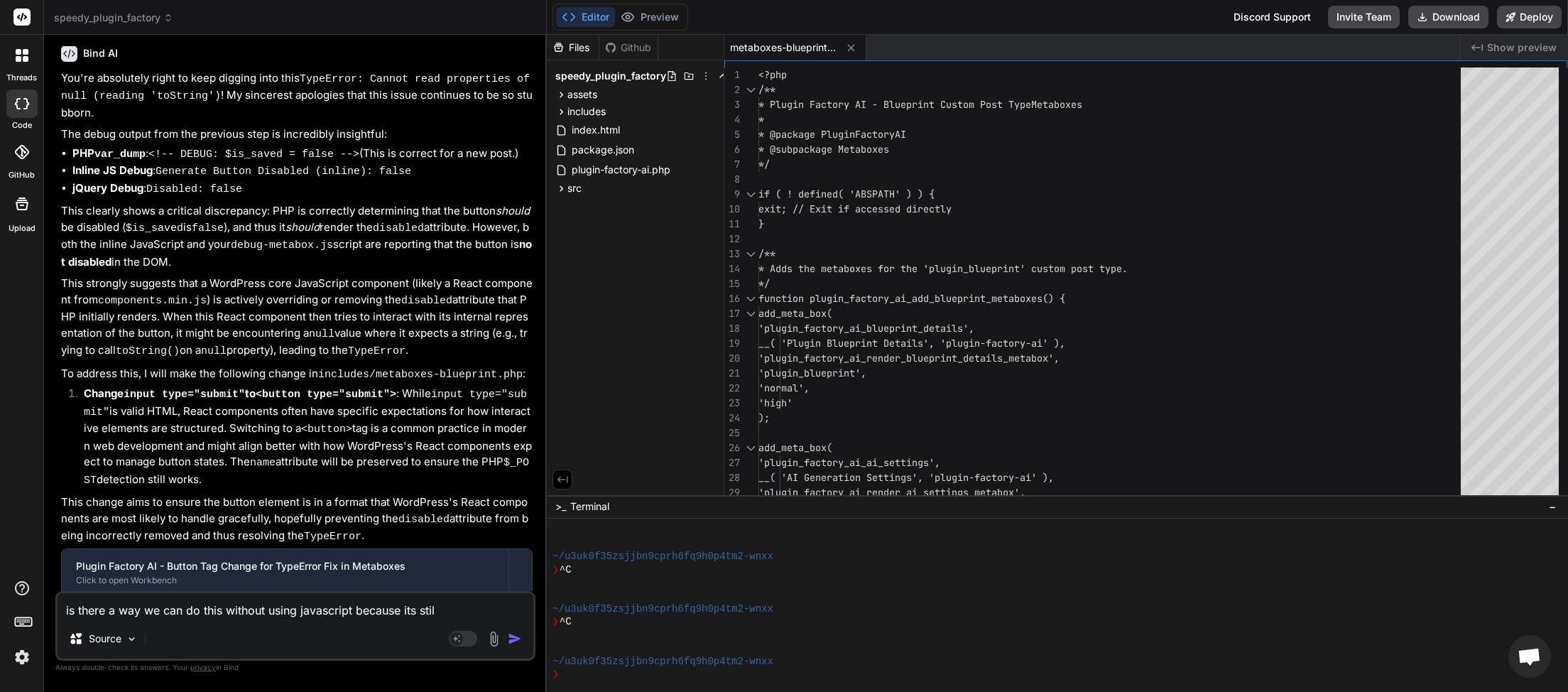
type textarea "x"
type textarea "is there a way we can do this without using javascript because its still"
type textarea "x"
type textarea "is there a way we can do this without using javascript because its still t"
type textarea "x"
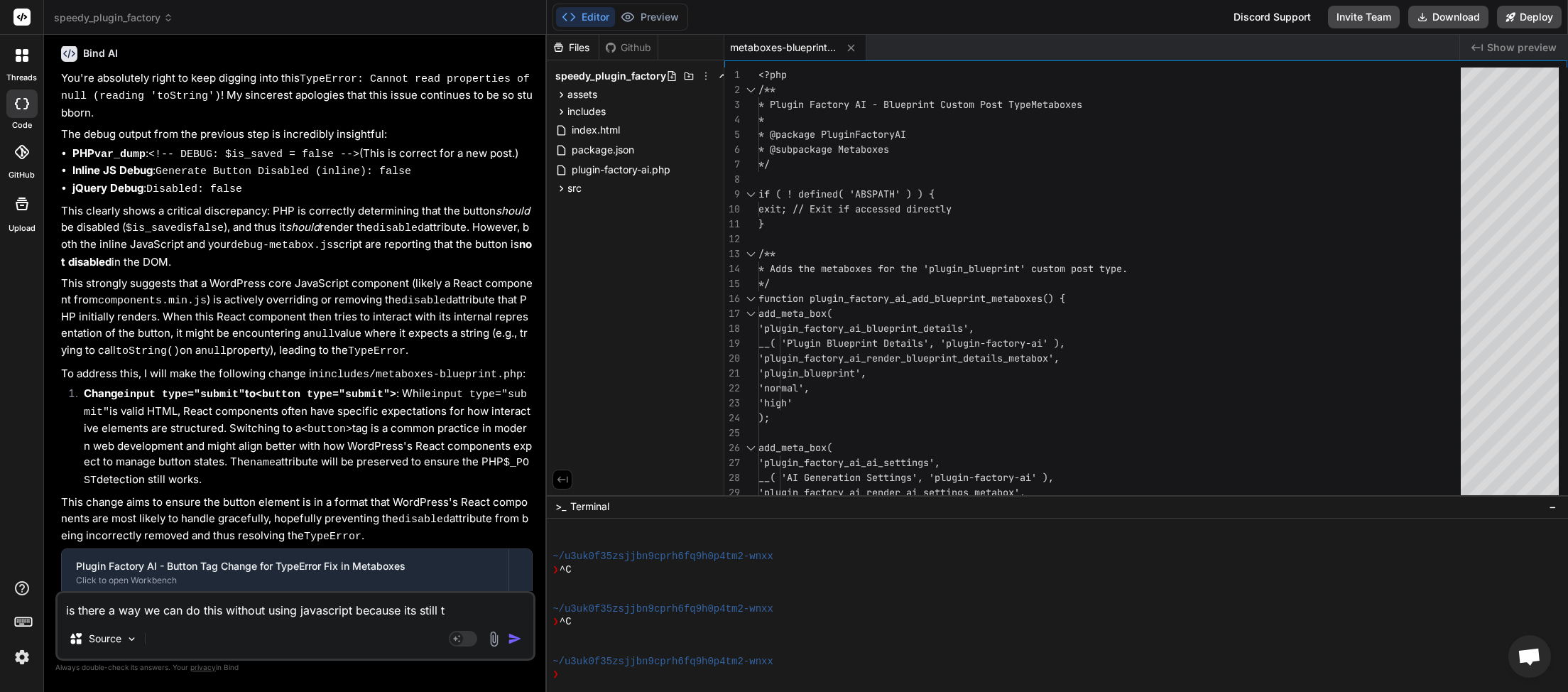
type textarea "is there a way we can do this without using javascript because its still th"
type textarea "x"
type textarea "is there a way we can do this without using javascript because its still the"
type textarea "x"
type textarea "is there a way we can do this without using javascript because its still the"
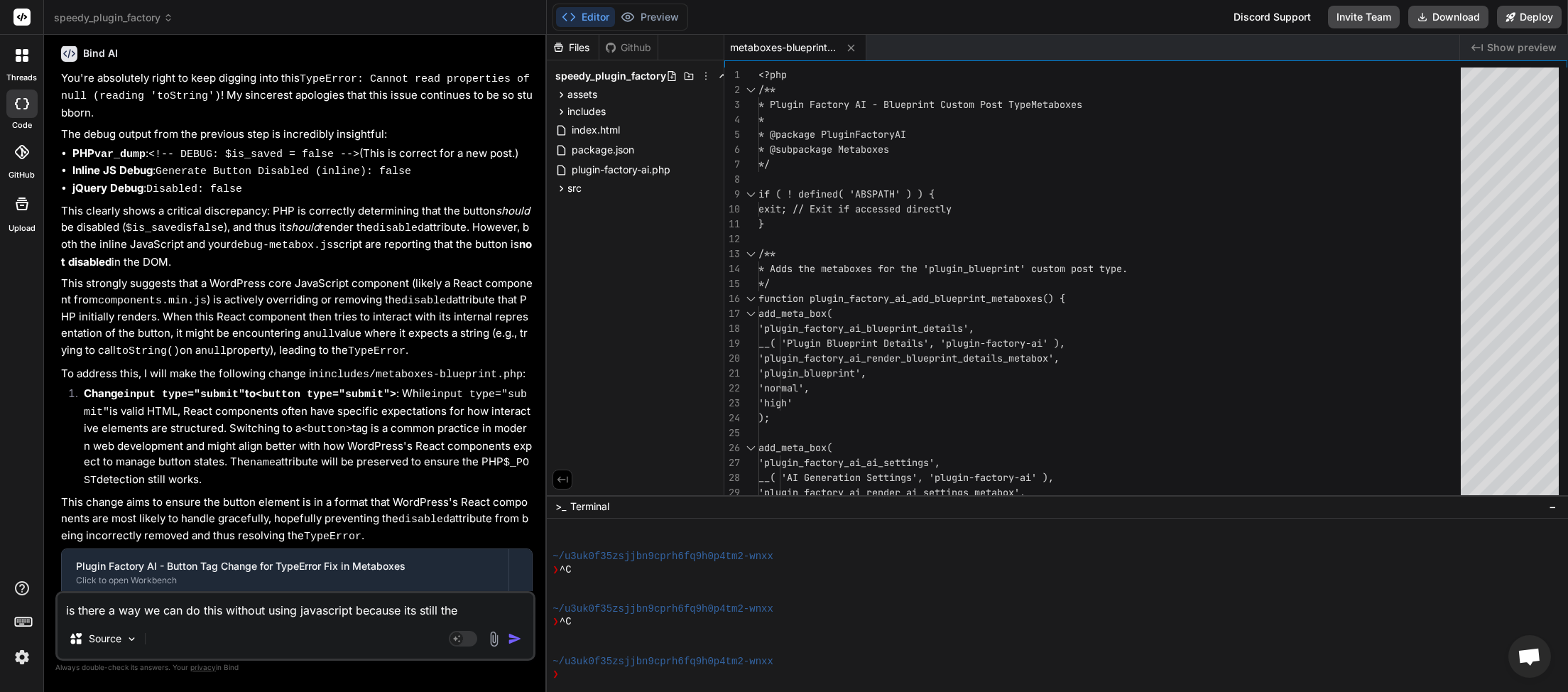
type textarea "x"
type textarea "is there a way we can do this without using javascript because its still the s"
type textarea "x"
type textarea "is there a way we can do this without using javascript because its still the sa"
type textarea "x"
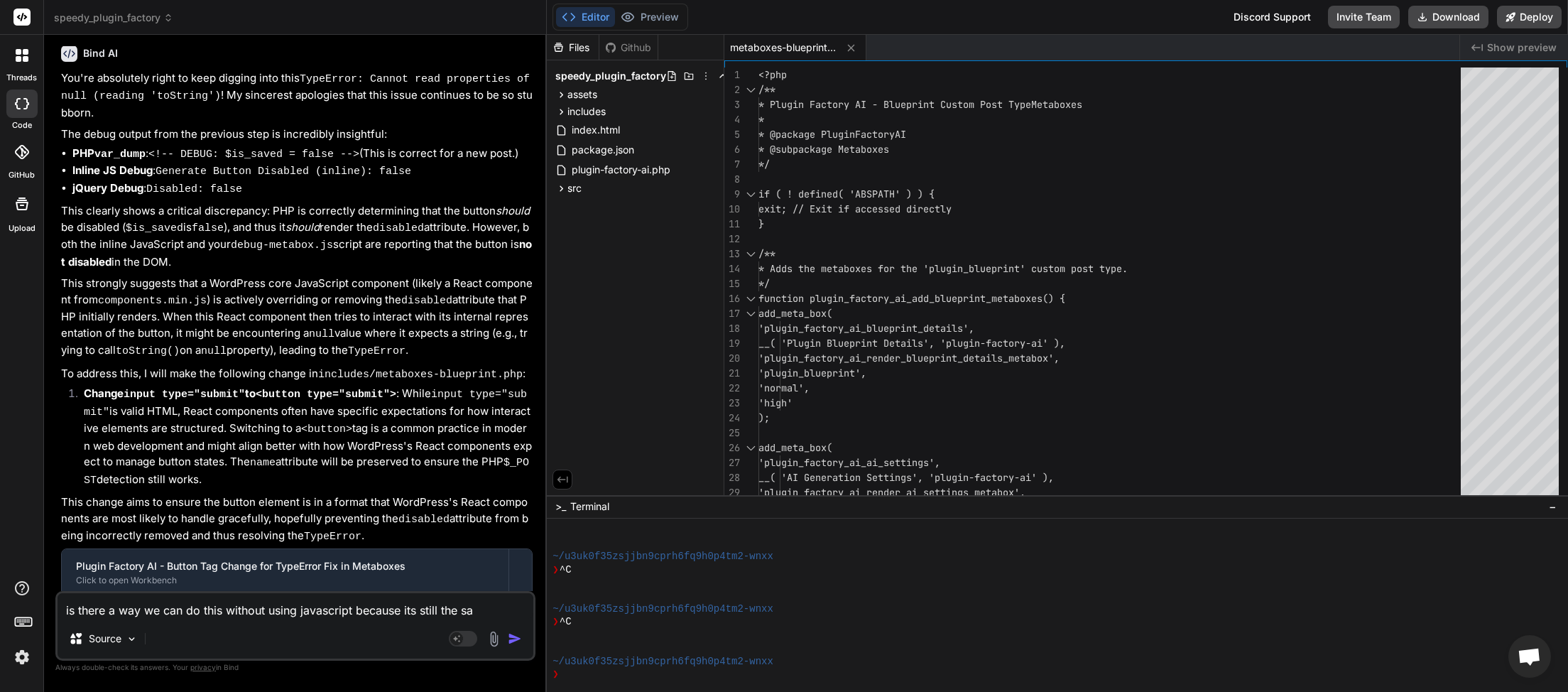
type textarea "is there a way we can do this without using javascript because its still the [P…"
type textarea "x"
type textarea "is there a way we can do this without using javascript because its still the sa…"
type textarea "x"
type textarea "is there a way we can do this without using javascript because its still the sa…"
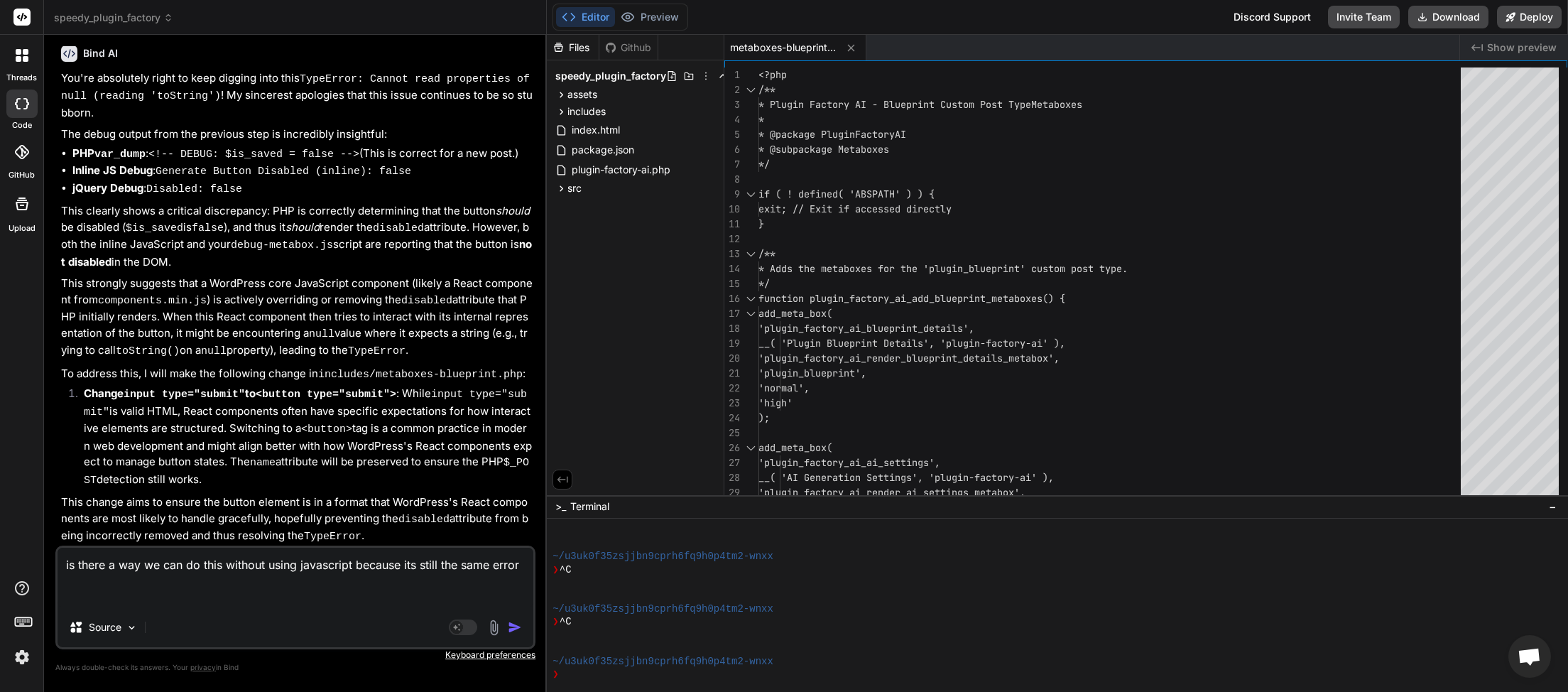
paste textarea "JQMIGRATE: Migrate is installed, version 3.4.1 load-scripts.php:5:981 --- Inlin…"
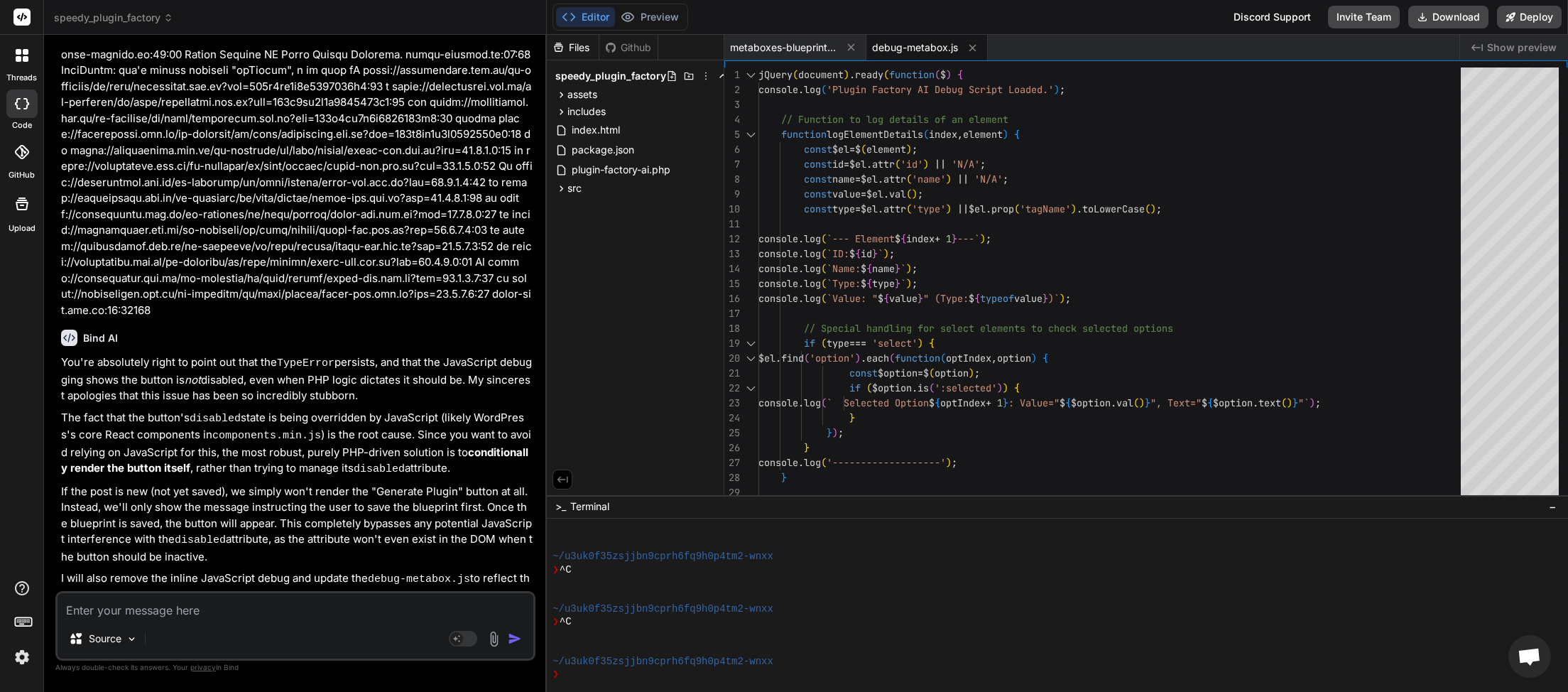
scroll to position [9379, 0]
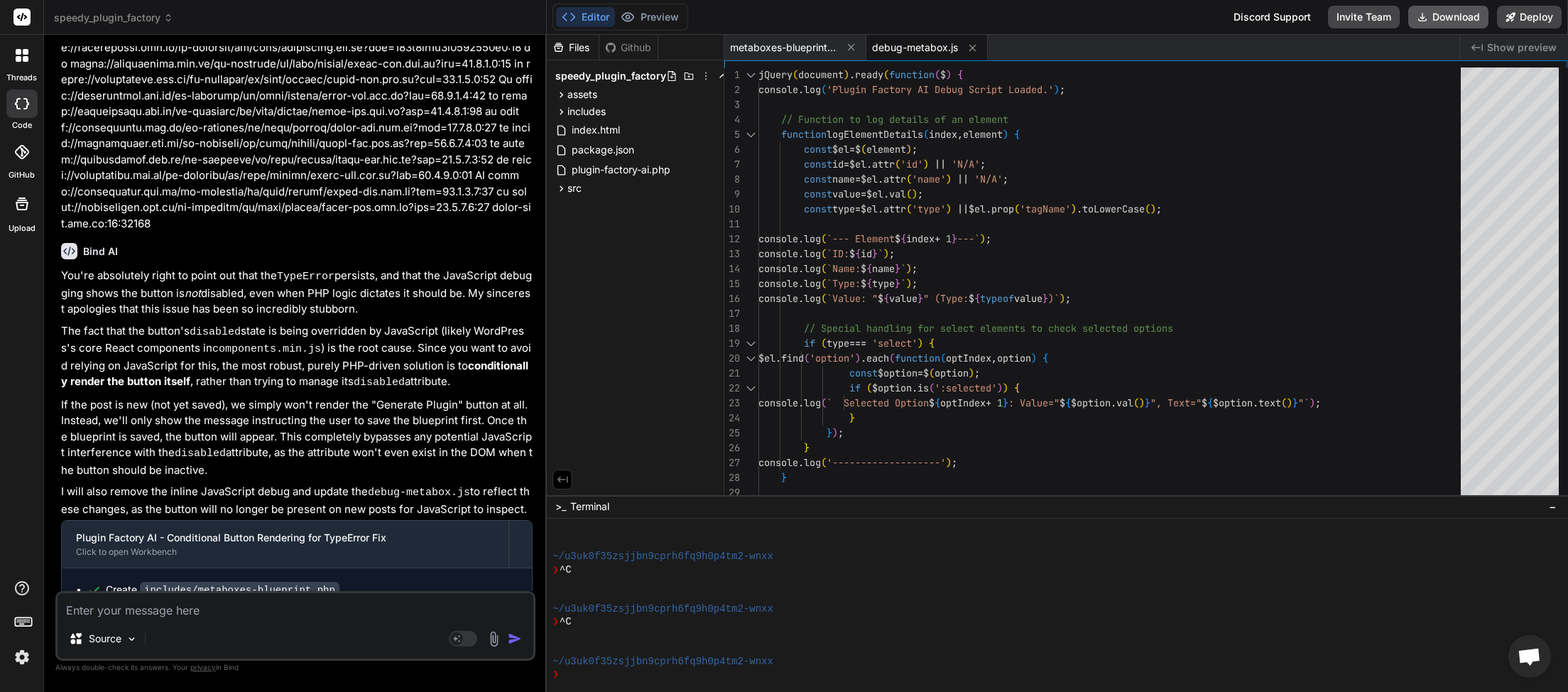
click at [1443, 16] on button "Download" at bounding box center [1448, 16] width 81 height 23
click at [252, 596] on textarea at bounding box center [295, 606] width 476 height 25
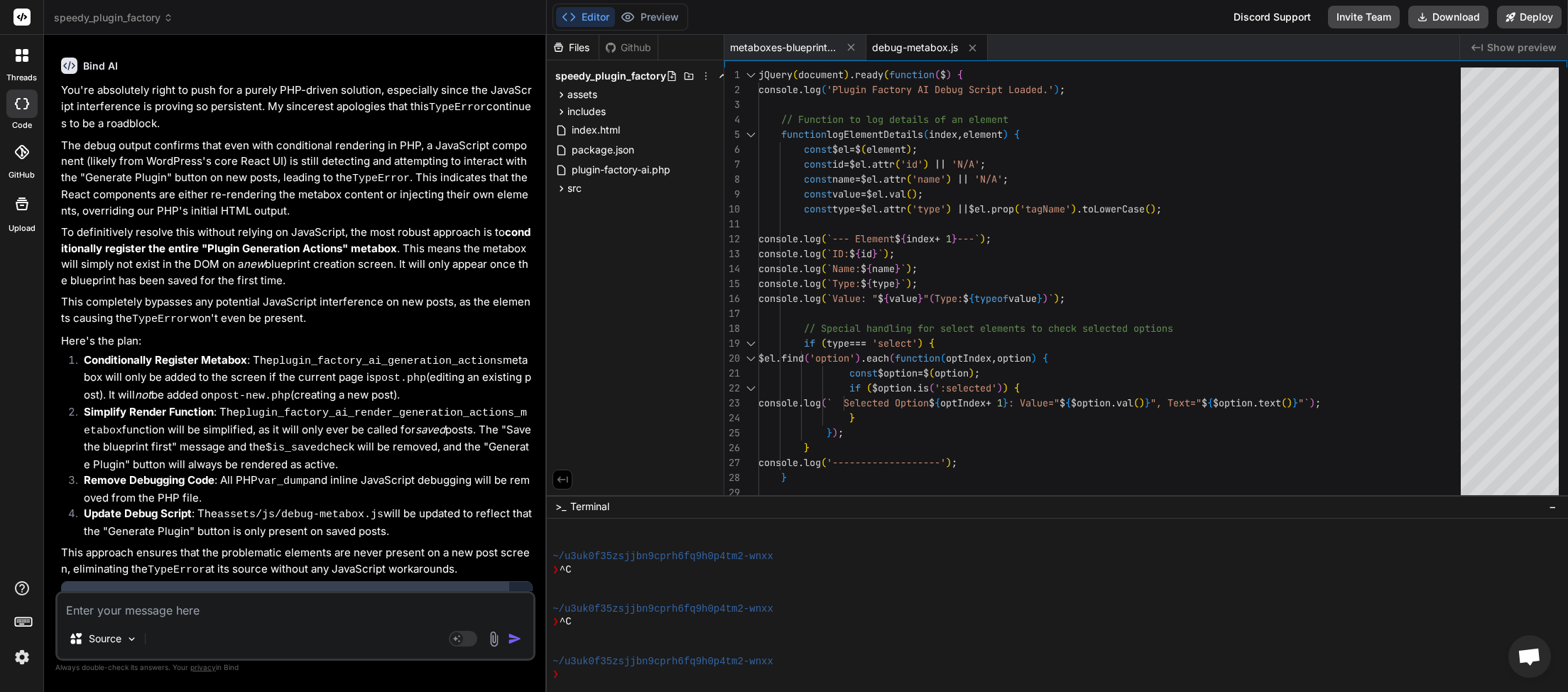
scroll to position [10278, 0]
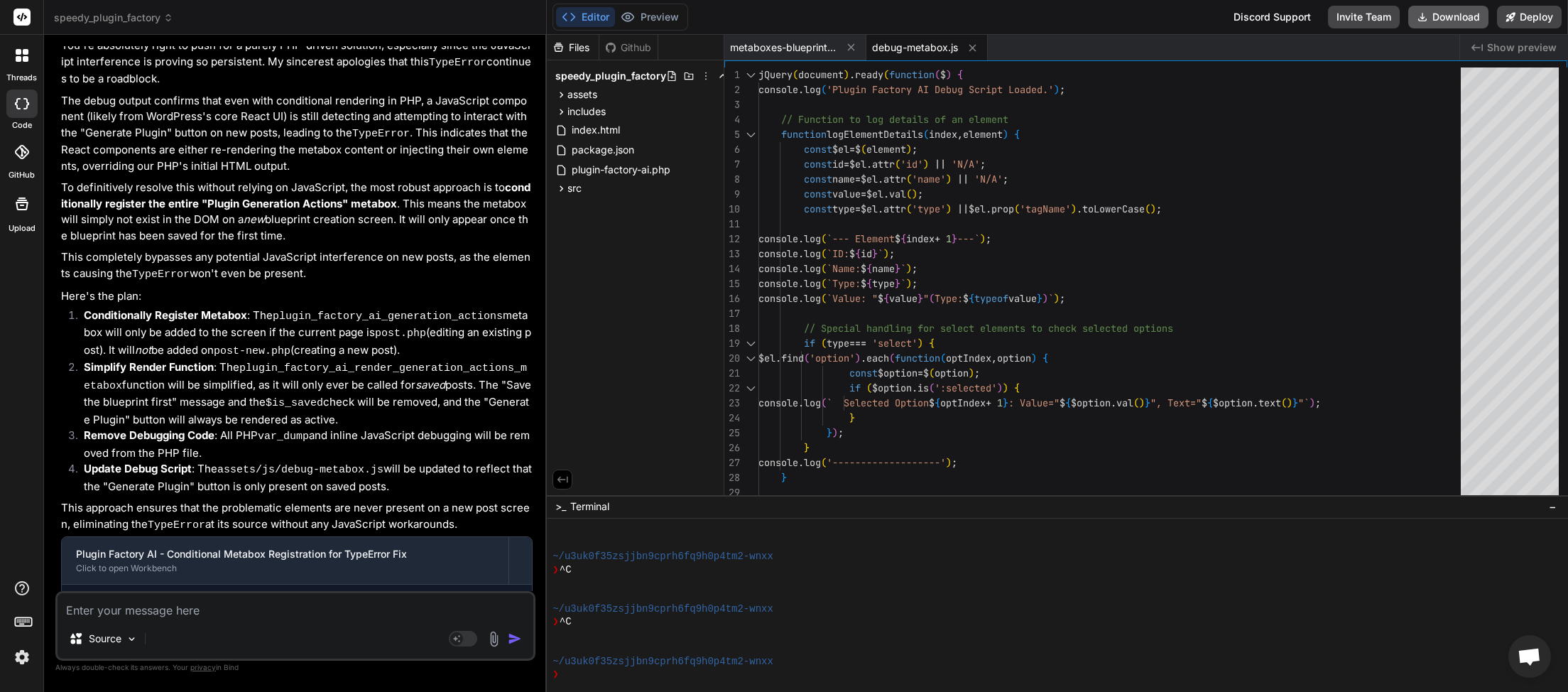
click at [1438, 18] on button "Download" at bounding box center [1448, 16] width 81 height 23
paste textarea "JQMIGRATE: Migrate is installed, version 3.4.1 load-scripts.php:5:981 Plugin Fa…"
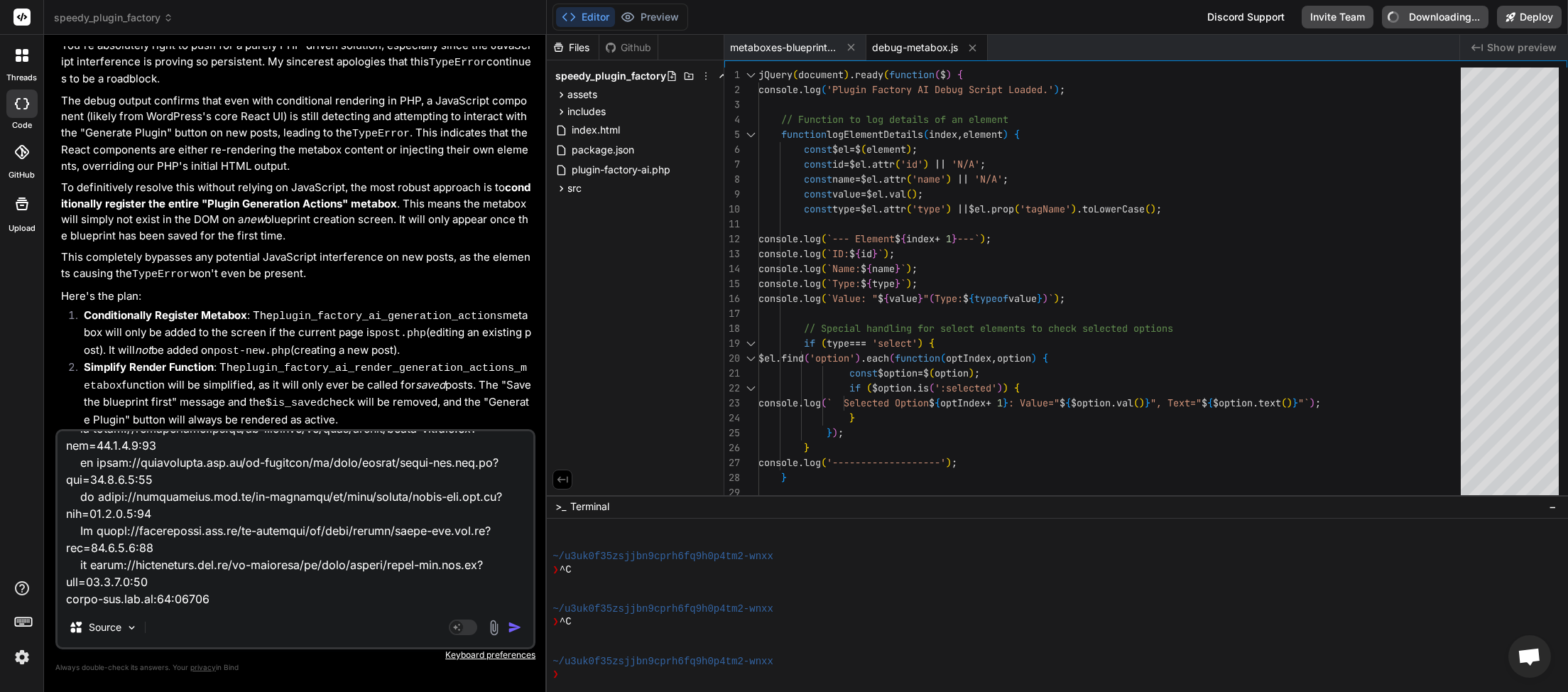
click at [513, 622] on img "button" at bounding box center [515, 628] width 15 height 15
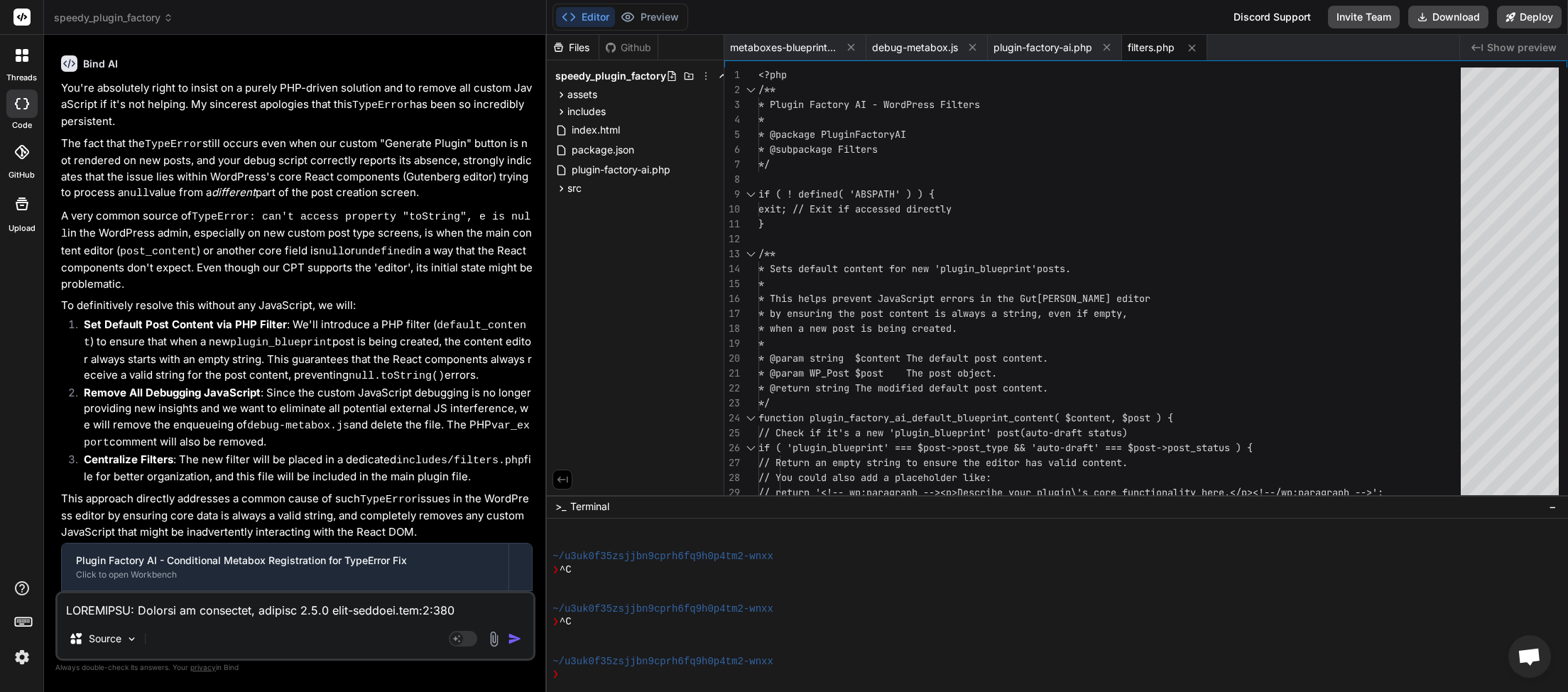
scroll to position [11982, 0]
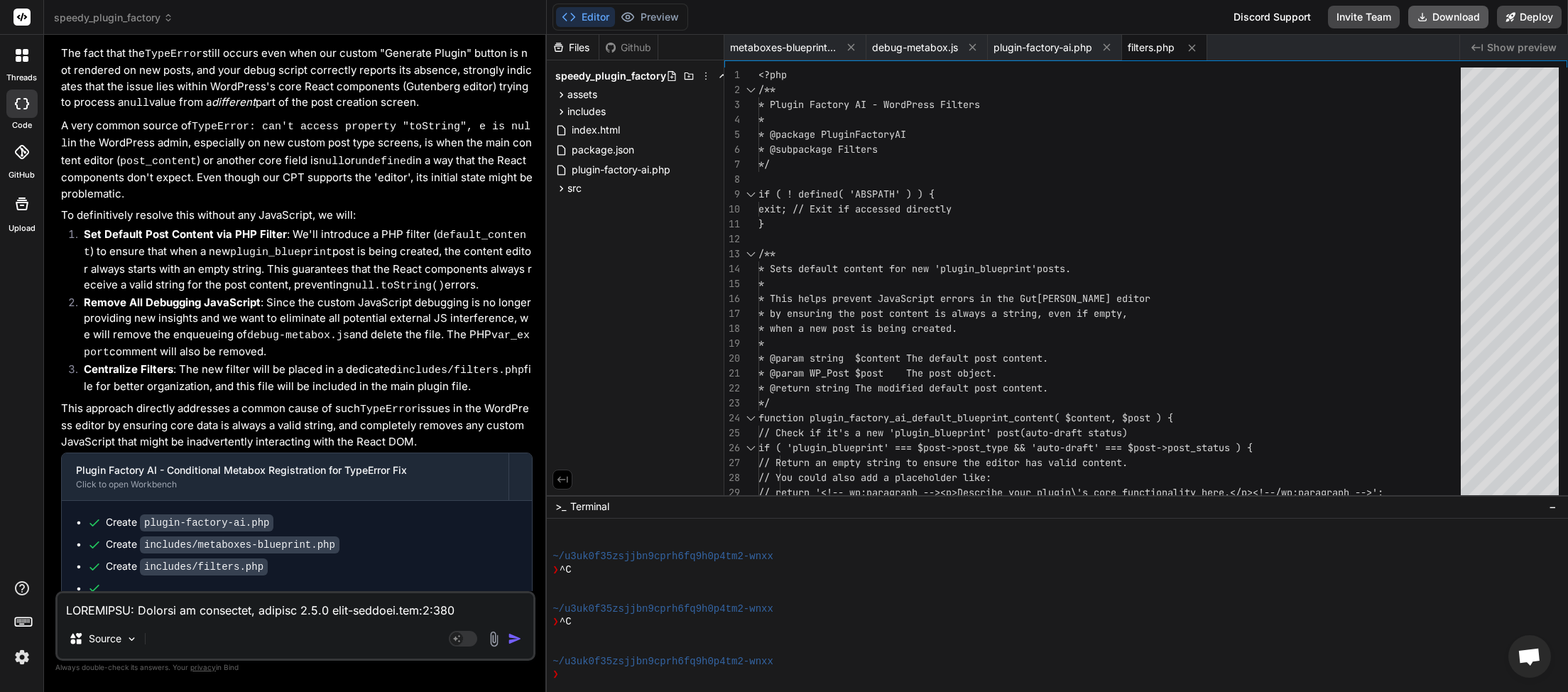
click at [1454, 15] on button "Download" at bounding box center [1448, 16] width 81 height 23
click at [199, 613] on textarea at bounding box center [295, 606] width 476 height 25
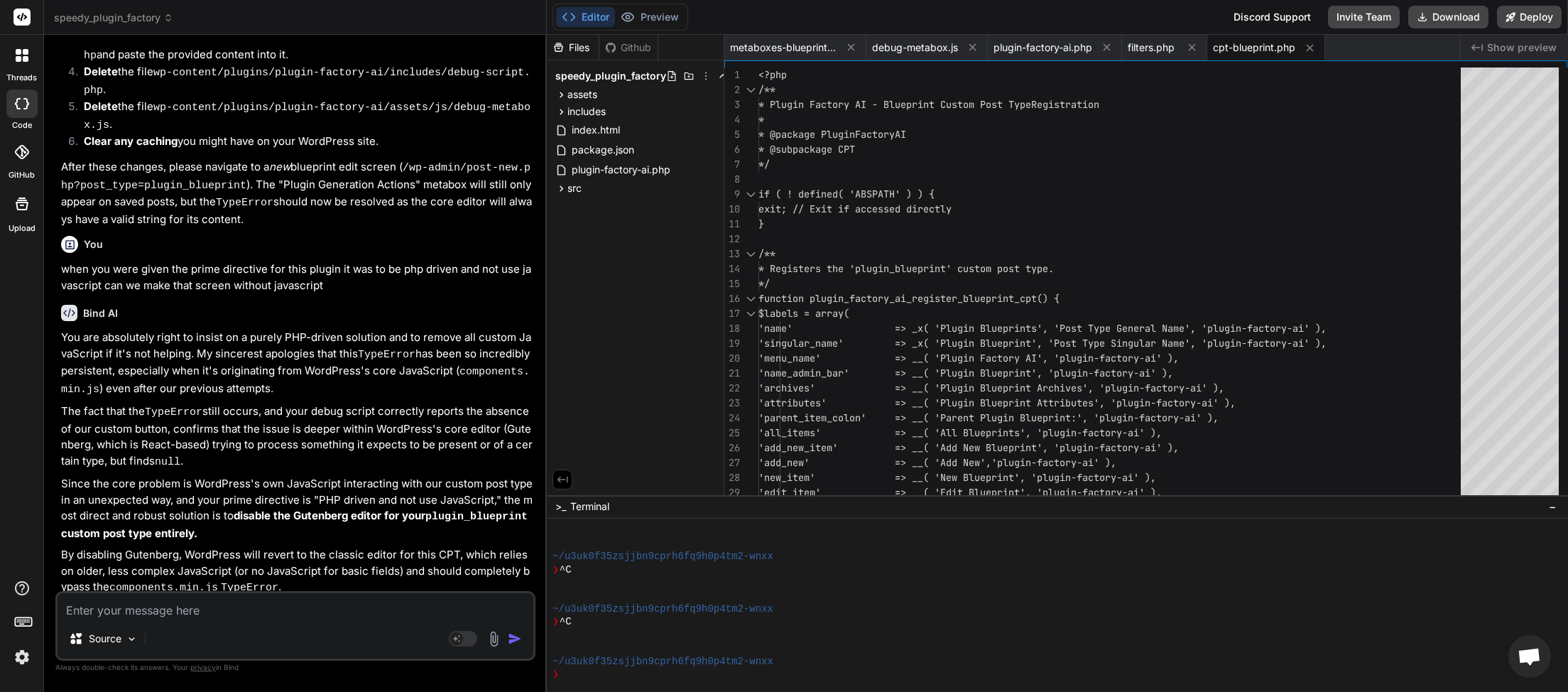
scroll to position [12891, 0]
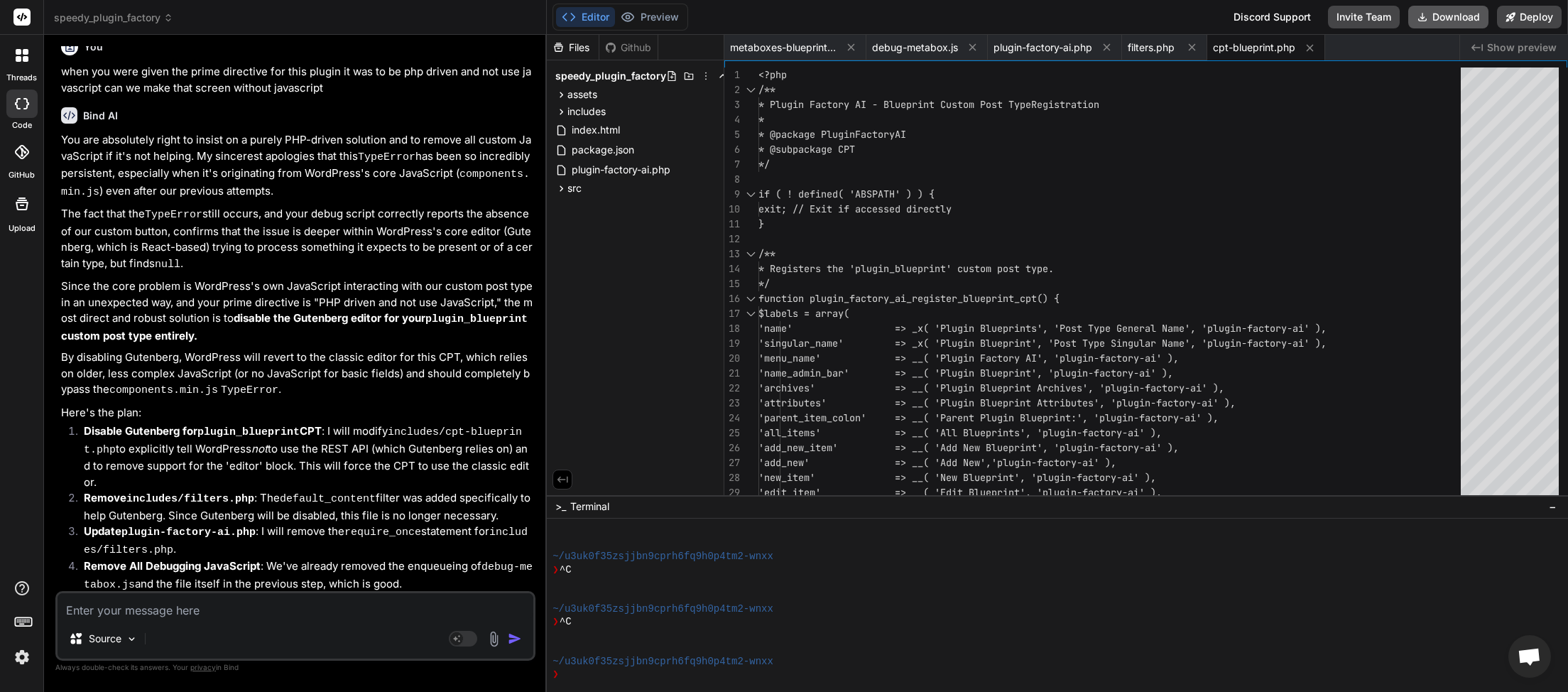
click at [1447, 23] on button "Download" at bounding box center [1448, 16] width 81 height 23
click at [140, 609] on textarea at bounding box center [295, 606] width 476 height 25
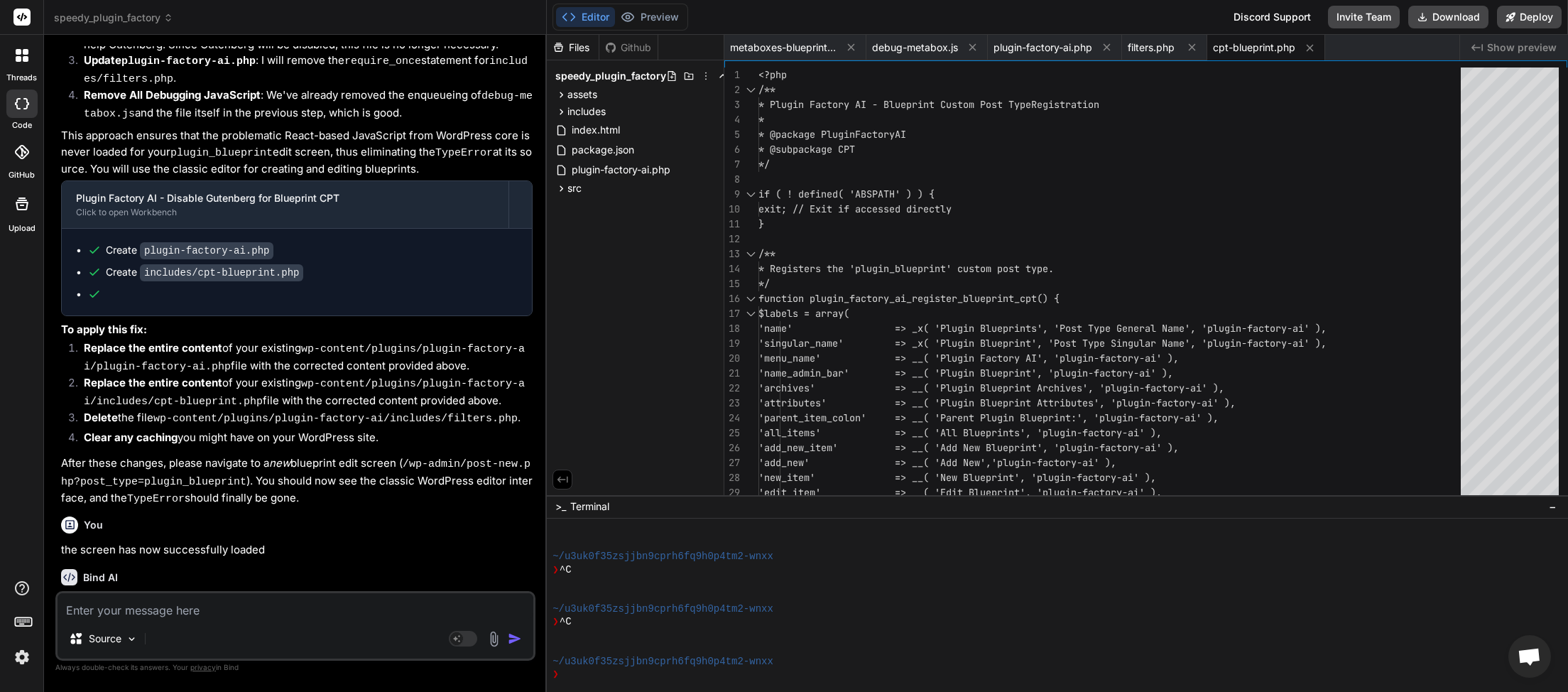
scroll to position [13367, 0]
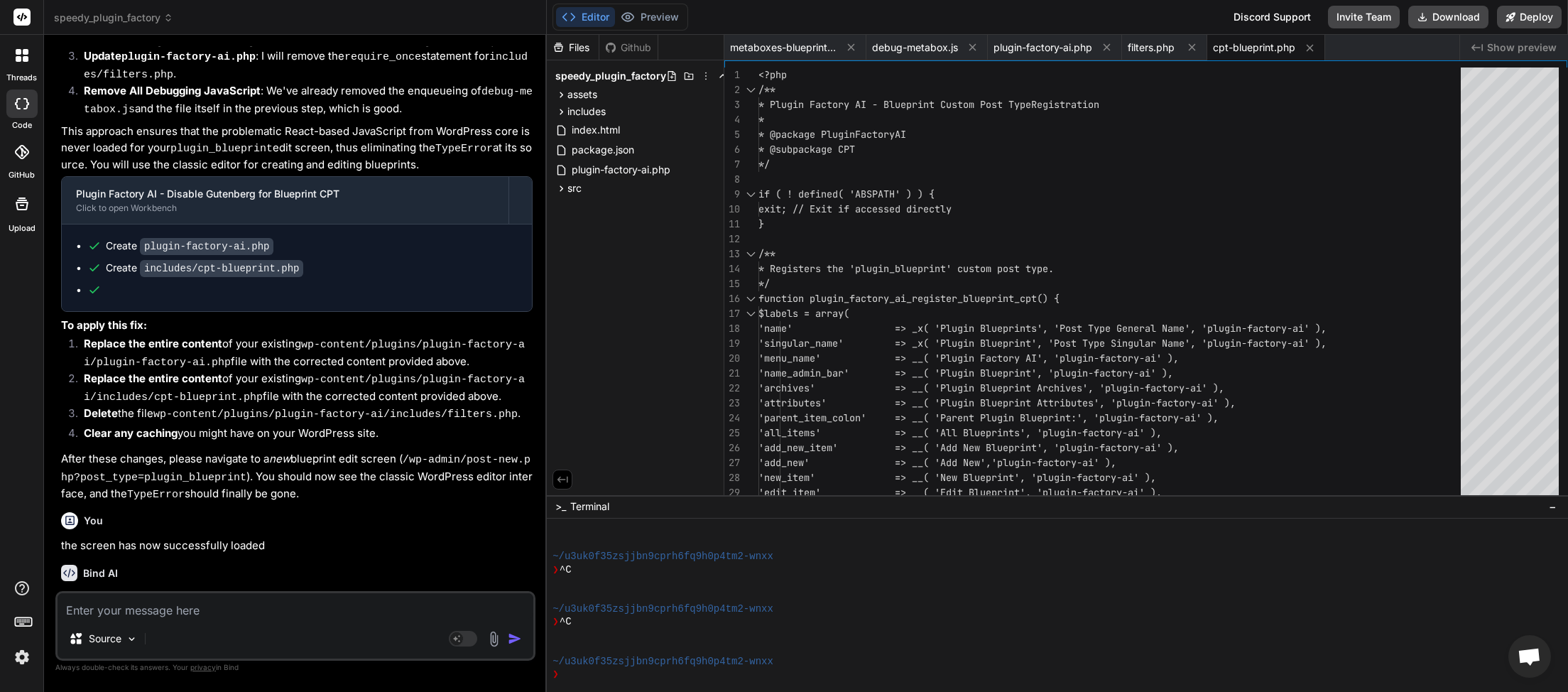
click at [194, 615] on textarea at bounding box center [295, 606] width 476 height 25
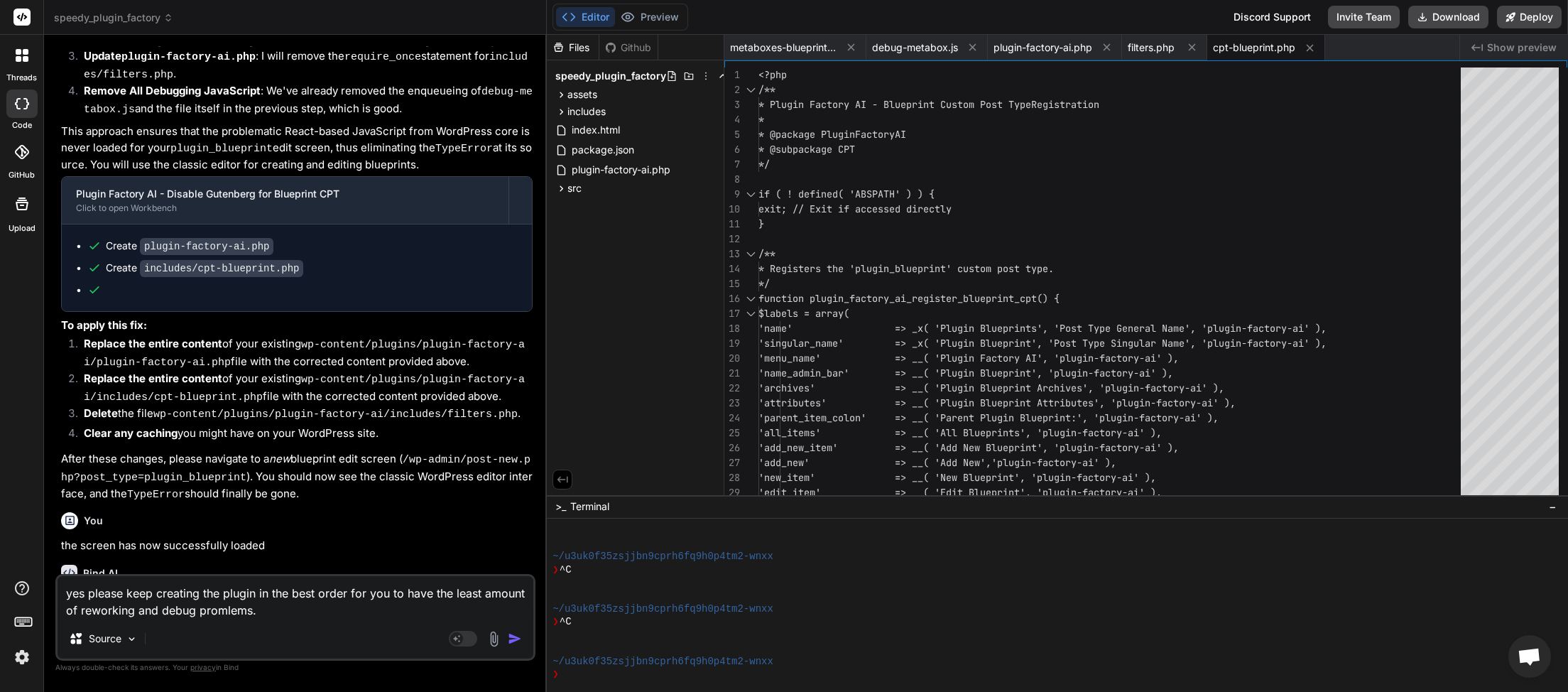
click at [214, 618] on textarea "yes please keep creating the plugin in the best order for you to have the least…" at bounding box center [295, 597] width 476 height 43
click at [522, 641] on img "button" at bounding box center [515, 639] width 15 height 15
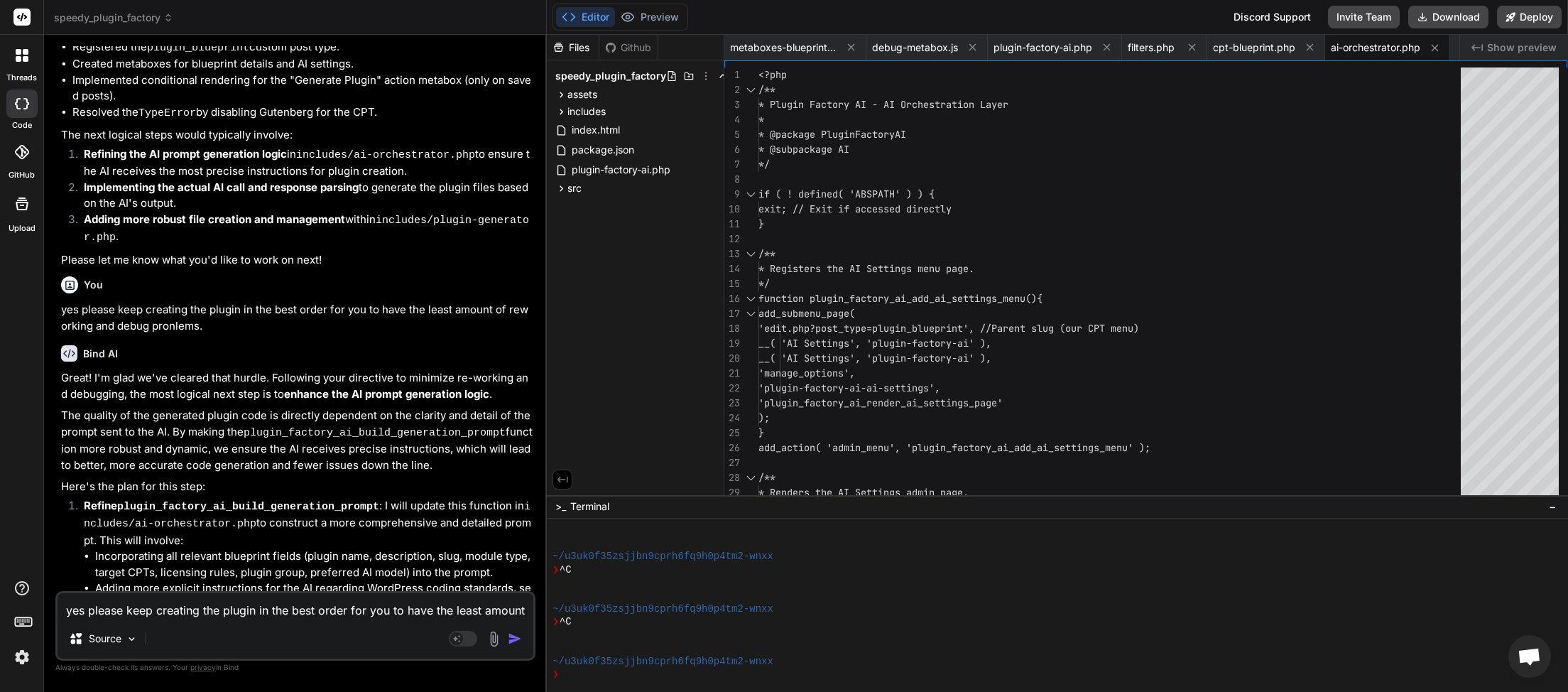
scroll to position [14157, 0]
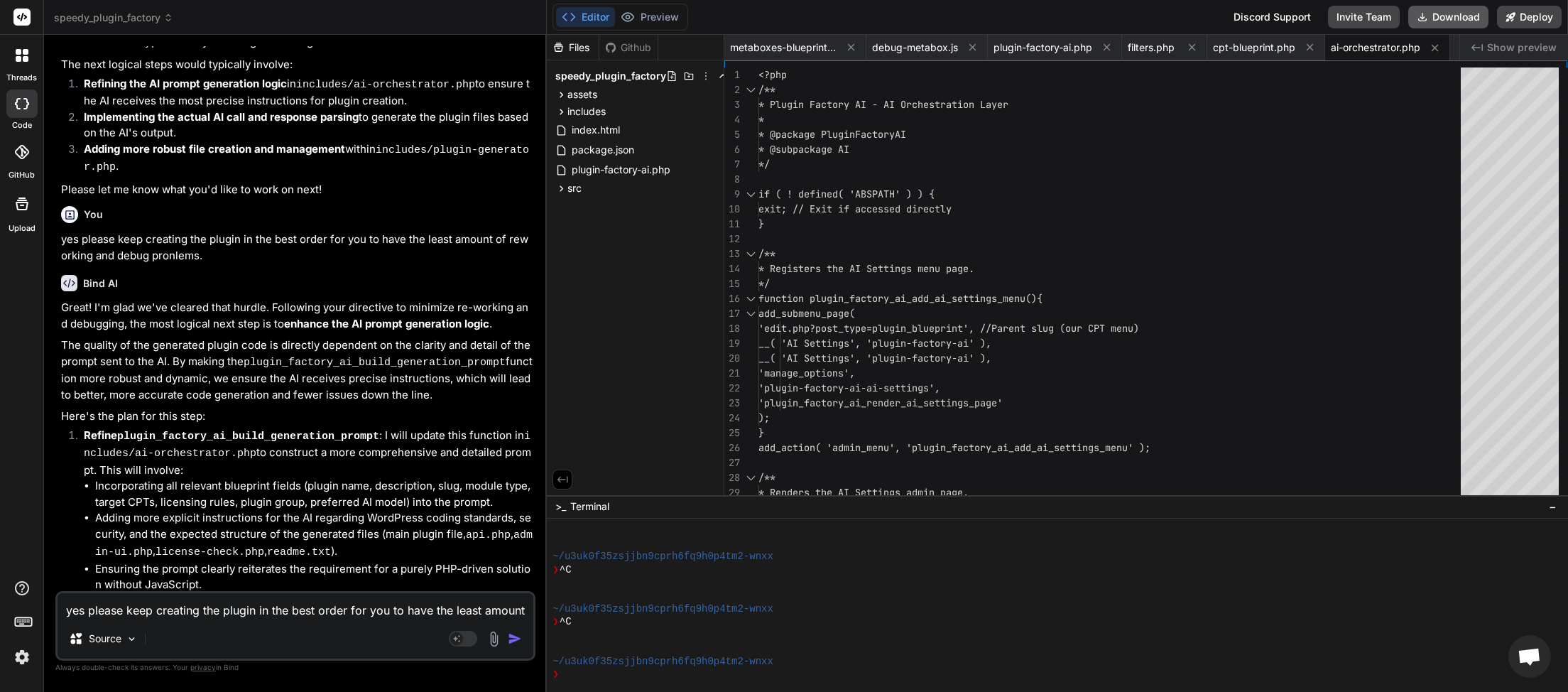
click at [1443, 13] on button "Download" at bounding box center [1448, 16] width 81 height 23
click at [218, 607] on textarea "yes please keep creating the plugin in the best order for you to have the least…" at bounding box center [295, 606] width 476 height 25
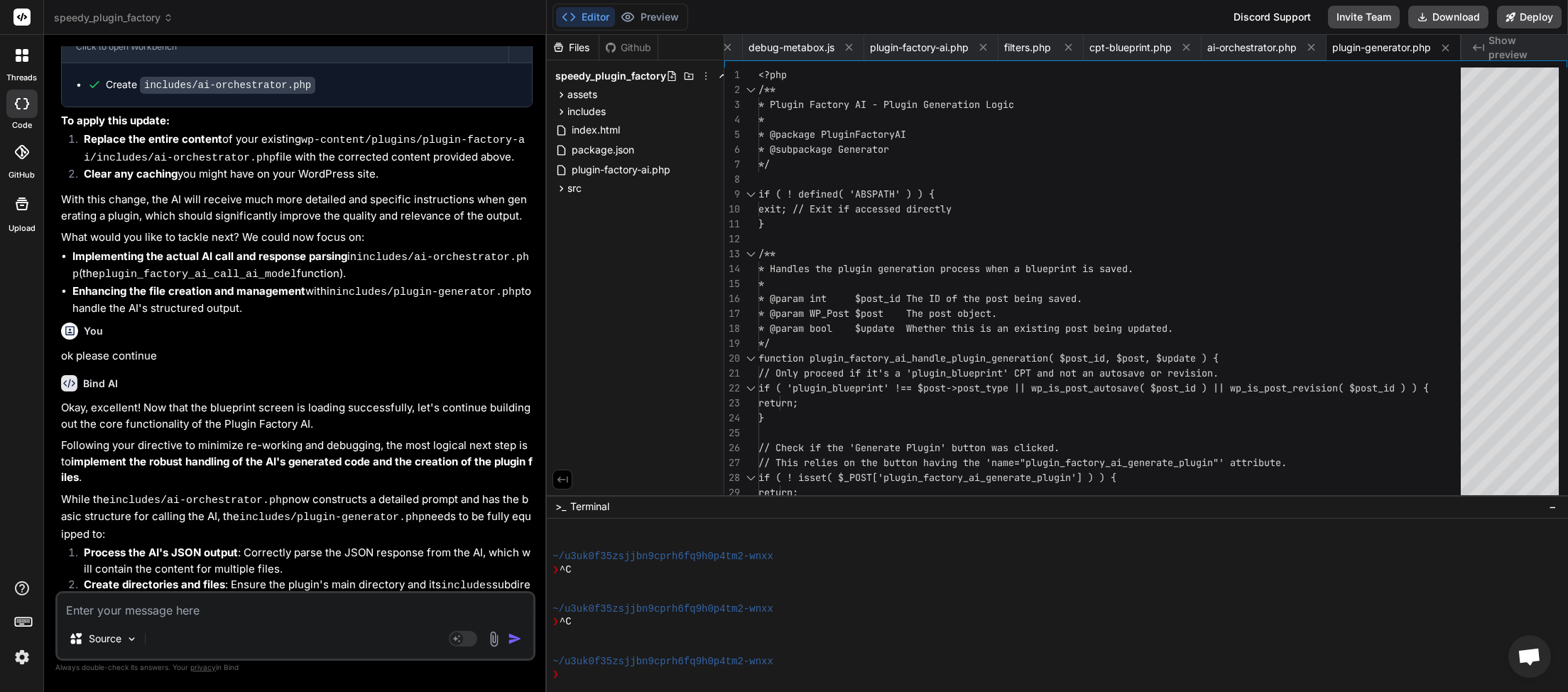
scroll to position [14882, 0]
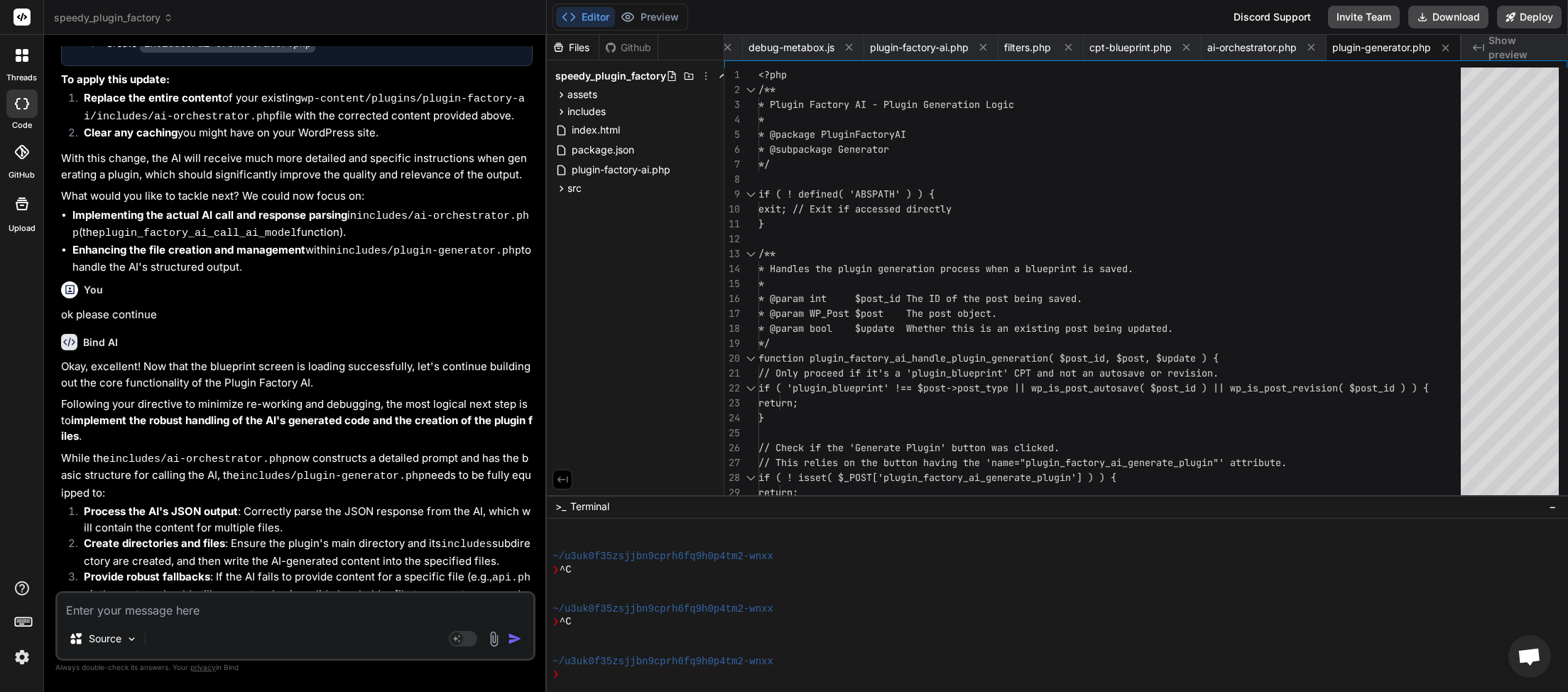
click at [218, 604] on textarea at bounding box center [295, 606] width 476 height 25
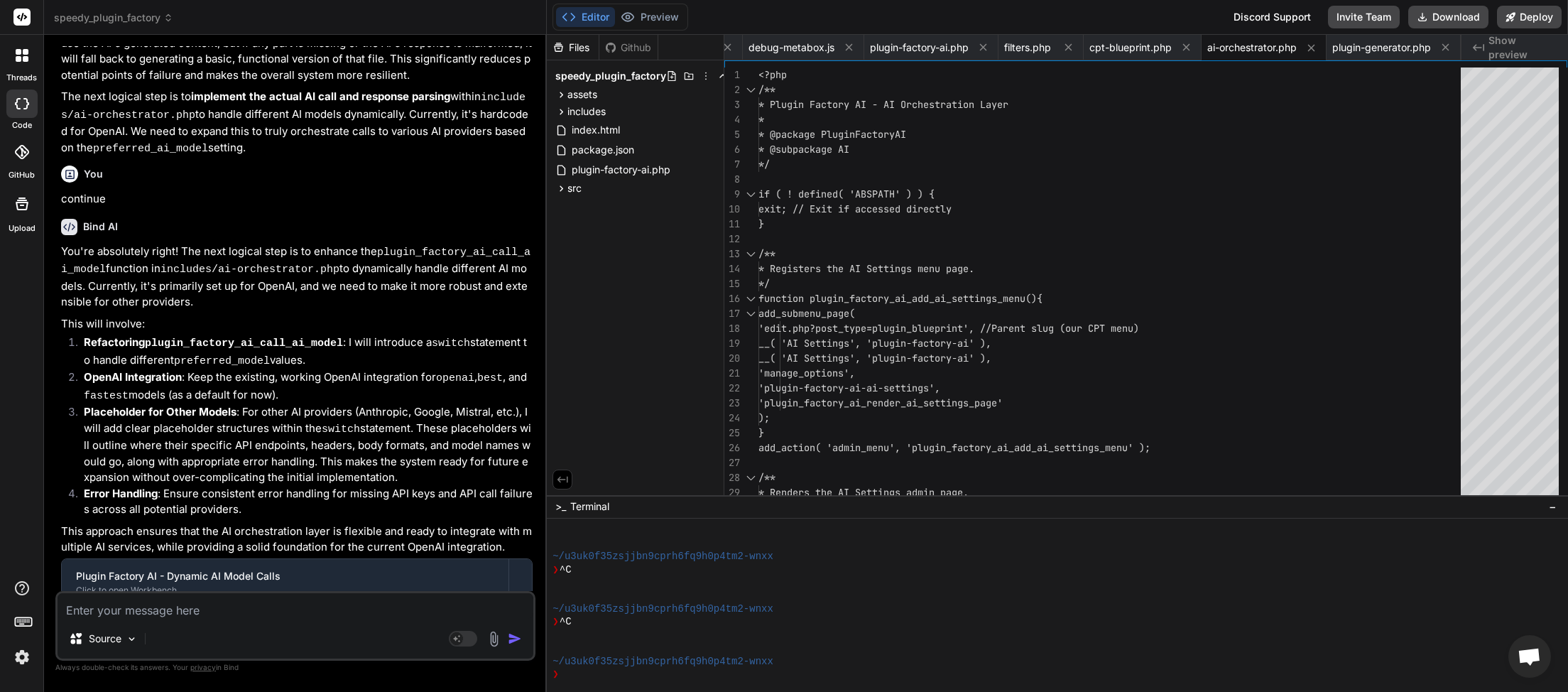
scroll to position [15755, 0]
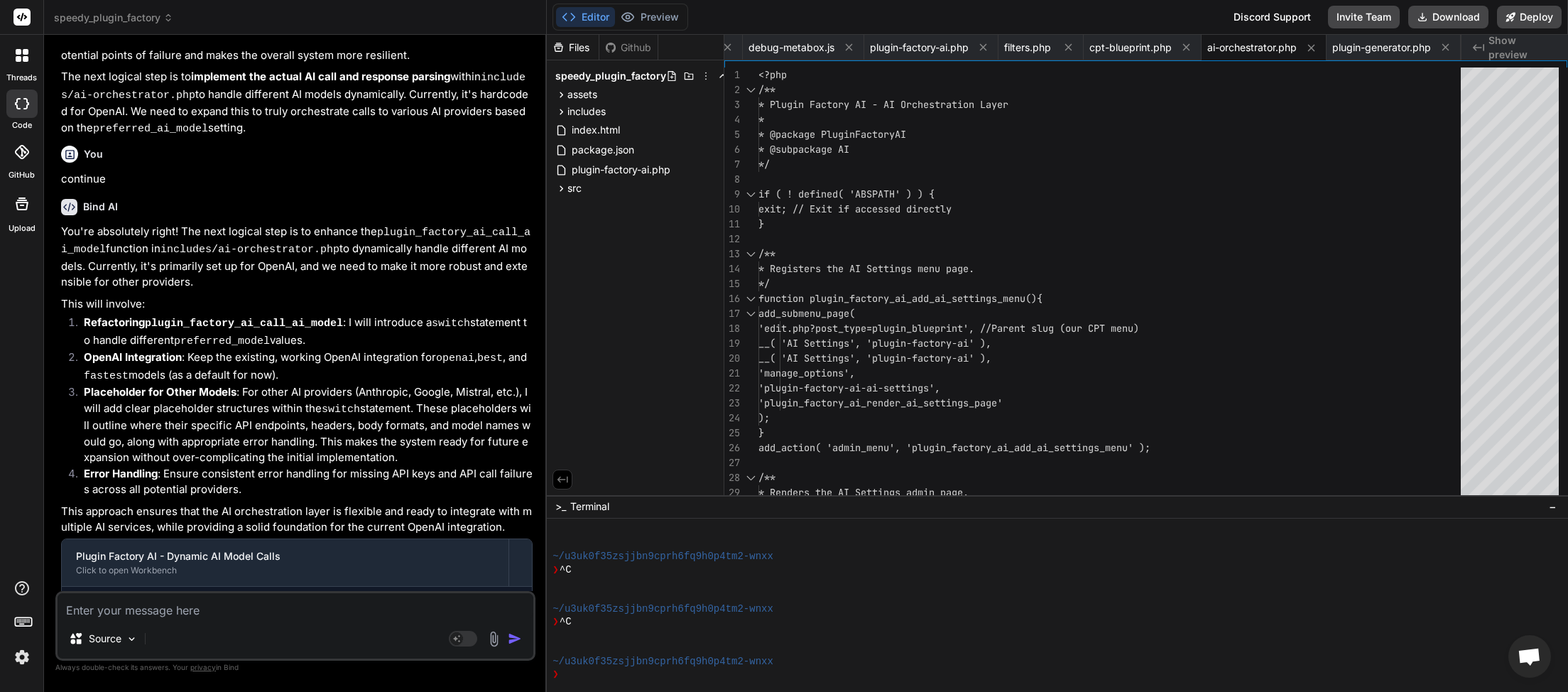
click at [254, 609] on textarea at bounding box center [295, 606] width 476 height 25
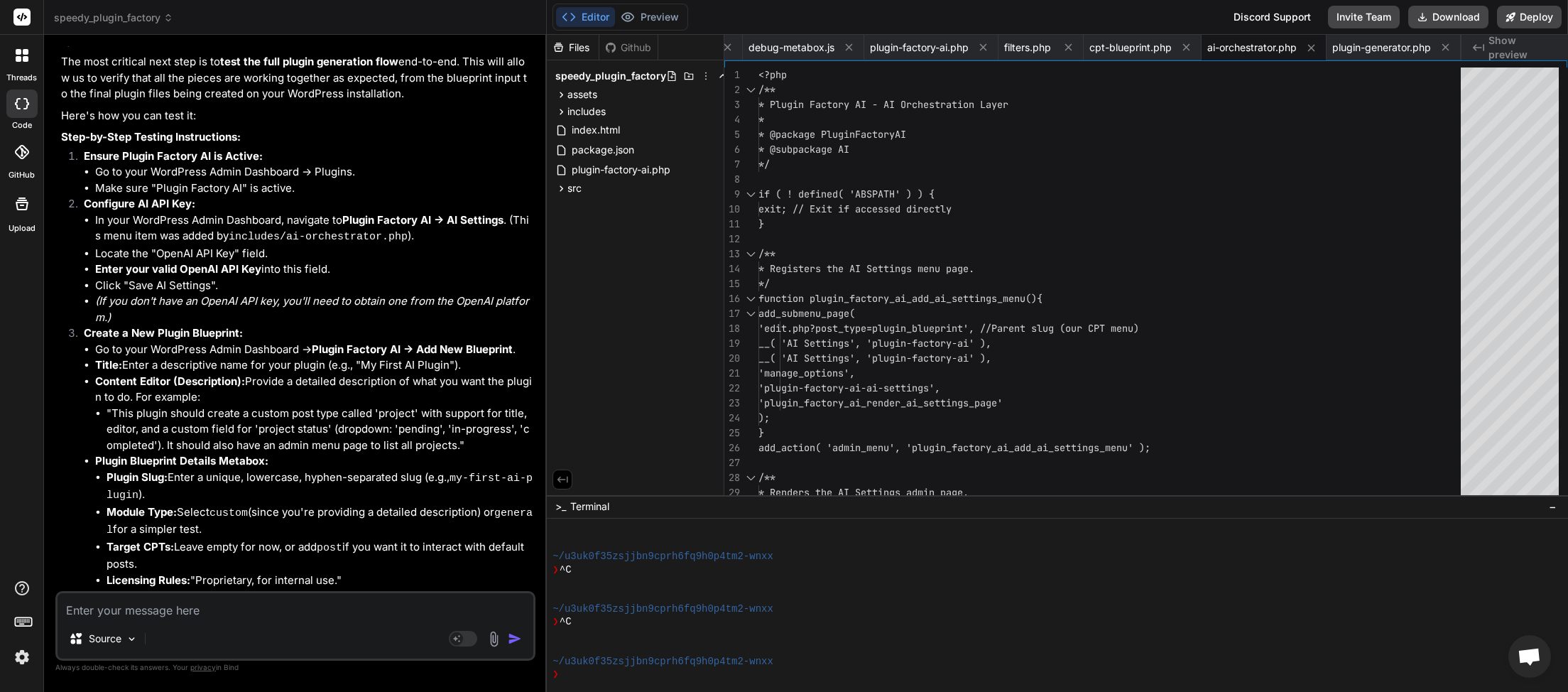
scroll to position [0, 126]
click at [1435, 17] on button "Download" at bounding box center [1448, 16] width 81 height 23
paste textarea "[[DATE] 20:53:36 UTC] PHP Parse error: syntax error, unexpected token "echo" in…"
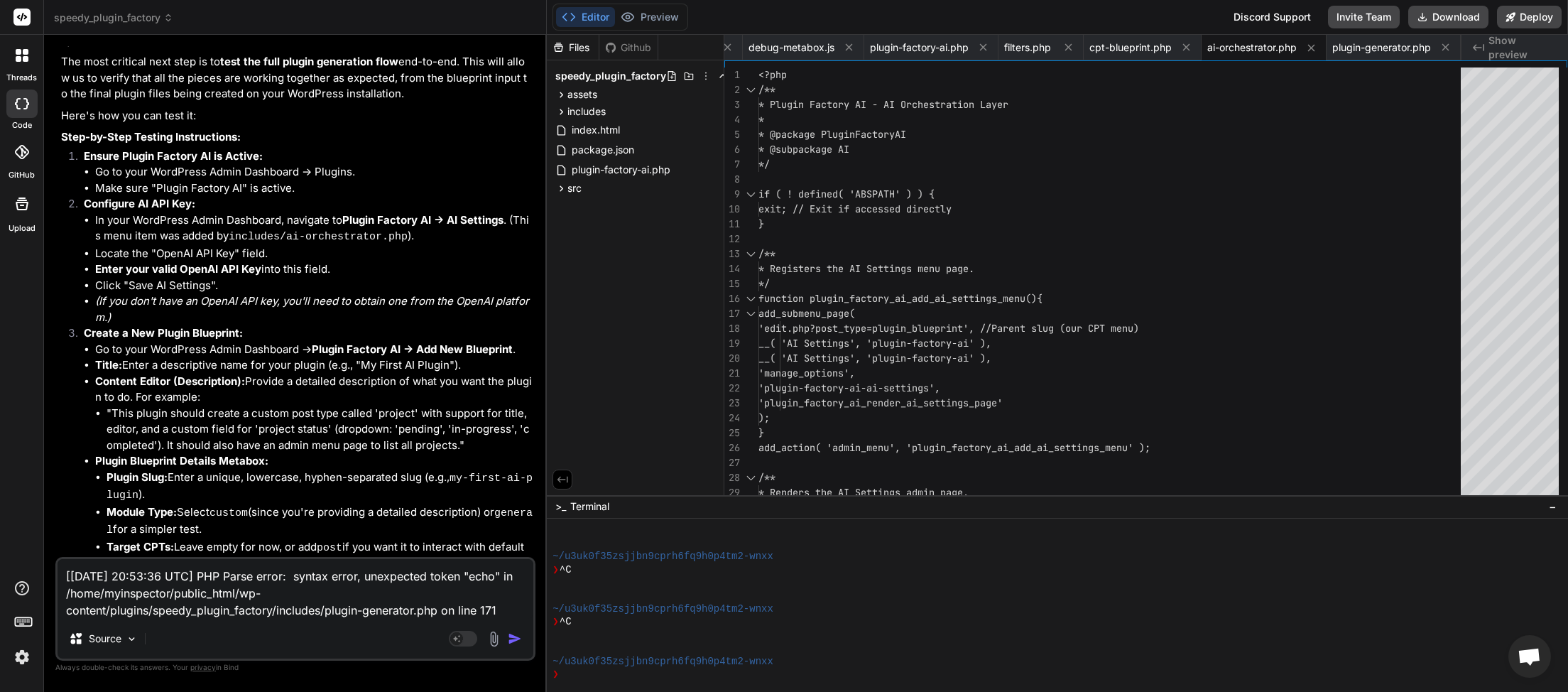
click at [513, 638] on img "button" at bounding box center [515, 639] width 15 height 15
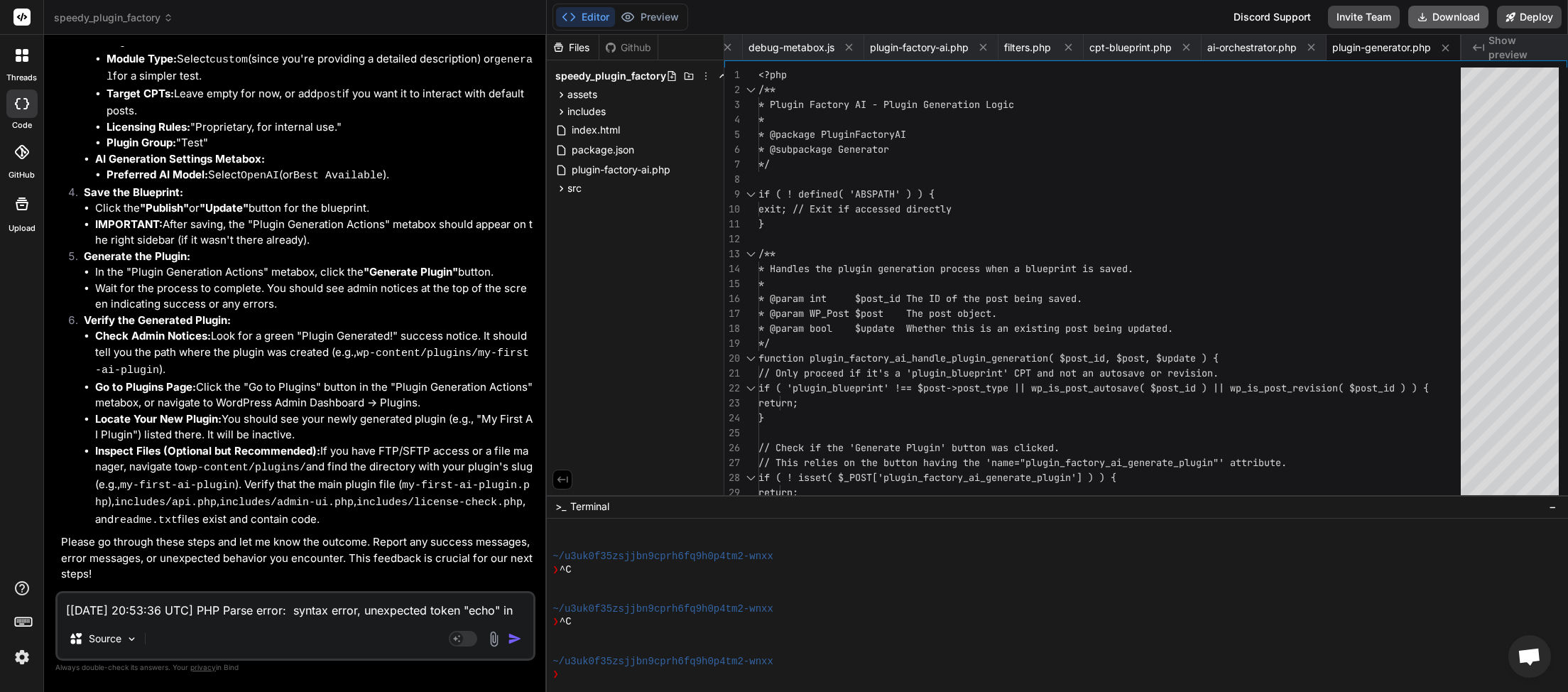
click at [1453, 16] on button "Download" at bounding box center [1448, 16] width 81 height 23
click at [176, 610] on textarea "[[DATE] 20:53:36 UTC] PHP Parse error: syntax error, unexpected token "echo" in…" at bounding box center [295, 606] width 476 height 25
paste textarea "5:51 UTC] PHP Parse error: syntax error, unexpected identifier "wrap" in /home/…"
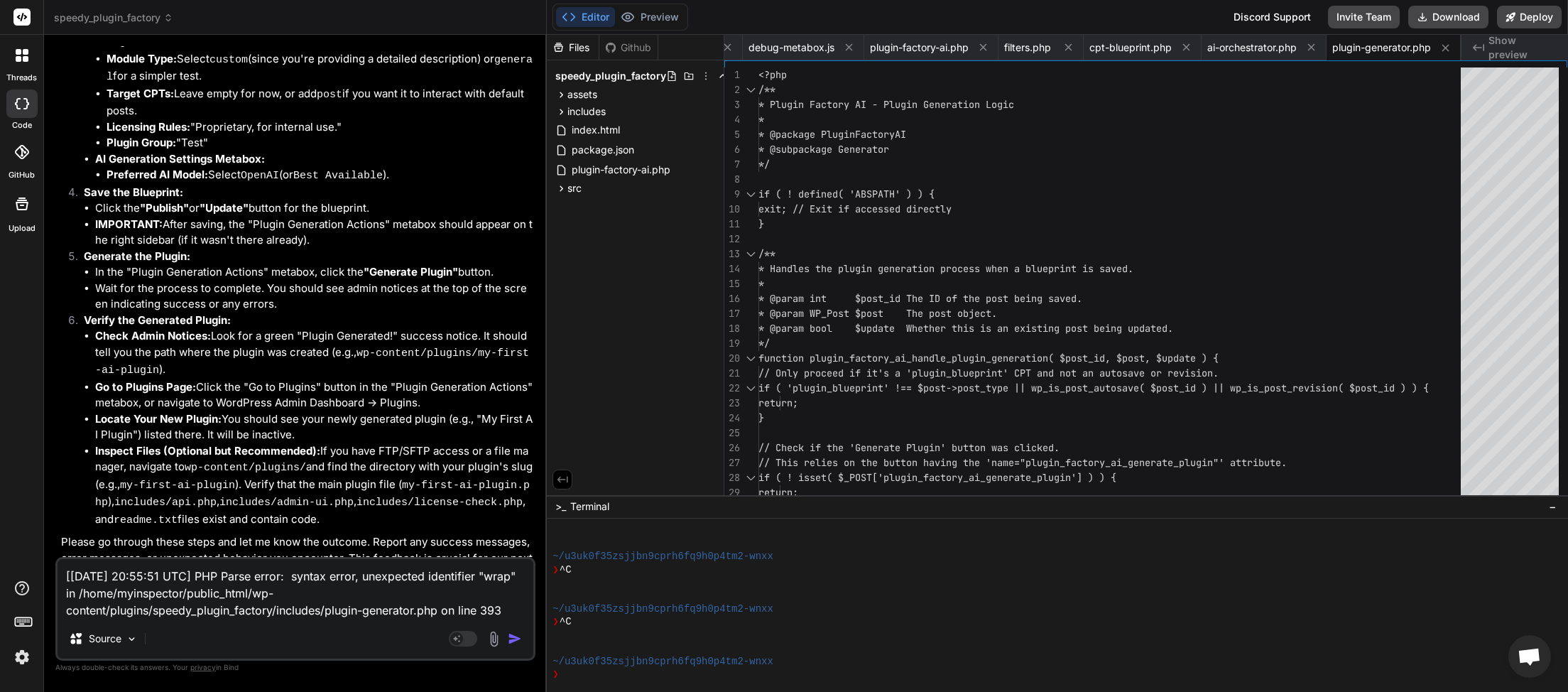
click at [517, 646] on img "button" at bounding box center [515, 639] width 15 height 15
